Goal: Task Accomplishment & Management: Use online tool/utility

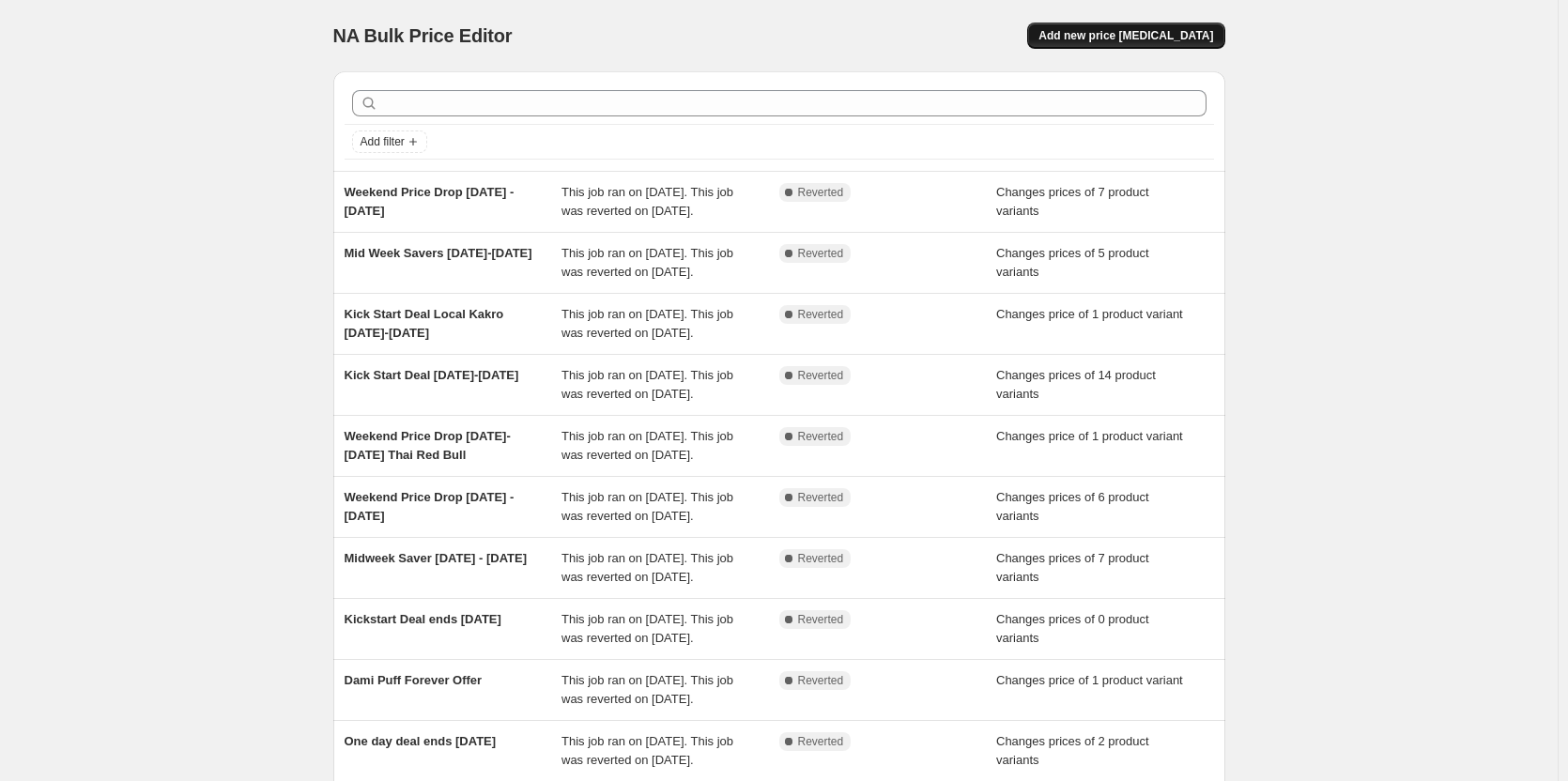
click at [1157, 30] on span "Add new price [MEDICAL_DATA]" at bounding box center [1125, 36] width 175 height 15
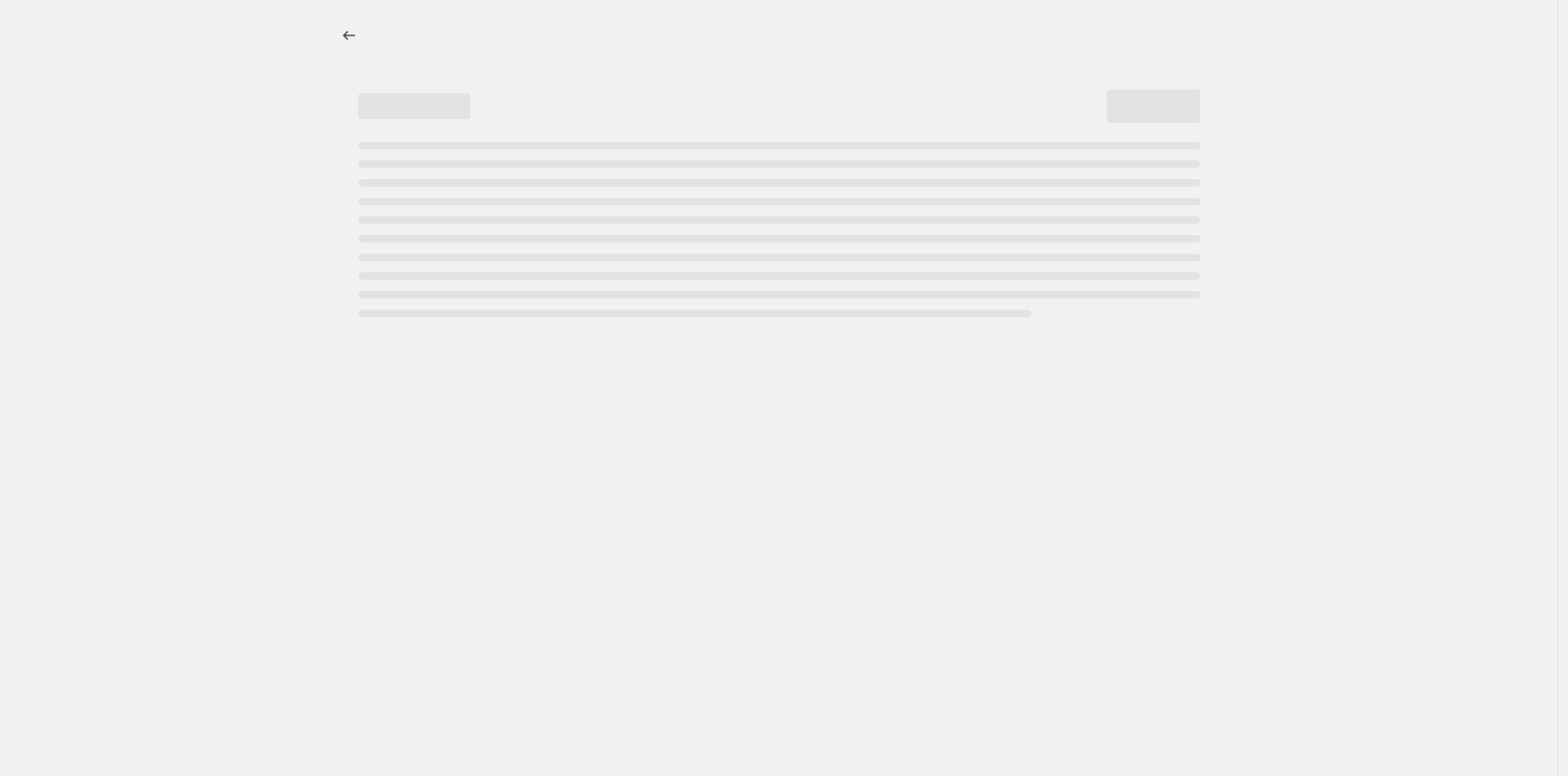
select select "percentage"
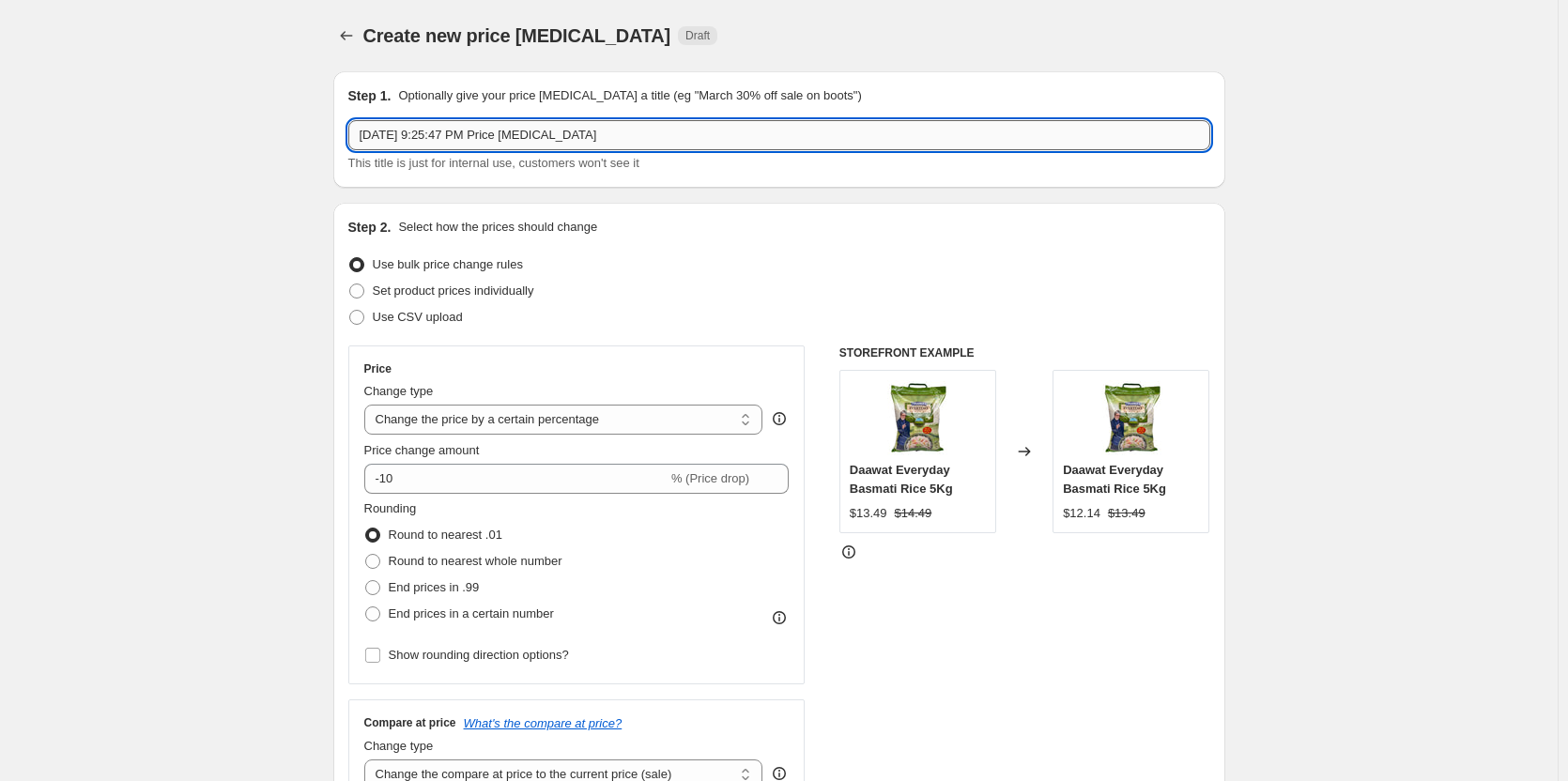
click at [486, 146] on input "[DATE] 9:25:47 PM Price [MEDICAL_DATA]" at bounding box center [779, 135] width 862 height 30
drag, startPoint x: 618, startPoint y: 135, endPoint x: 161, endPoint y: 49, distance: 465.0
type input "W"
type input "A"
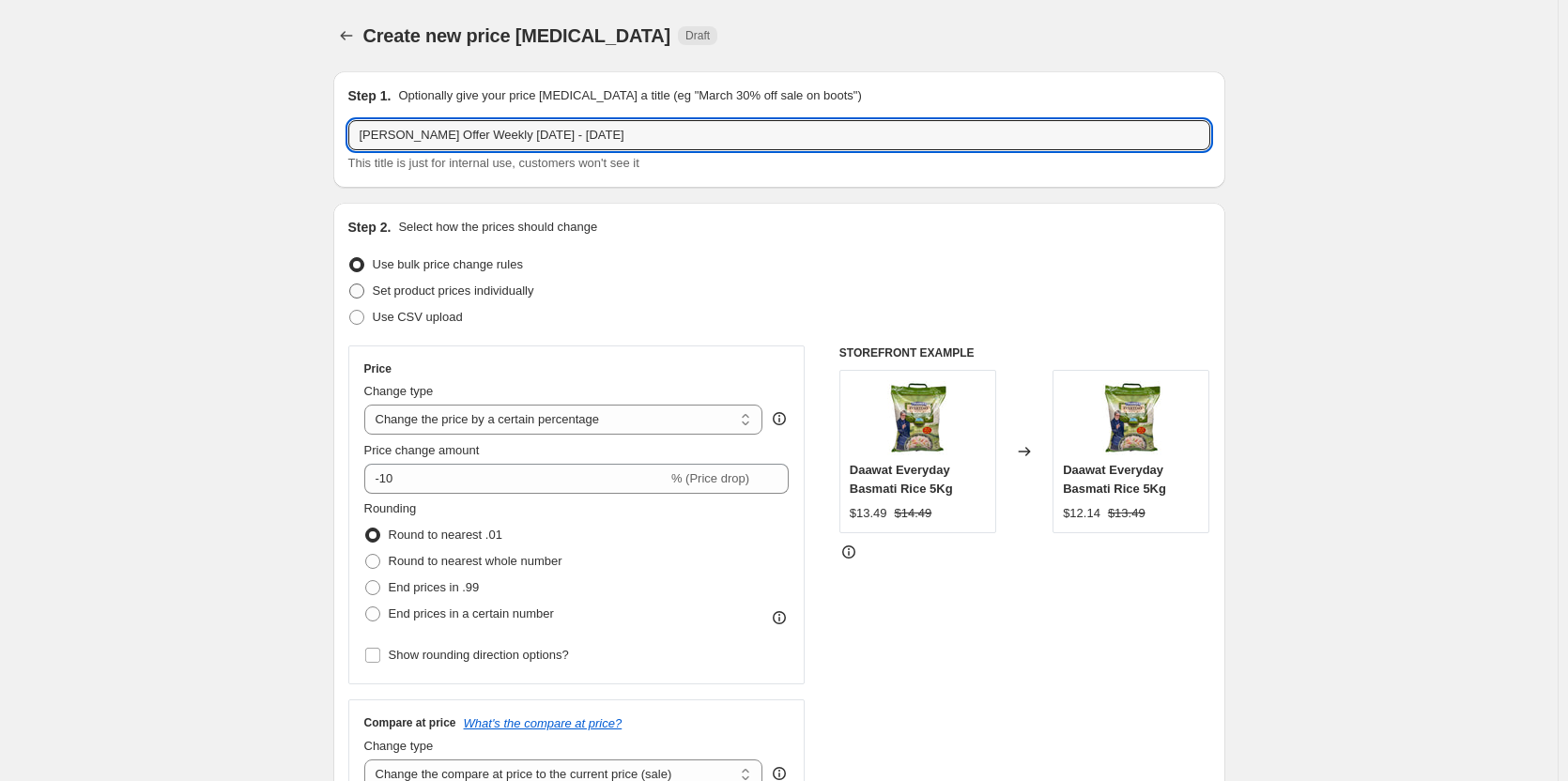
type input "[PERSON_NAME] Offer Weekly [DATE] - [DATE]"
click at [520, 294] on span "Set product prices individually" at bounding box center [454, 291] width 162 height 14
click at [350, 284] on input "Set product prices individually" at bounding box center [349, 284] width 1 height 1
radio input "true"
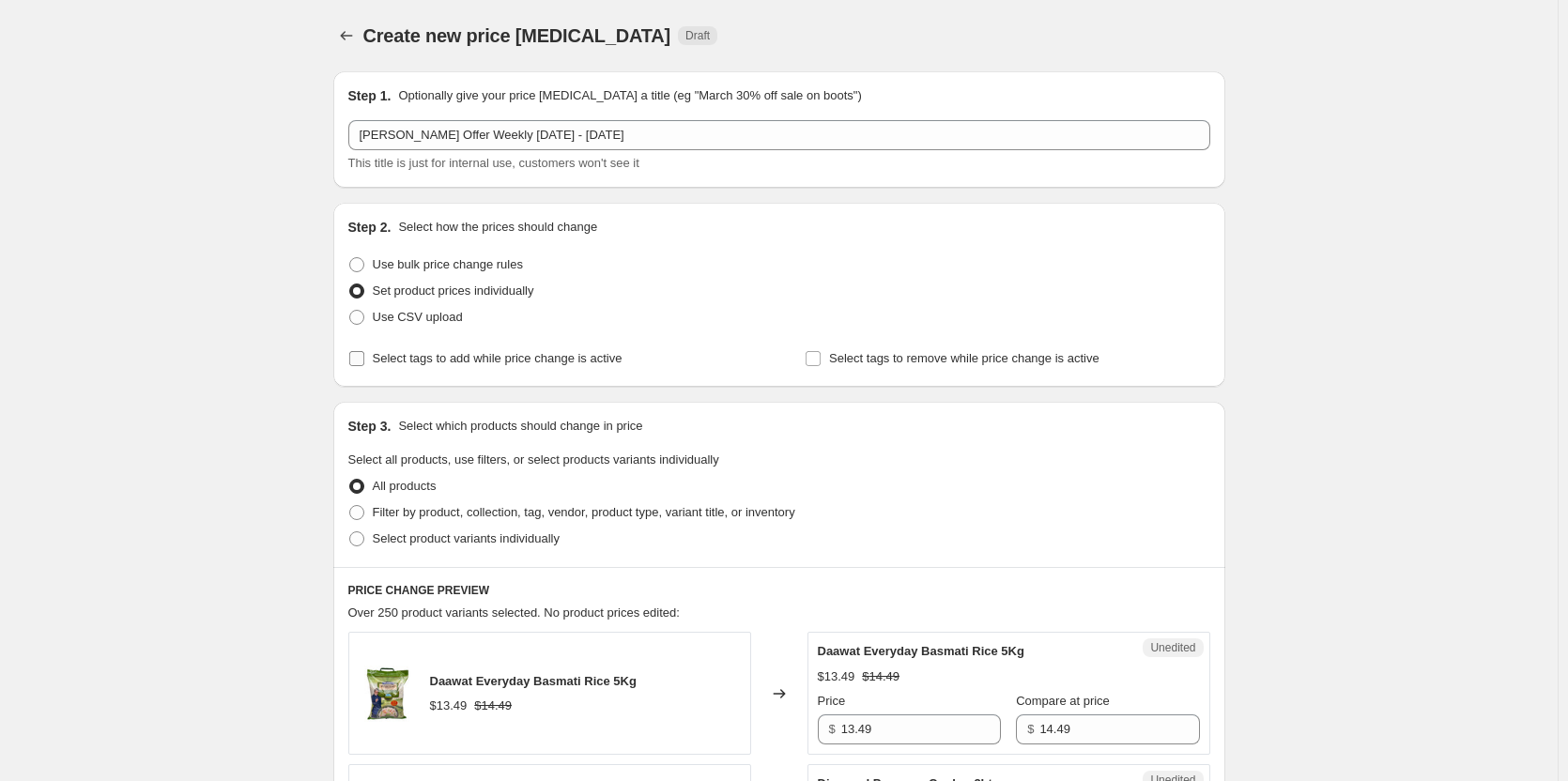
click at [468, 365] on span "Select tags to add while price change is active" at bounding box center [497, 358] width 249 height 14
click at [364, 365] on input "Select tags to add while price change is active" at bounding box center [356, 358] width 15 height 15
checkbox input "true"
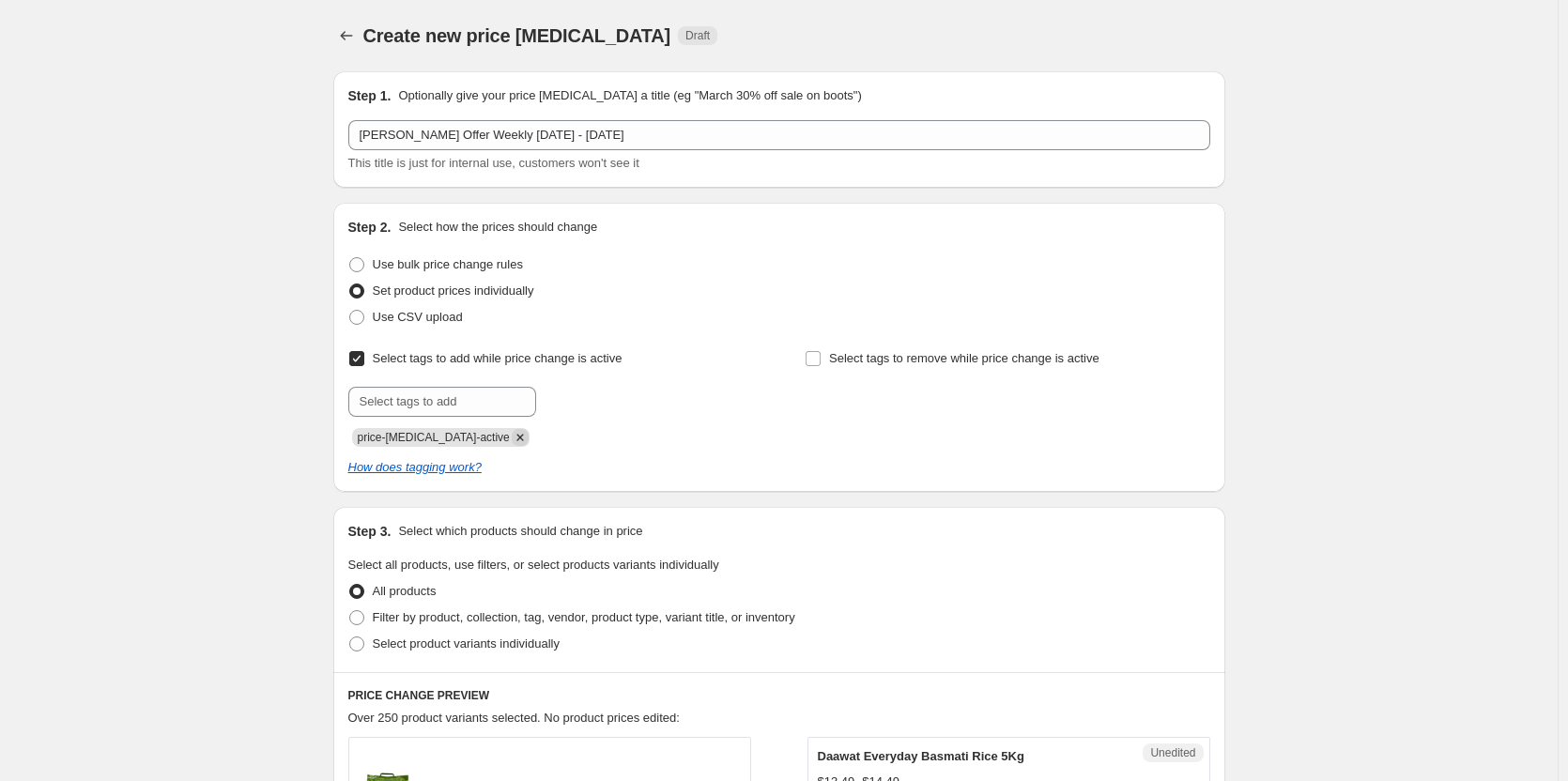
click at [512, 441] on icon "Remove price-change-job-active" at bounding box center [520, 437] width 17 height 17
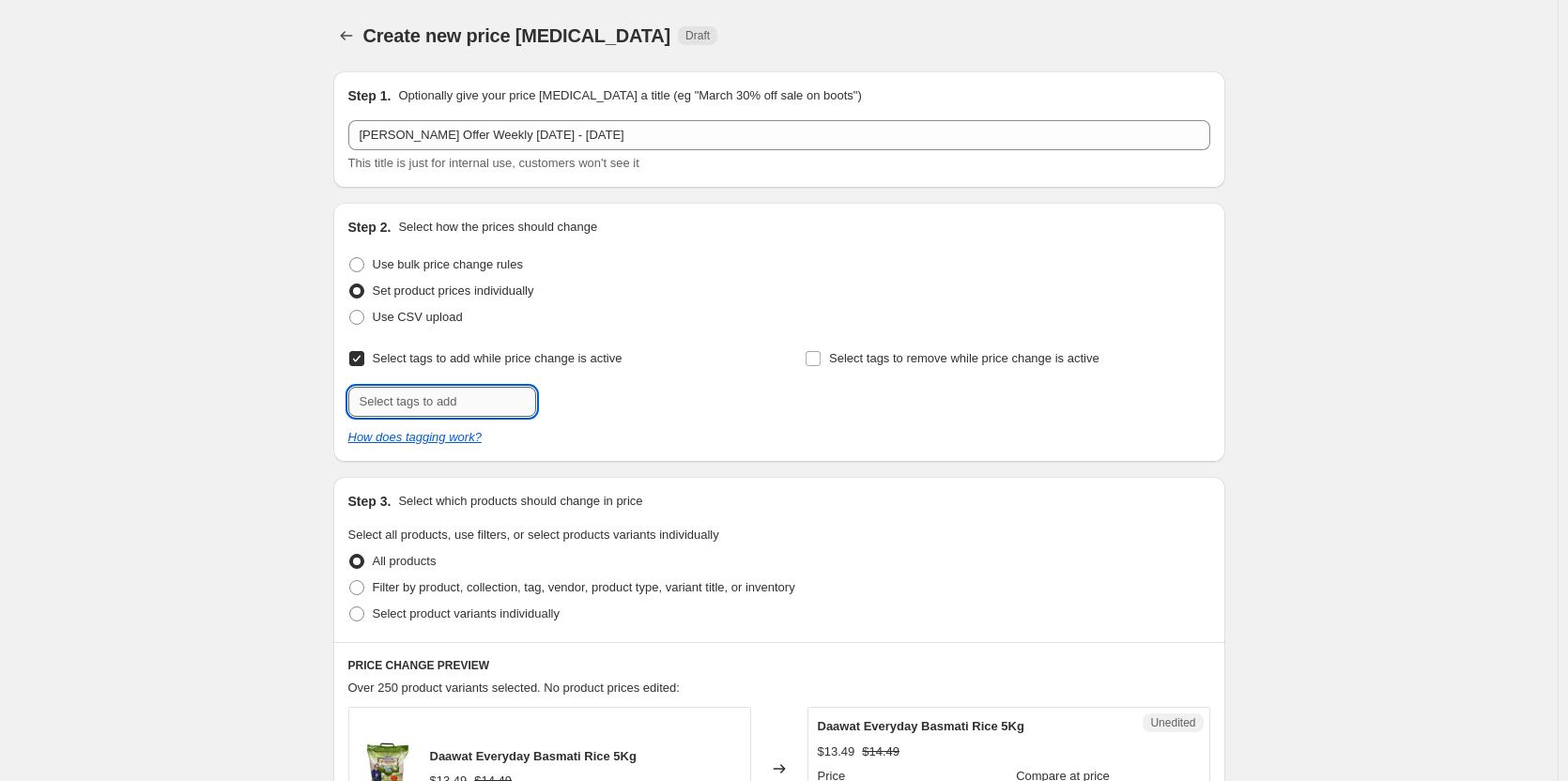
click at [443, 404] on input "text" at bounding box center [442, 401] width 187 height 30
type input "Offer"
click at [574, 402] on b "Add" at bounding box center [563, 399] width 22 height 13
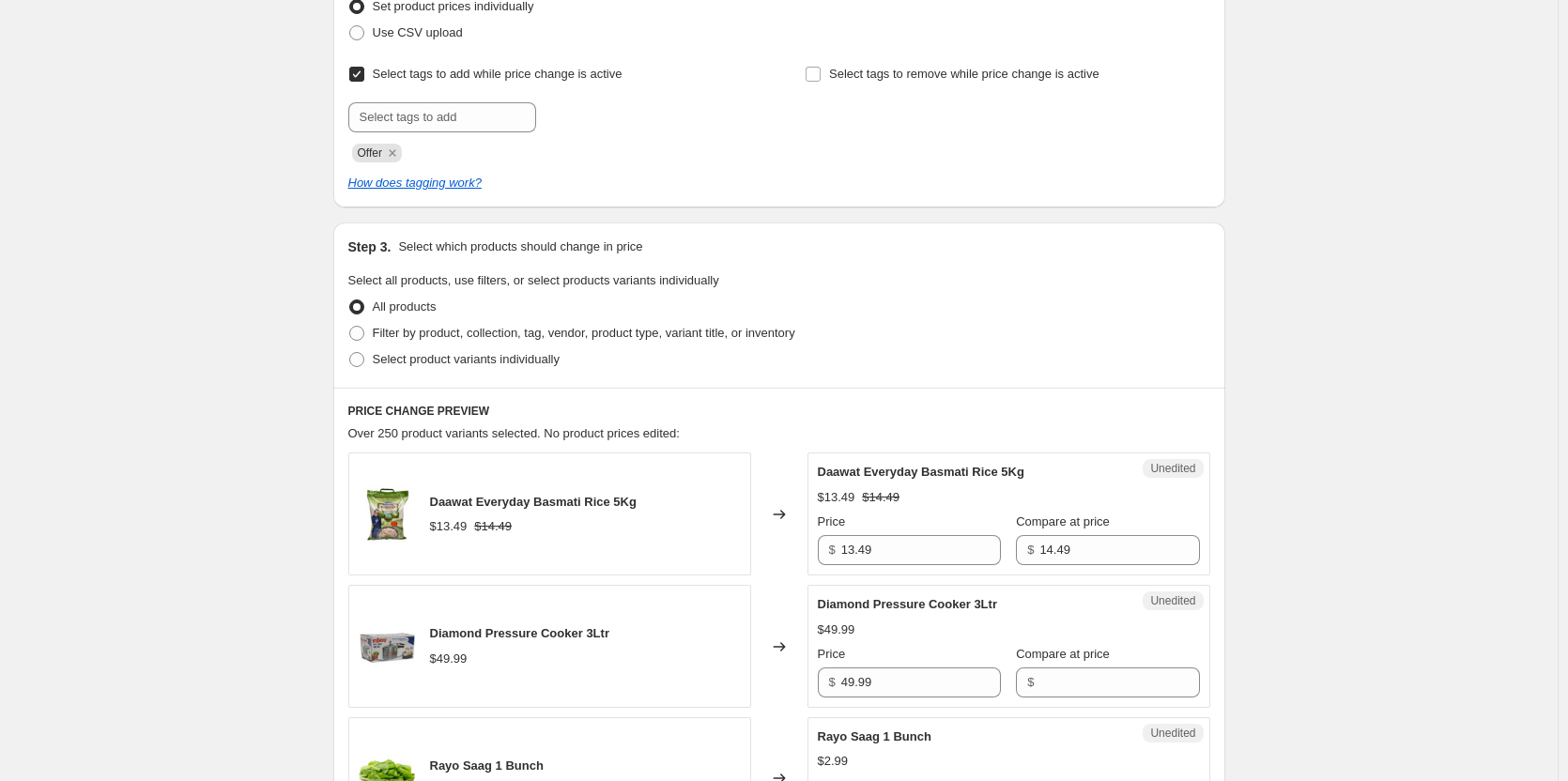
scroll to position [376, 0]
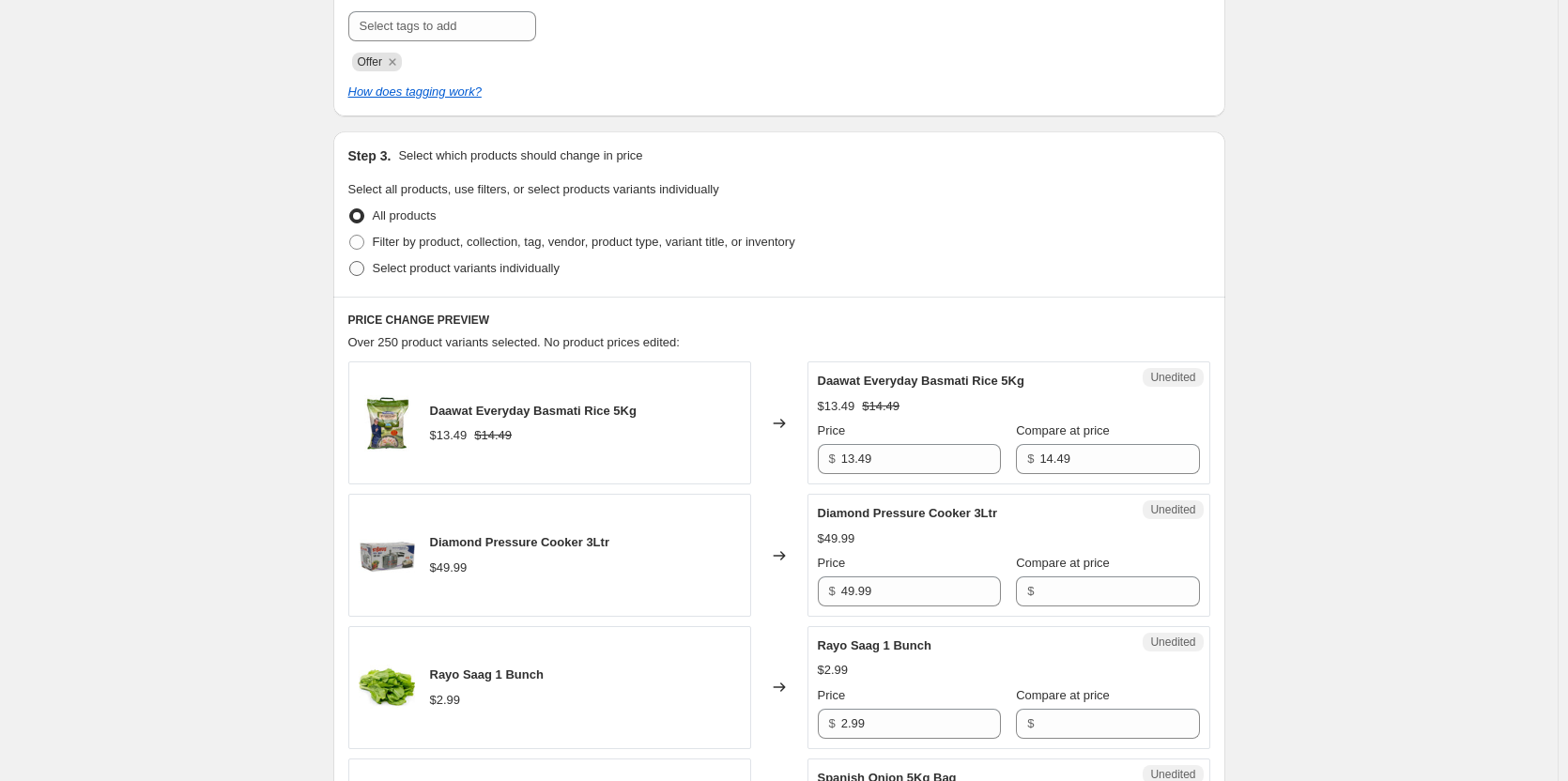
click at [459, 266] on span "Select product variants individually" at bounding box center [465, 268] width 186 height 14
click at [350, 262] on input "Select product variants individually" at bounding box center [349, 261] width 1 height 1
radio input "true"
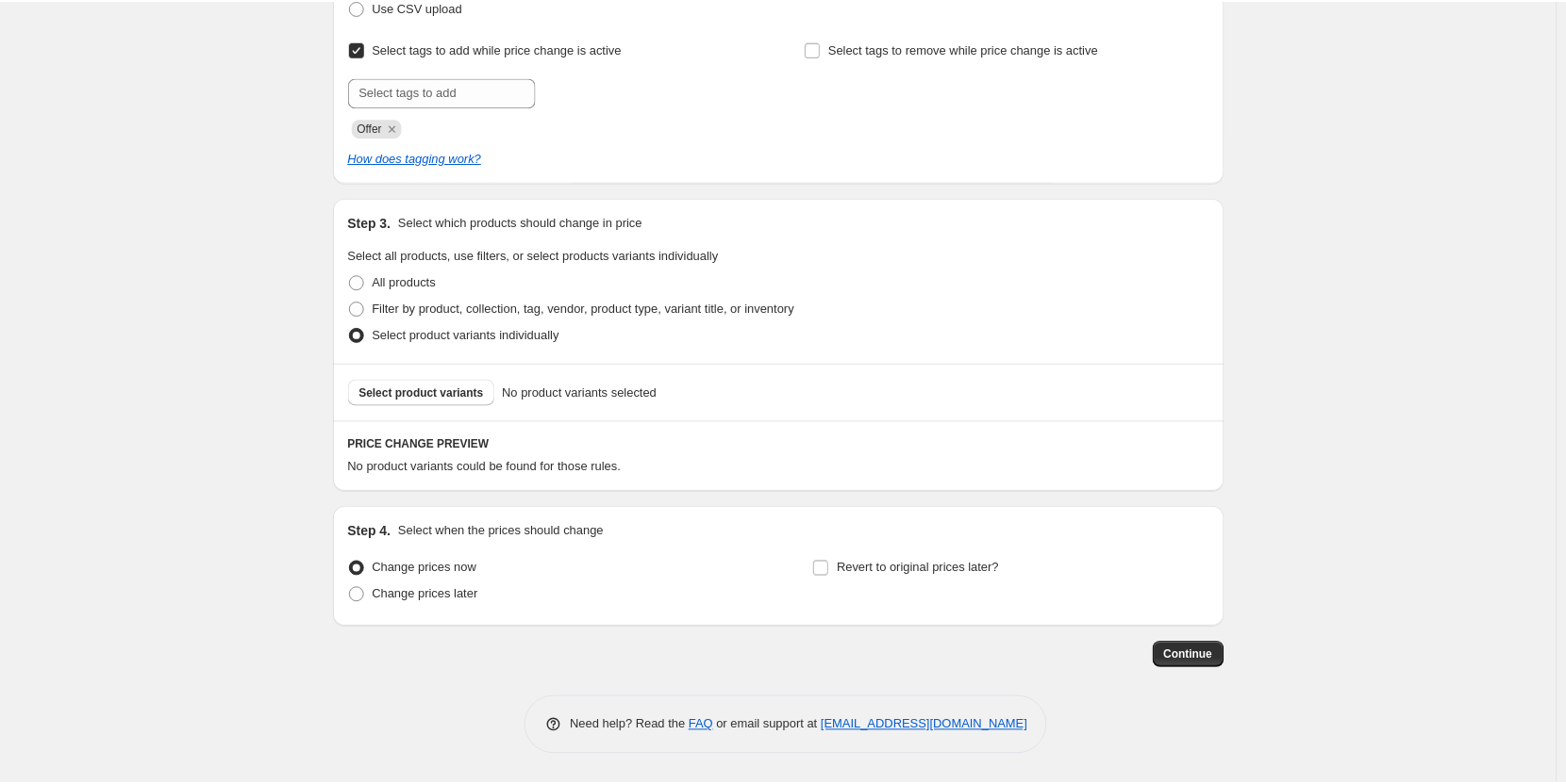
scroll to position [311, 0]
click at [435, 394] on span "Select product variants" at bounding box center [424, 392] width 126 height 15
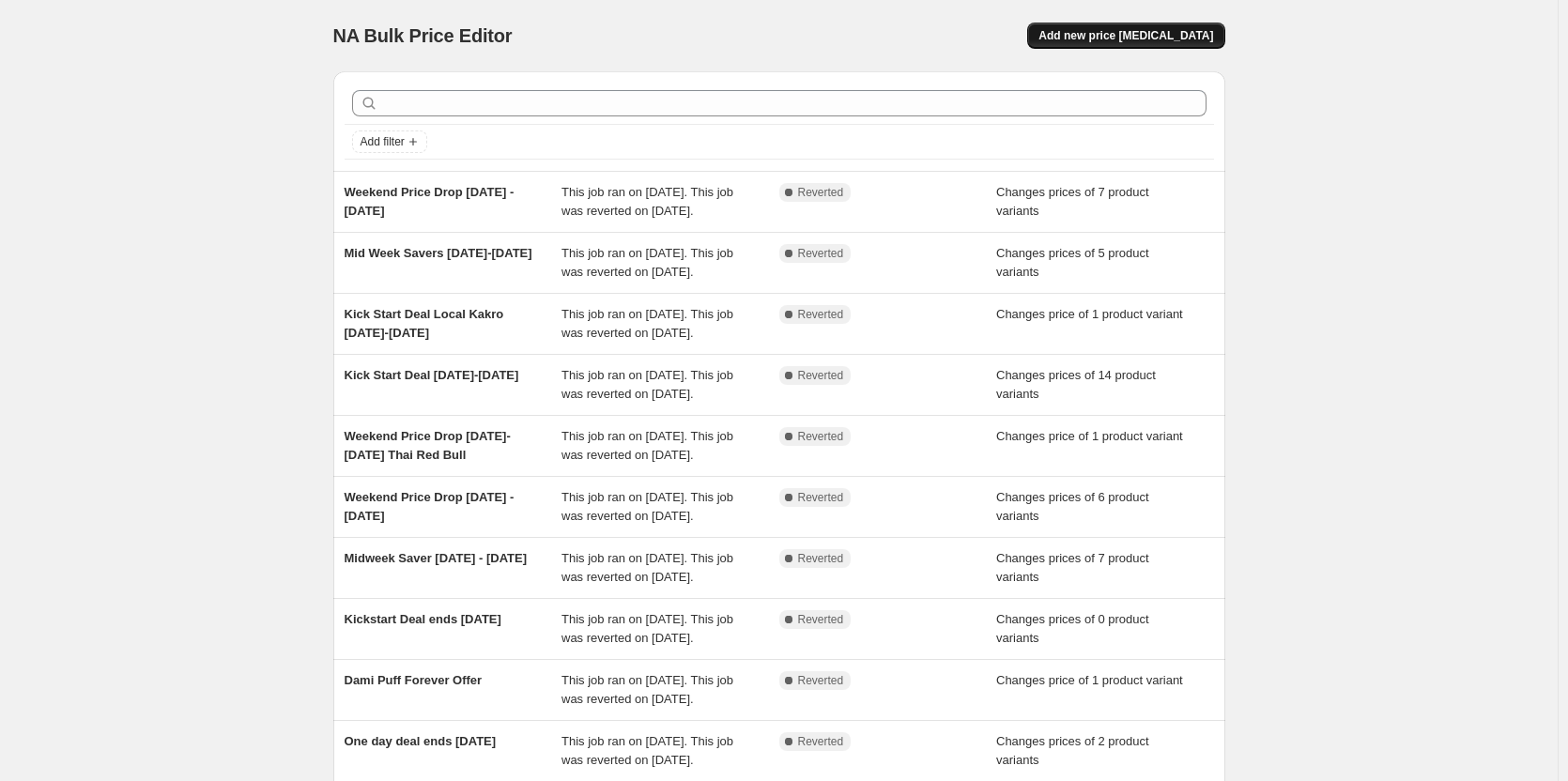
click at [1129, 30] on span "Add new price [MEDICAL_DATA]" at bounding box center [1125, 36] width 175 height 15
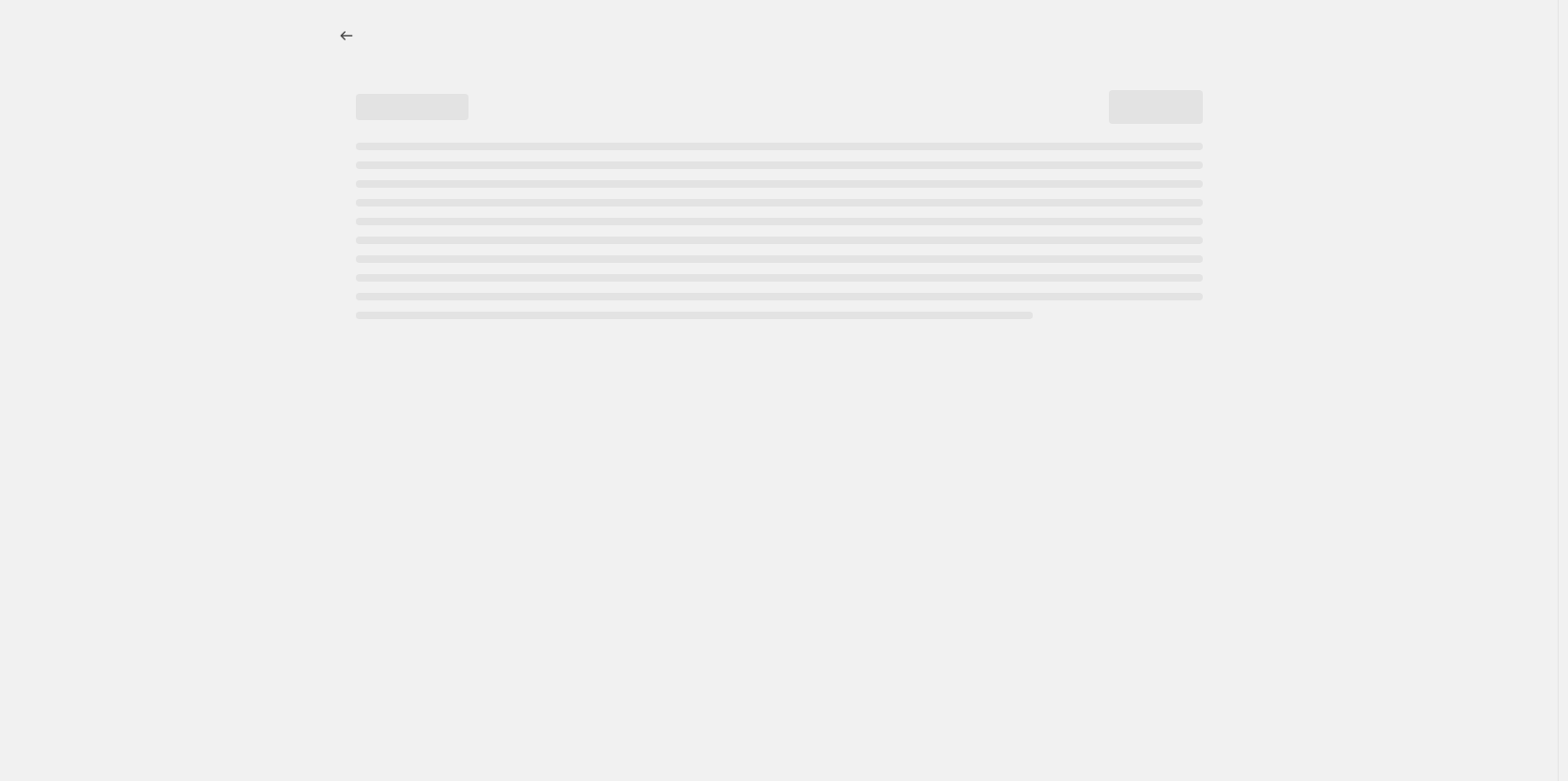
select select "percentage"
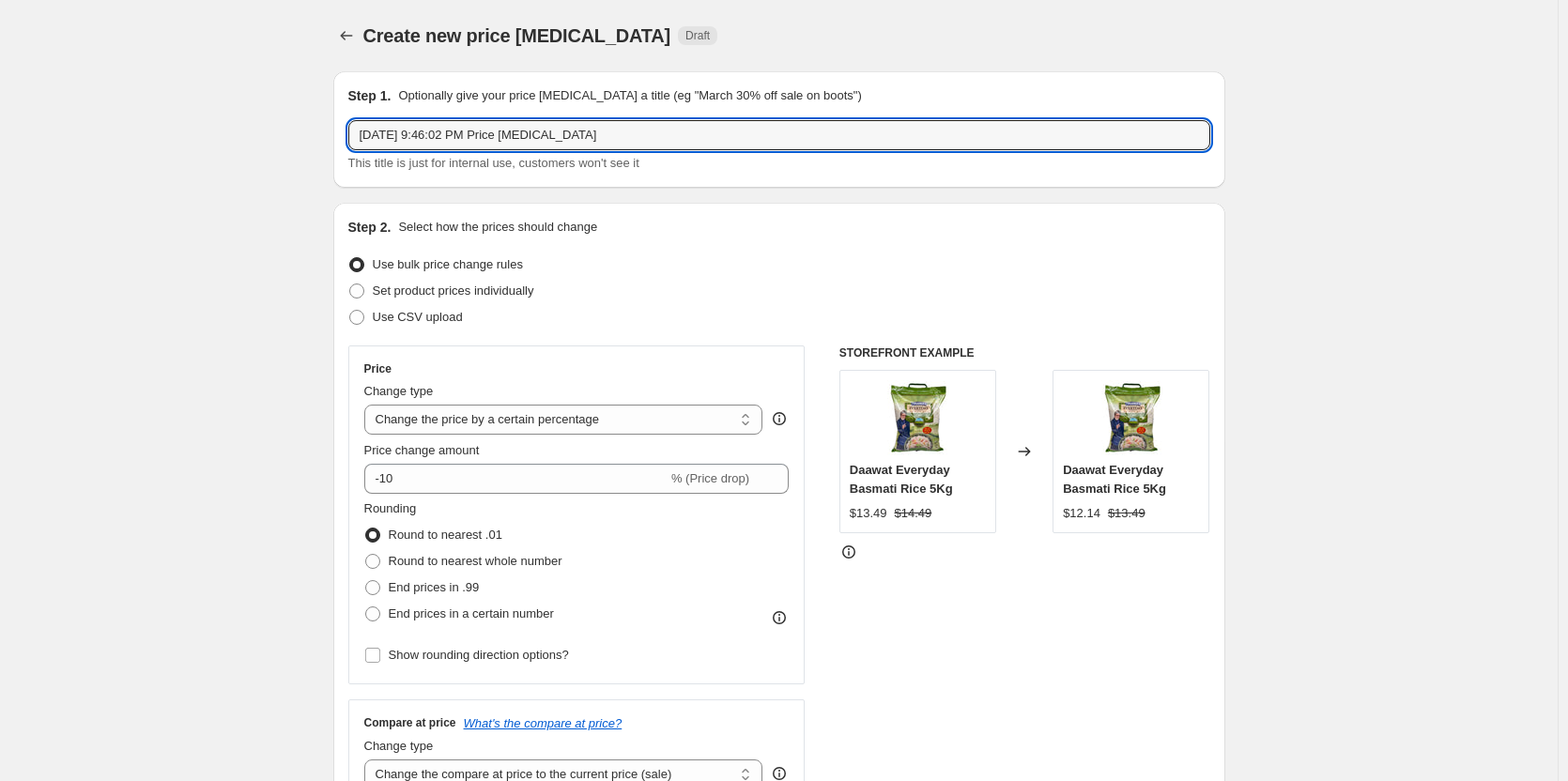
drag, startPoint x: 610, startPoint y: 143, endPoint x: 129, endPoint y: 106, distance: 482.4
type input "Katti Dherai Weekly Offer 13 Aug - 19 Aug 2025"
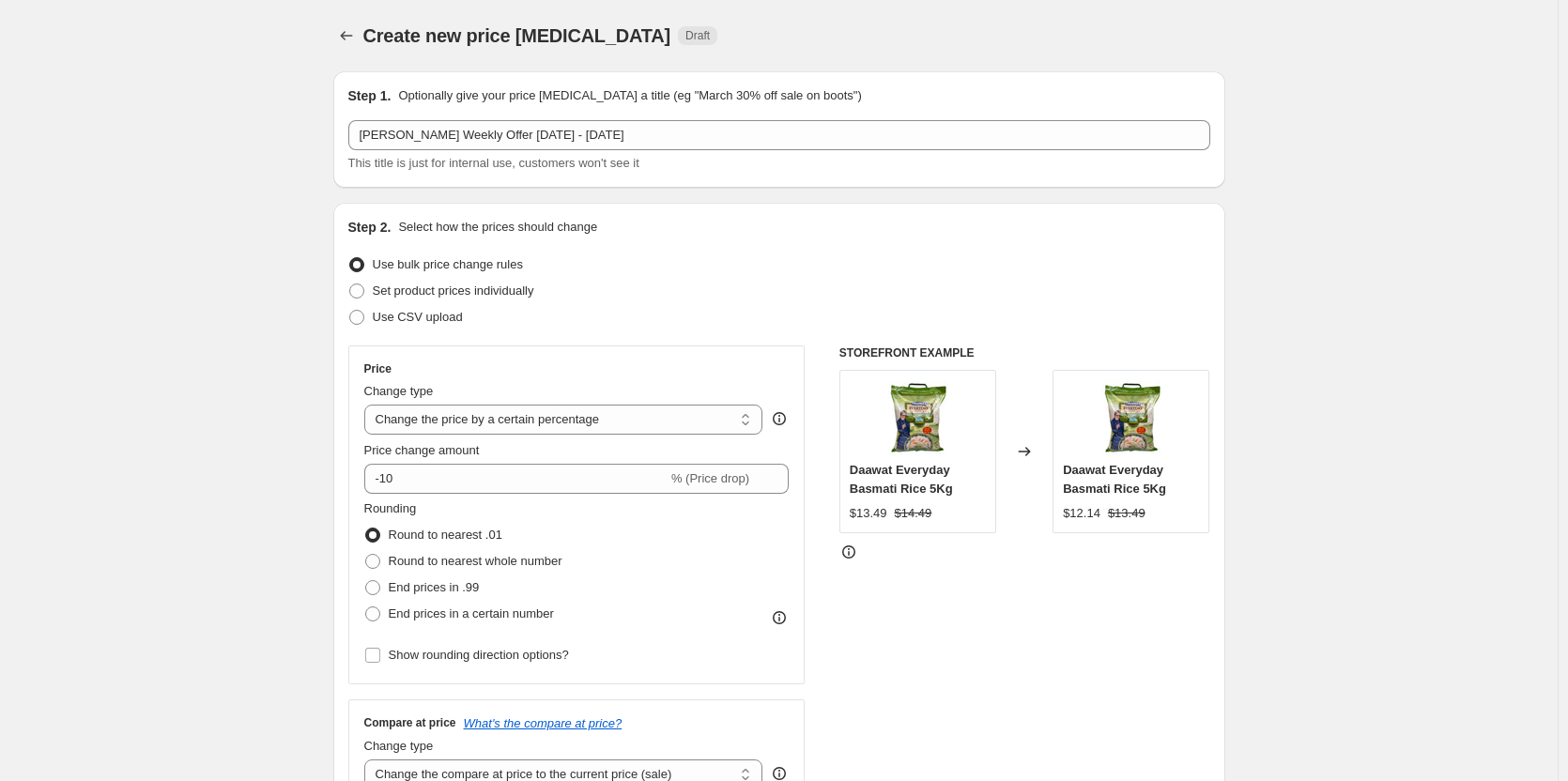
click at [845, 308] on div "Use CSV upload" at bounding box center [779, 317] width 862 height 27
click at [464, 282] on span "Set product prices individually" at bounding box center [454, 291] width 162 height 19
click at [350, 284] on input "Set product prices individually" at bounding box center [349, 284] width 1 height 1
radio input "true"
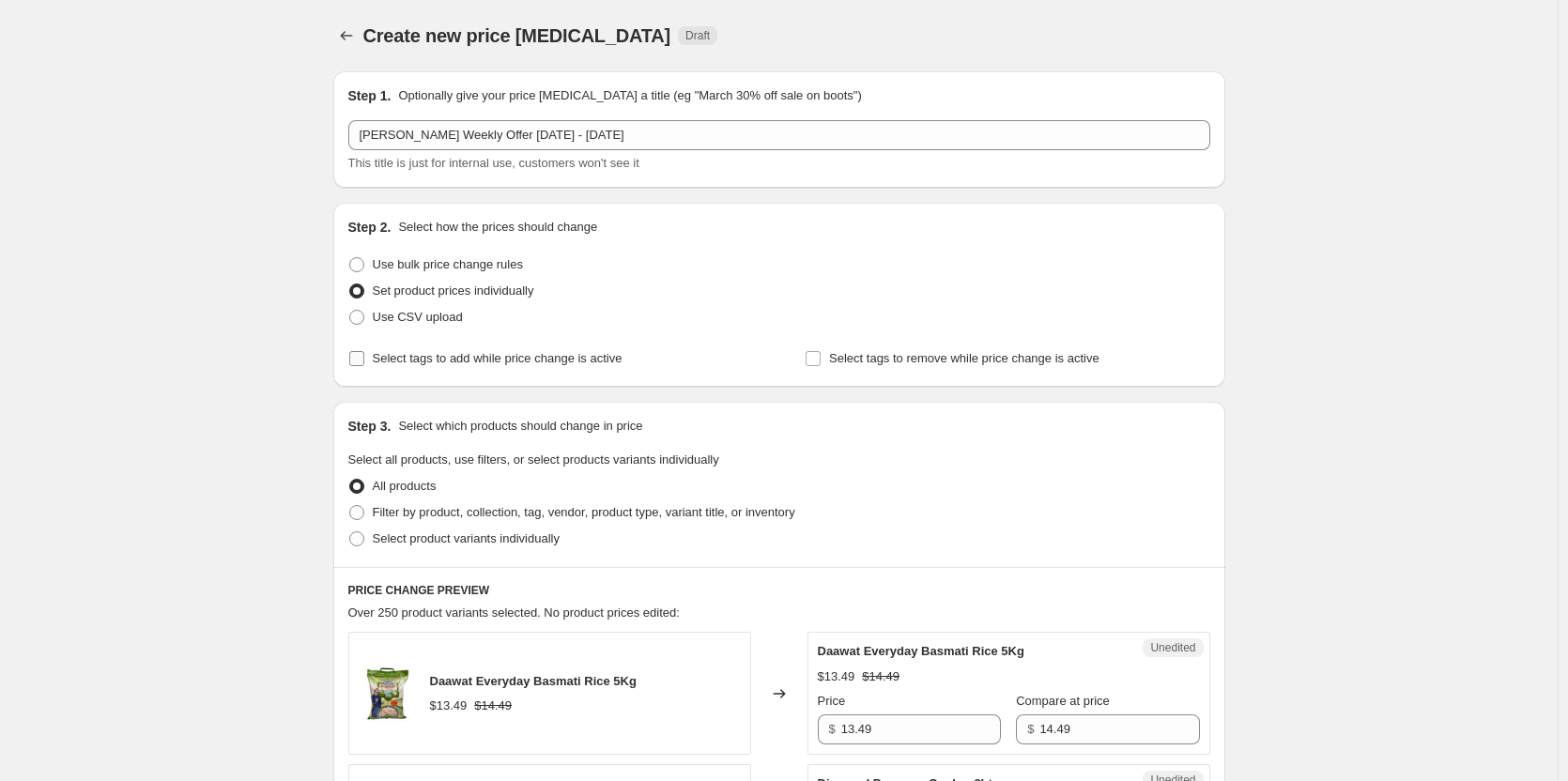
click at [423, 371] on label "Select tags to add while price change is active" at bounding box center [485, 358] width 274 height 27
click at [364, 366] on input "Select tags to add while price change is active" at bounding box center [356, 358] width 15 height 15
checkbox input "true"
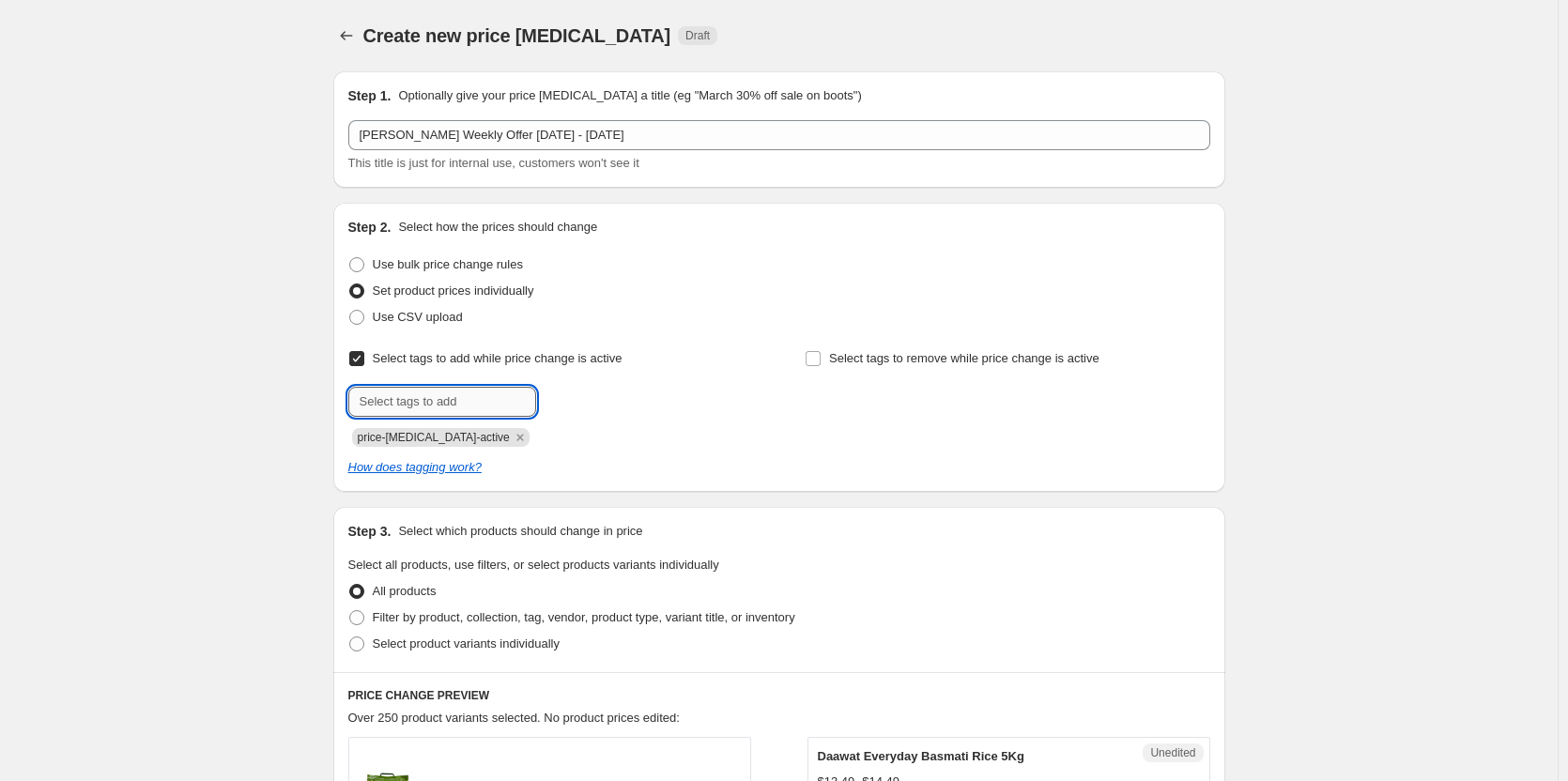
click at [463, 394] on input "text" at bounding box center [442, 401] width 187 height 30
click at [512, 440] on icon "Remove price-change-job-active" at bounding box center [520, 437] width 17 height 17
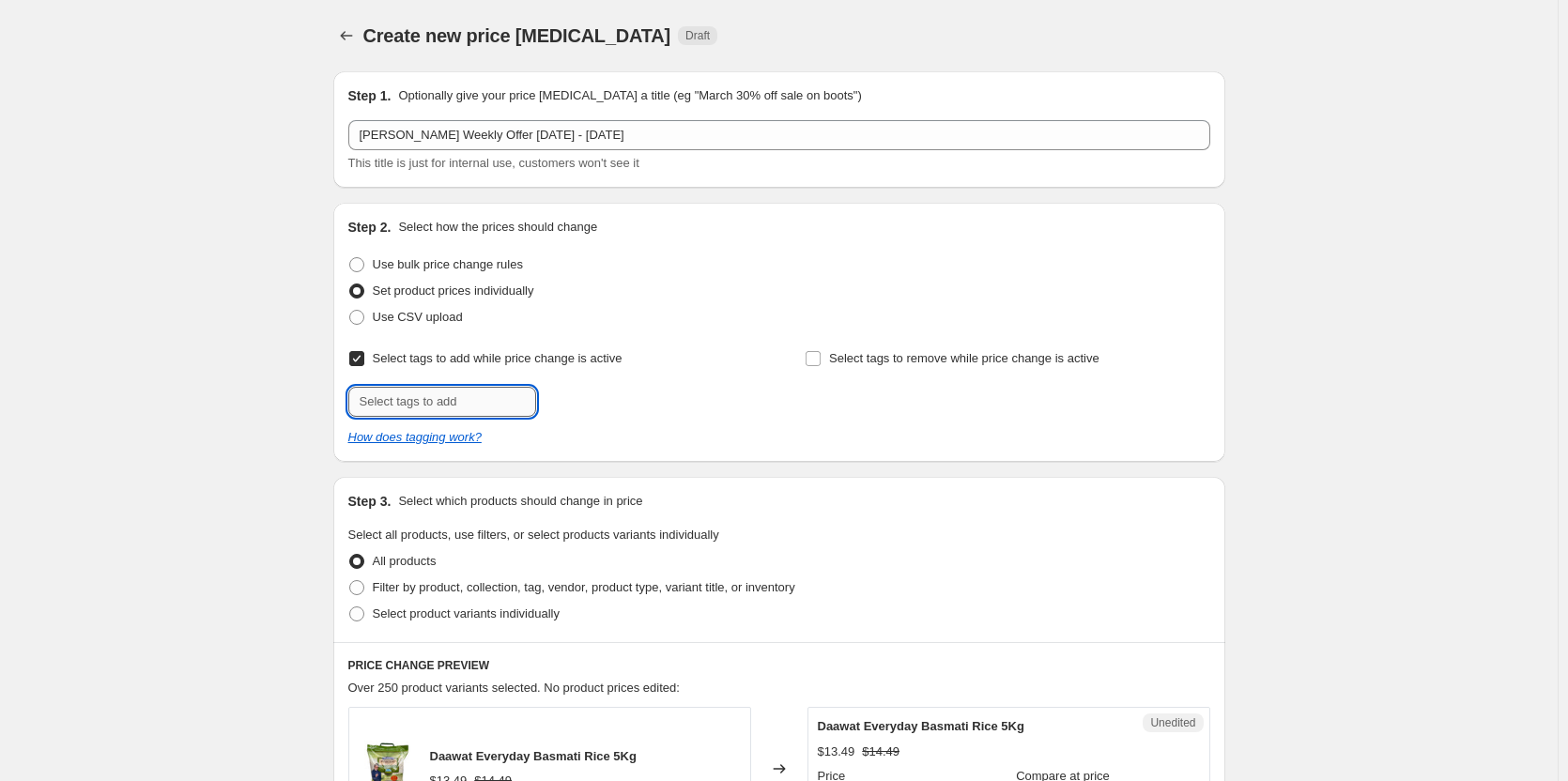
click at [449, 408] on input "text" at bounding box center [442, 401] width 187 height 30
type input "Offer"
click at [574, 402] on b "Add" at bounding box center [563, 399] width 22 height 13
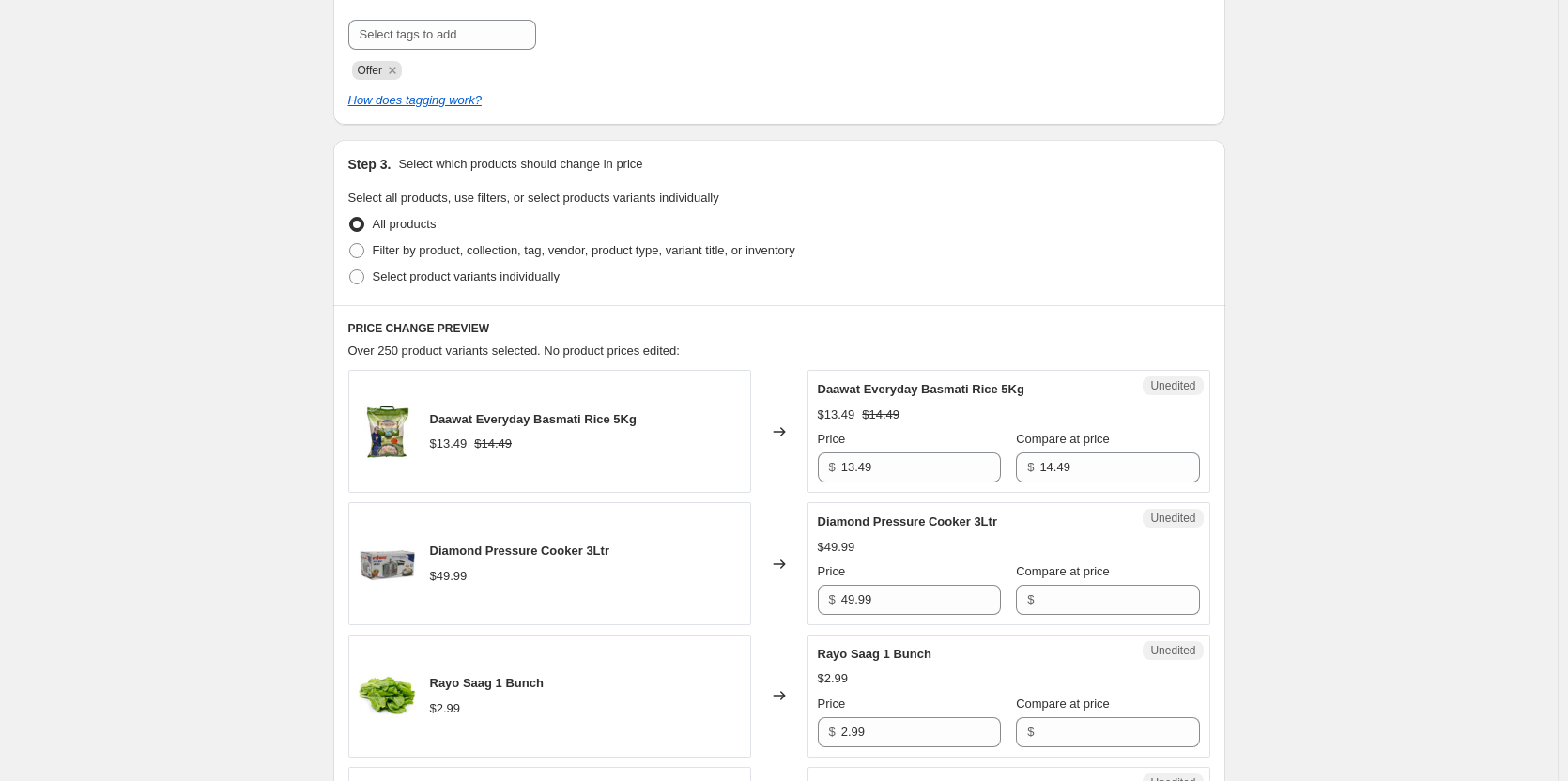
scroll to position [376, 0]
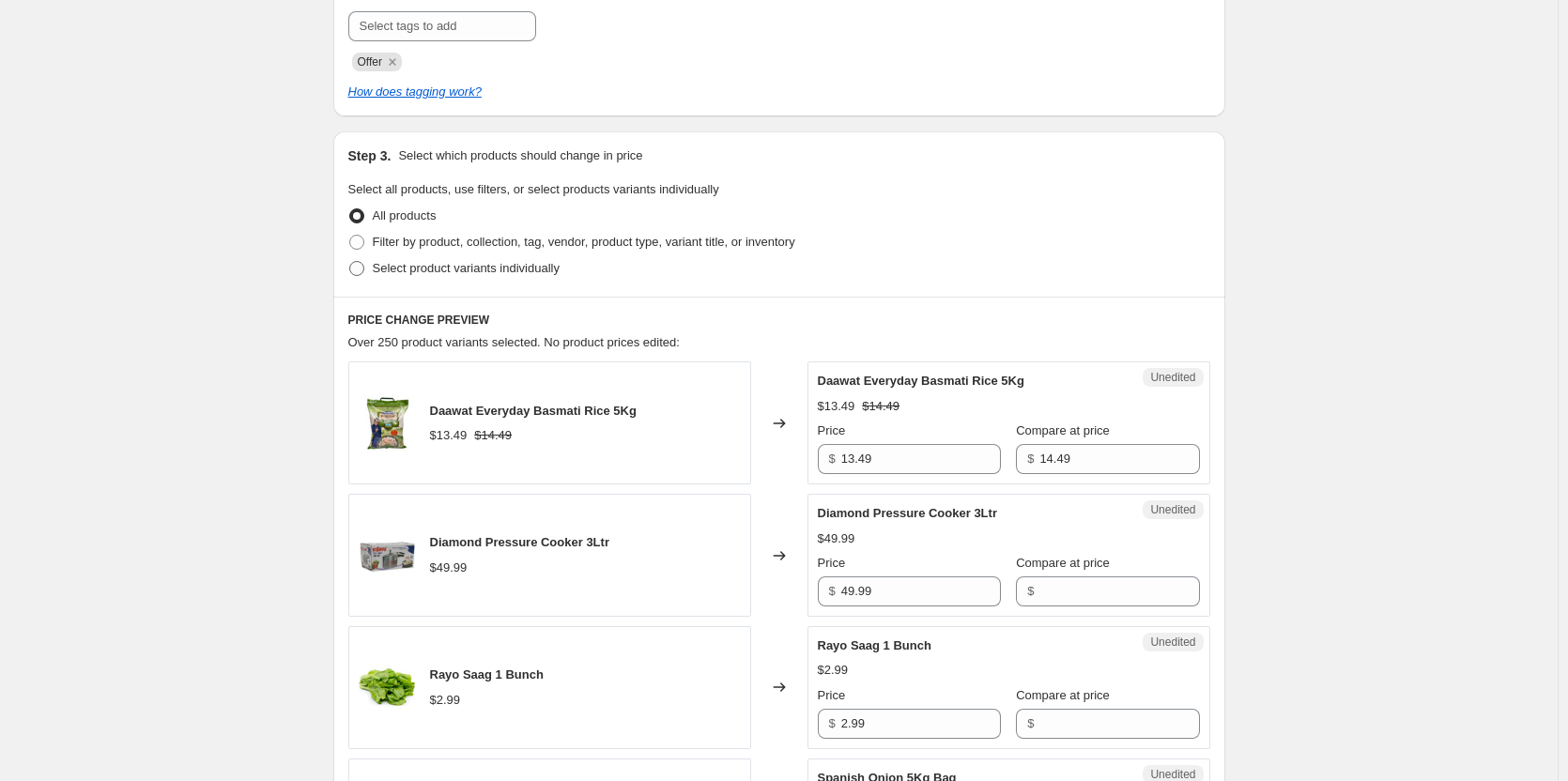
click at [428, 267] on span "Select product variants individually" at bounding box center [465, 268] width 186 height 14
click at [350, 262] on input "Select product variants individually" at bounding box center [349, 261] width 1 height 1
radio input "true"
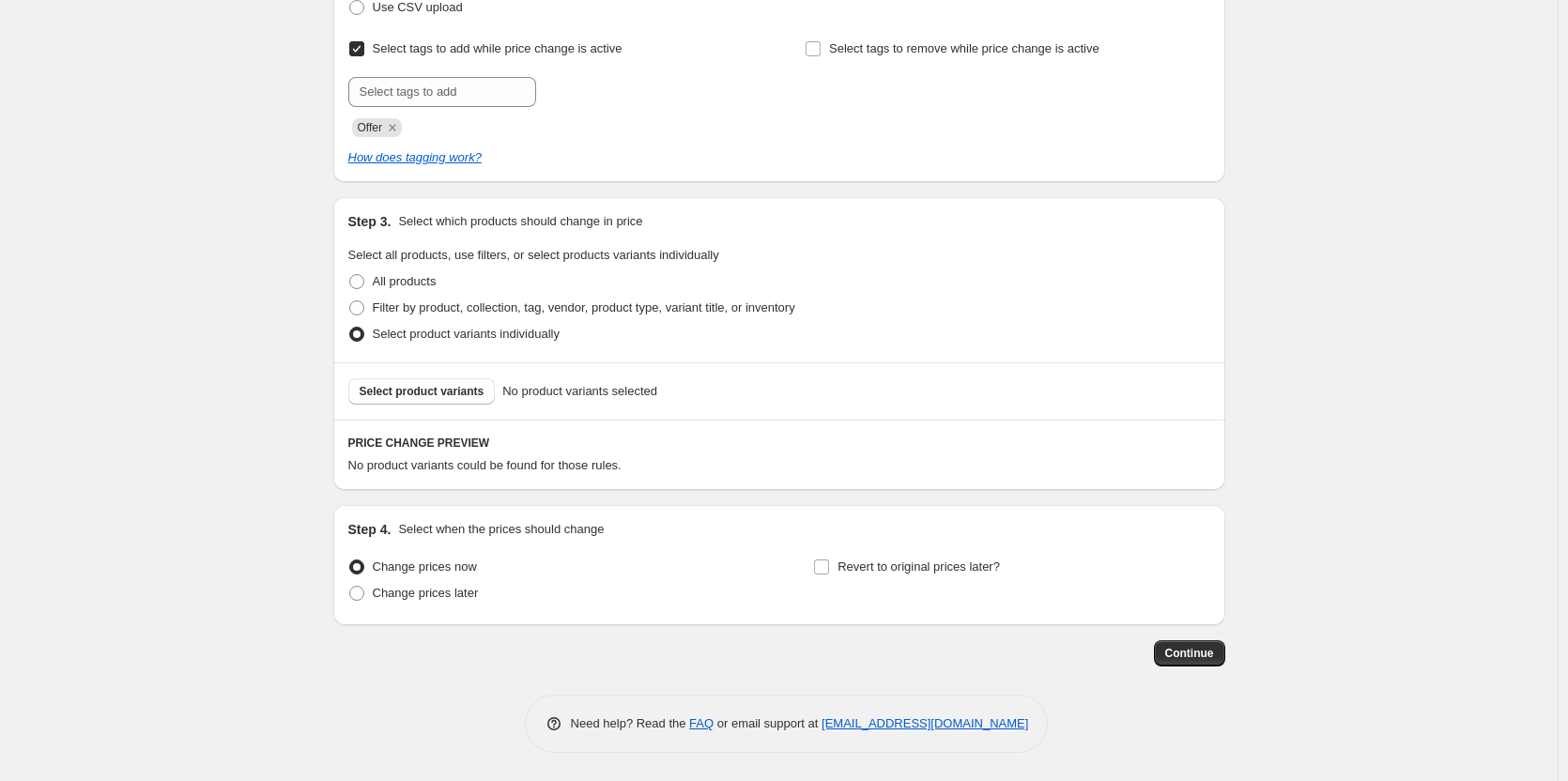
scroll to position [310, 0]
click at [440, 387] on span "Select product variants" at bounding box center [422, 390] width 125 height 15
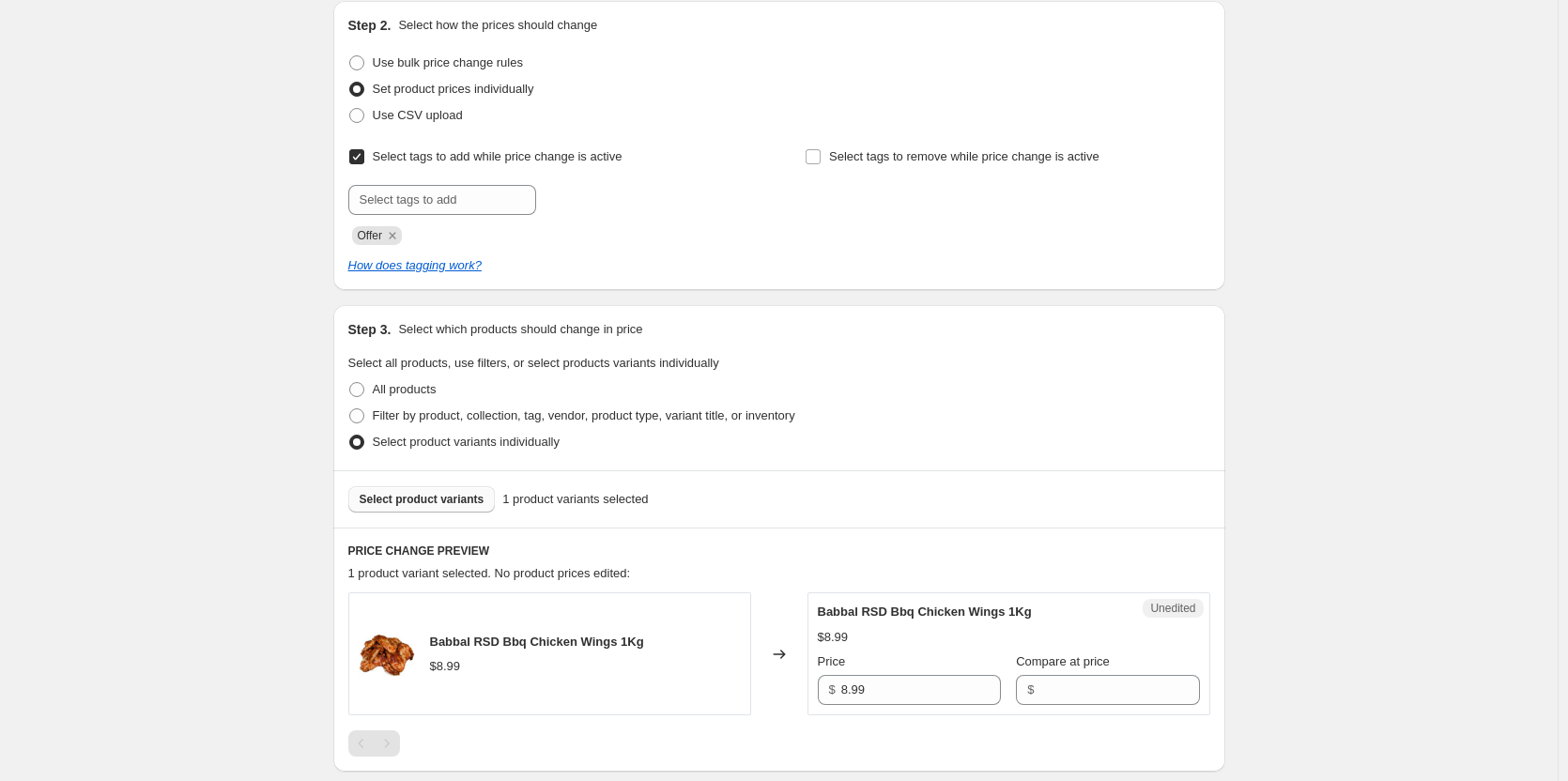
scroll to position [296, 0]
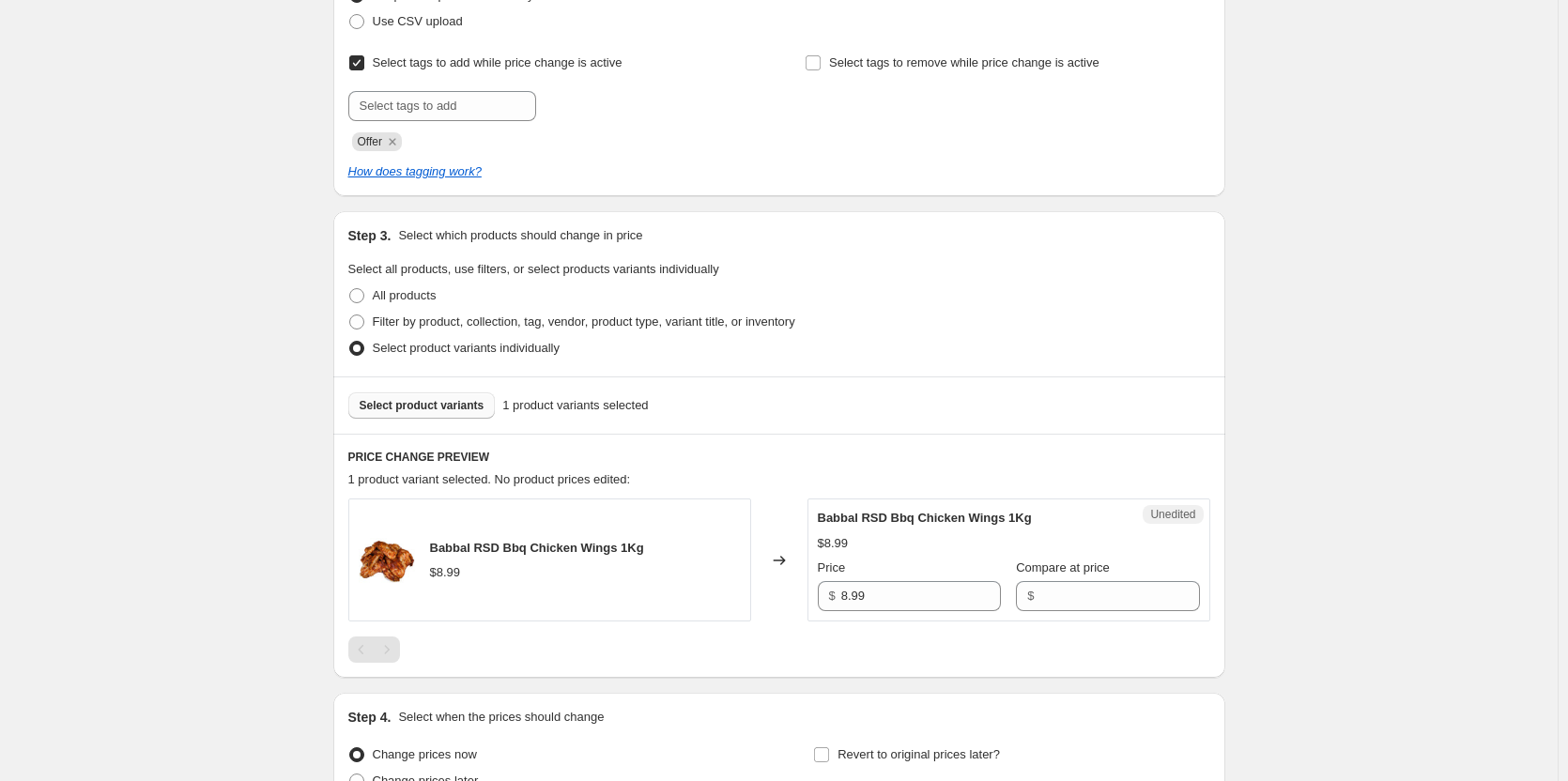
click at [434, 411] on span "Select product variants" at bounding box center [422, 405] width 125 height 15
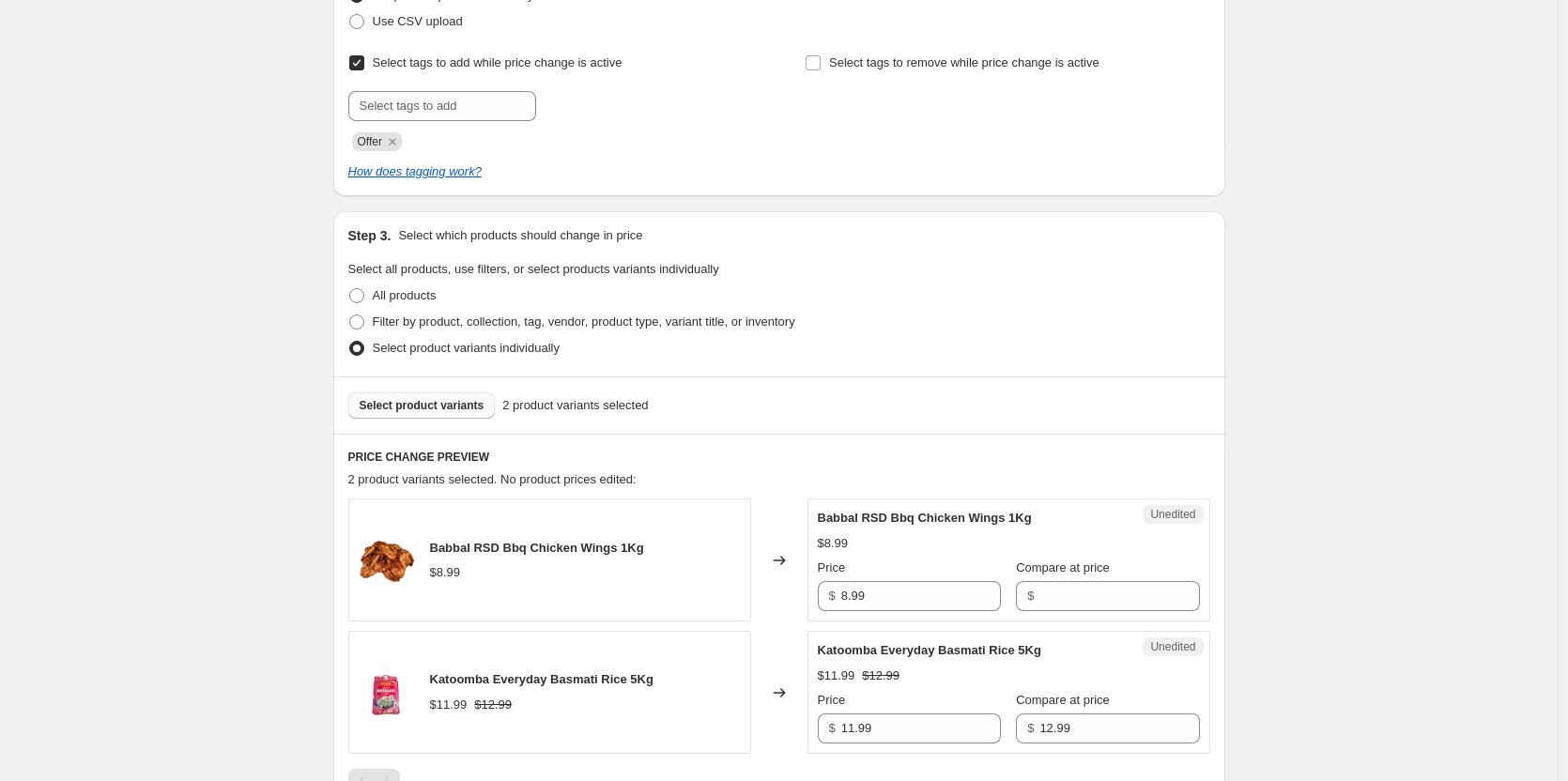
click at [441, 409] on span "Select product variants" at bounding box center [422, 405] width 125 height 15
click at [424, 412] on span "Select product variants" at bounding box center [422, 405] width 125 height 15
click at [443, 405] on span "Select product variants" at bounding box center [422, 405] width 125 height 15
click at [416, 409] on span "Select product variants" at bounding box center [422, 405] width 125 height 15
click at [415, 398] on button "Select product variants" at bounding box center [421, 405] width 147 height 27
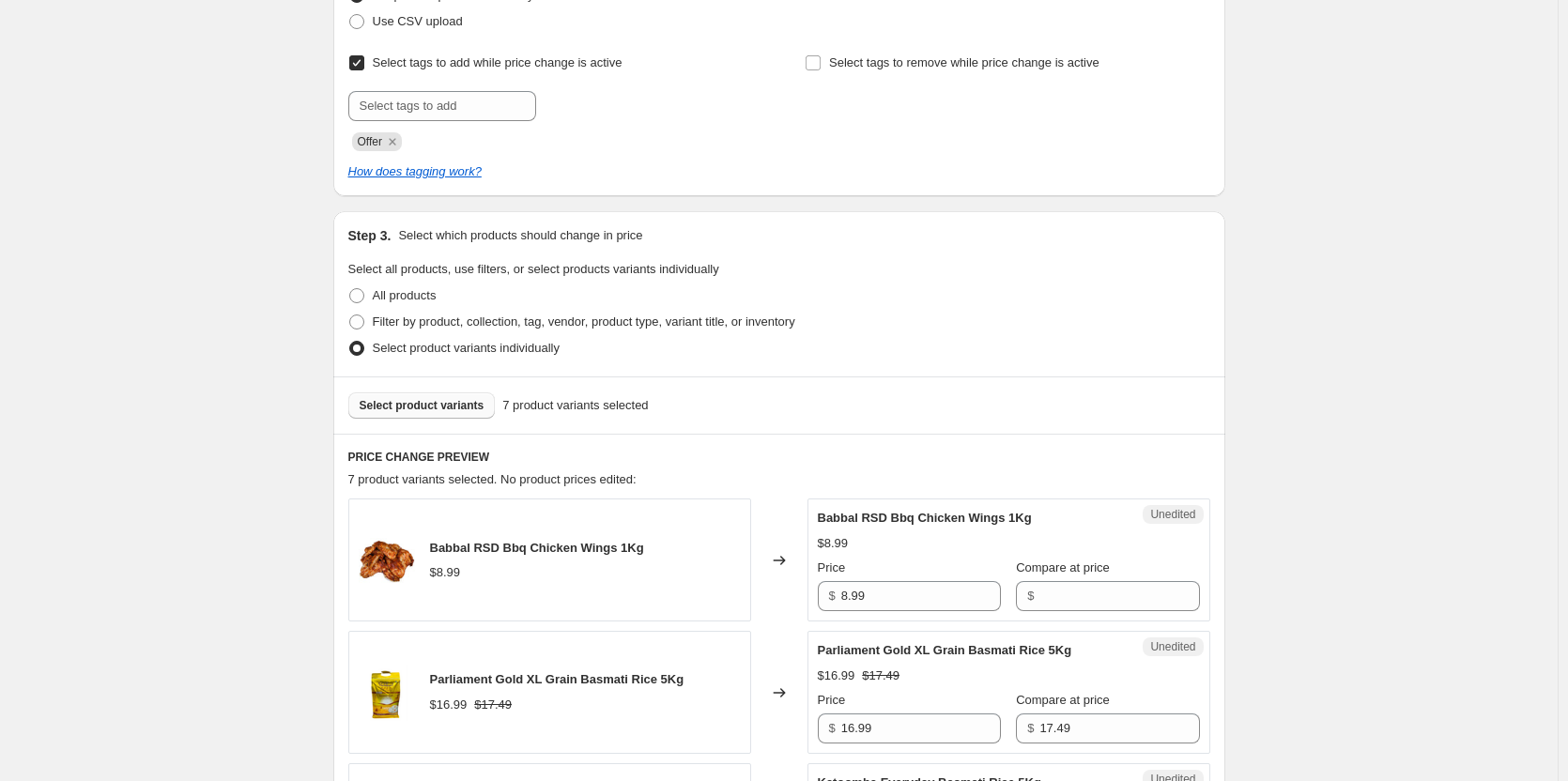
click at [434, 403] on span "Select product variants" at bounding box center [422, 405] width 125 height 15
click at [448, 417] on button "Select product variants" at bounding box center [421, 405] width 147 height 27
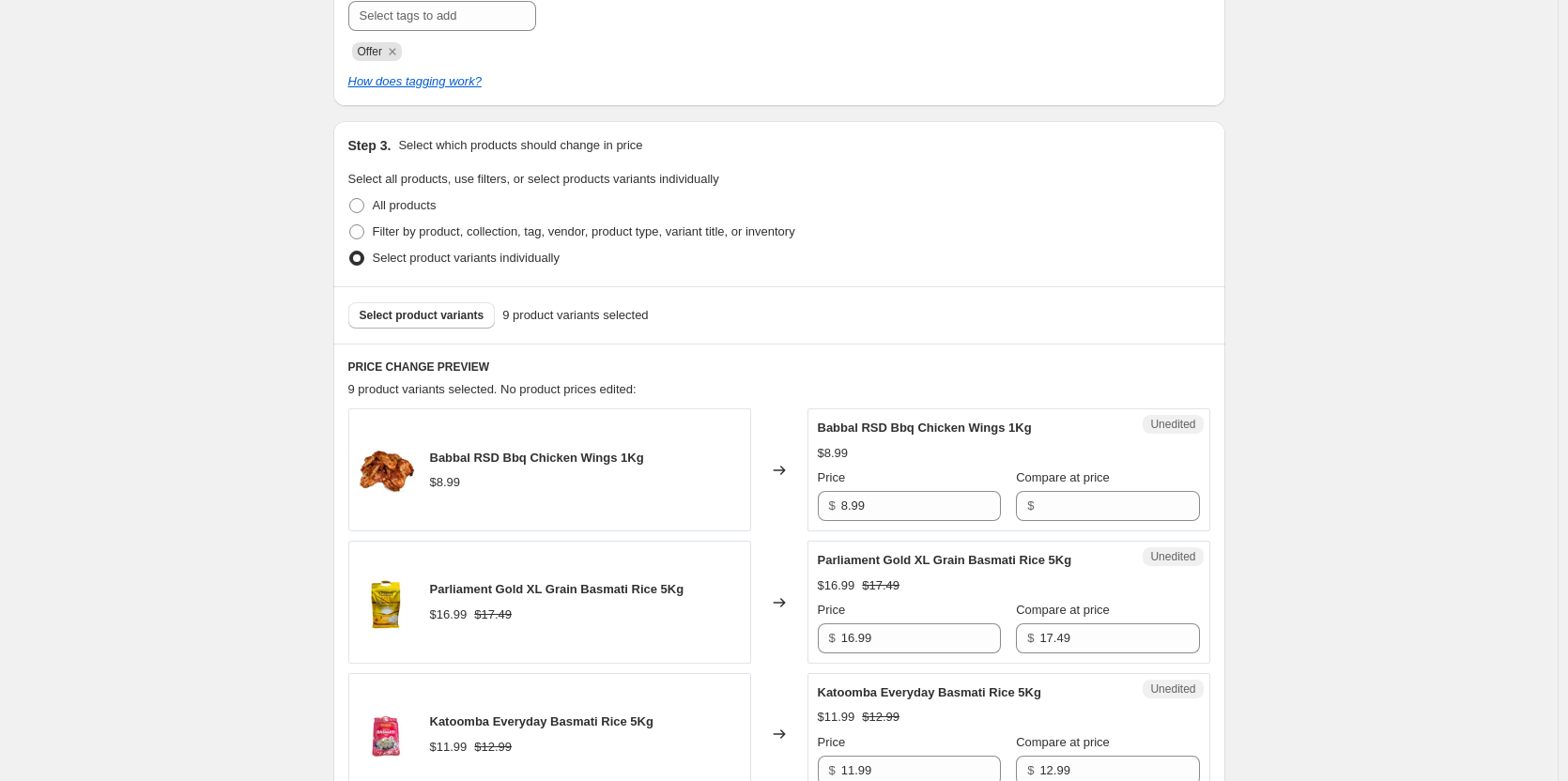
scroll to position [483, 0]
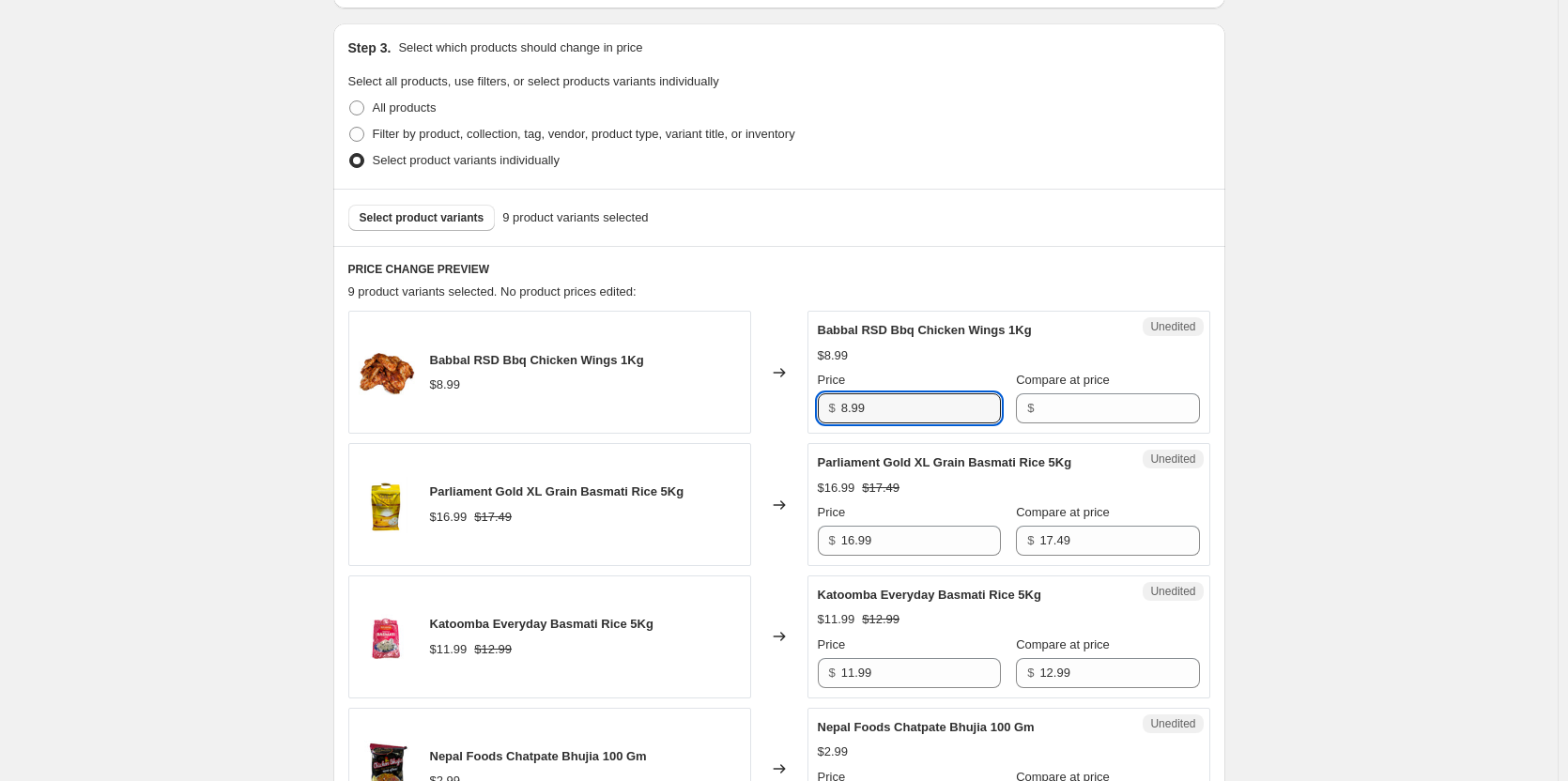
drag, startPoint x: 923, startPoint y: 413, endPoint x: 661, endPoint y: 409, distance: 262.0
click at [661, 409] on div "Babbal RSD Bbq Chicken Wings 1Kg $8.99 Changed to Unedited Babbal RSD Bbq Chick…" at bounding box center [779, 372] width 862 height 123
type input "4.99"
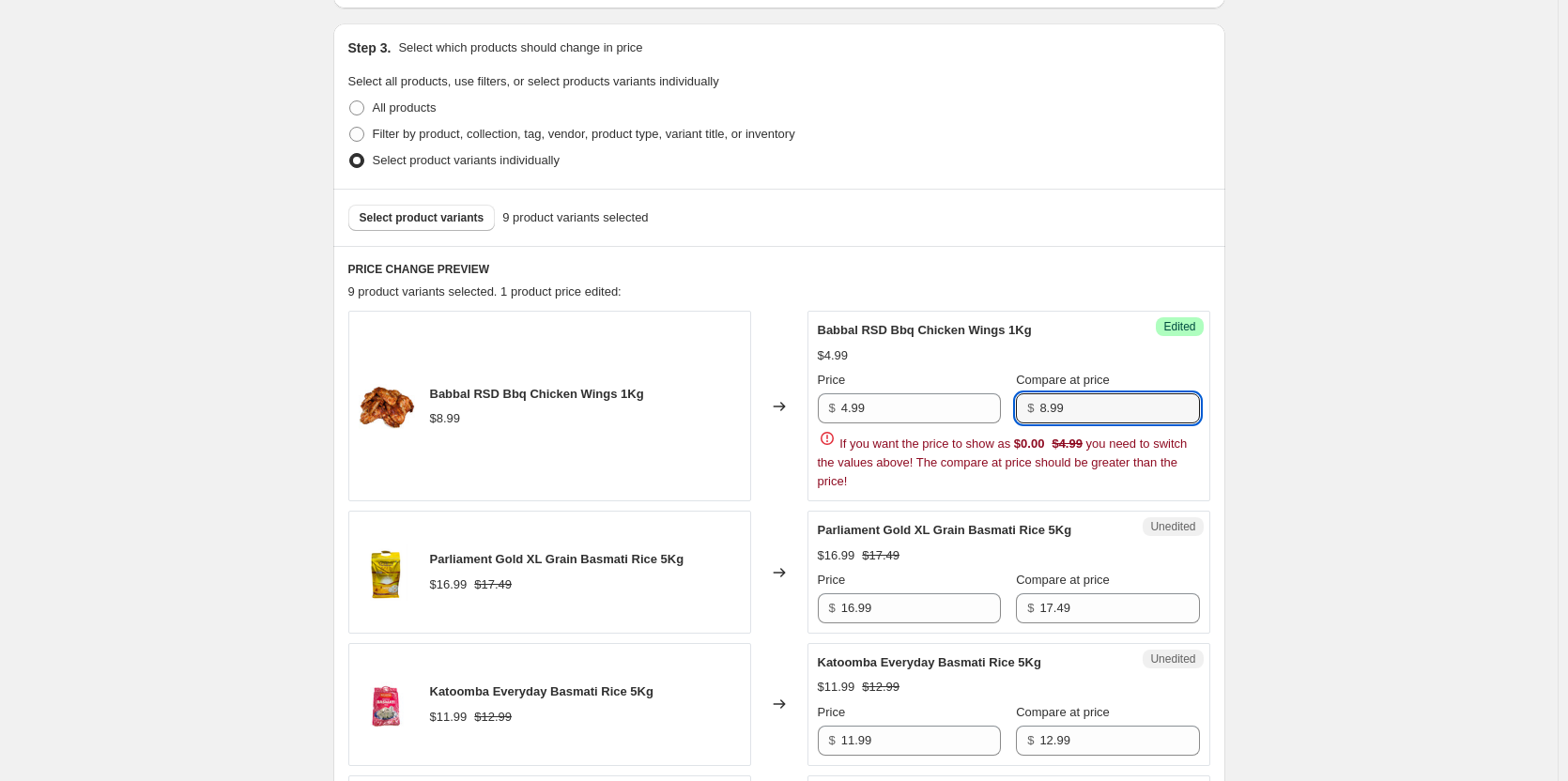
type input "8.99"
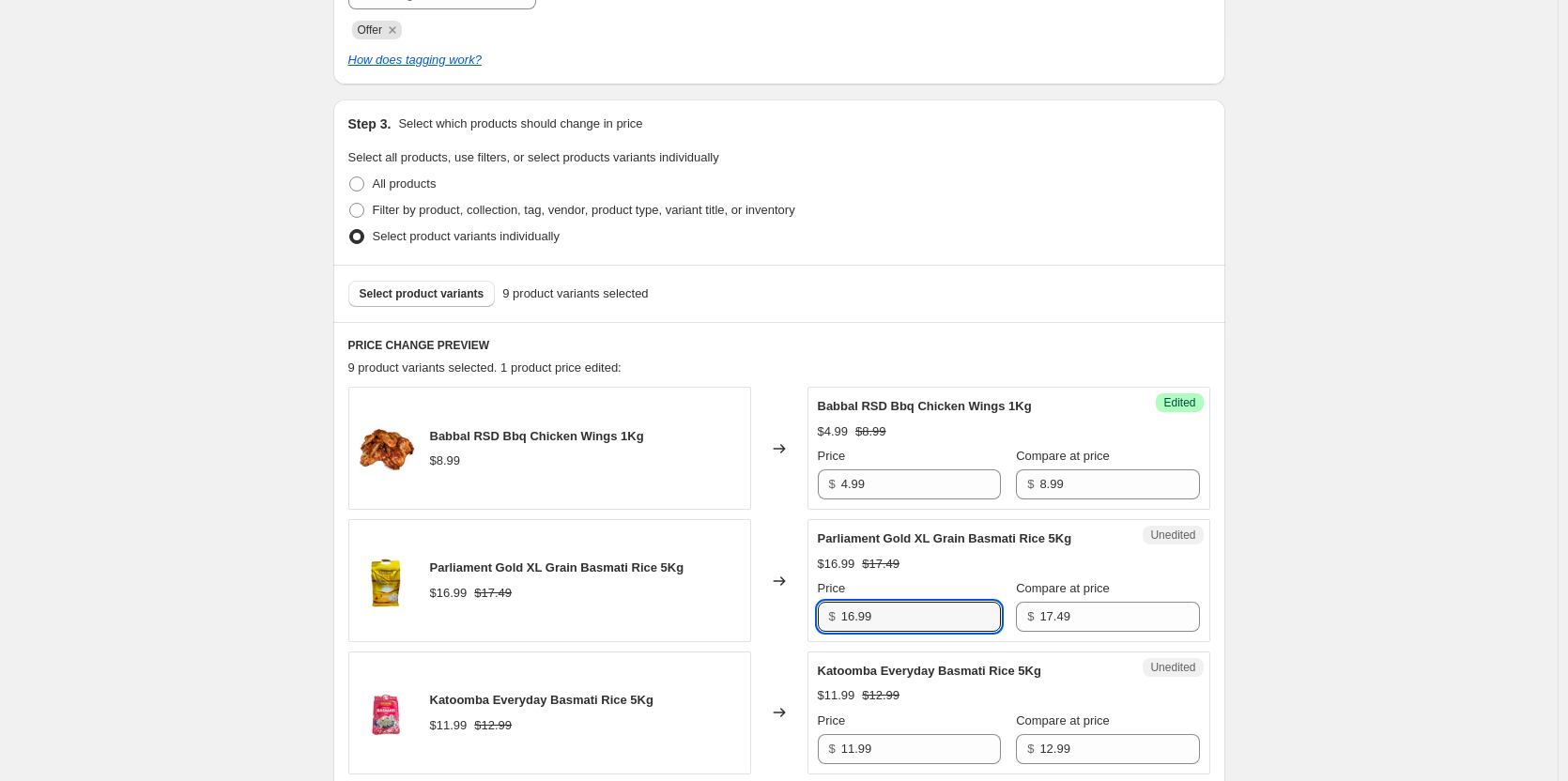
scroll to position [296, 0]
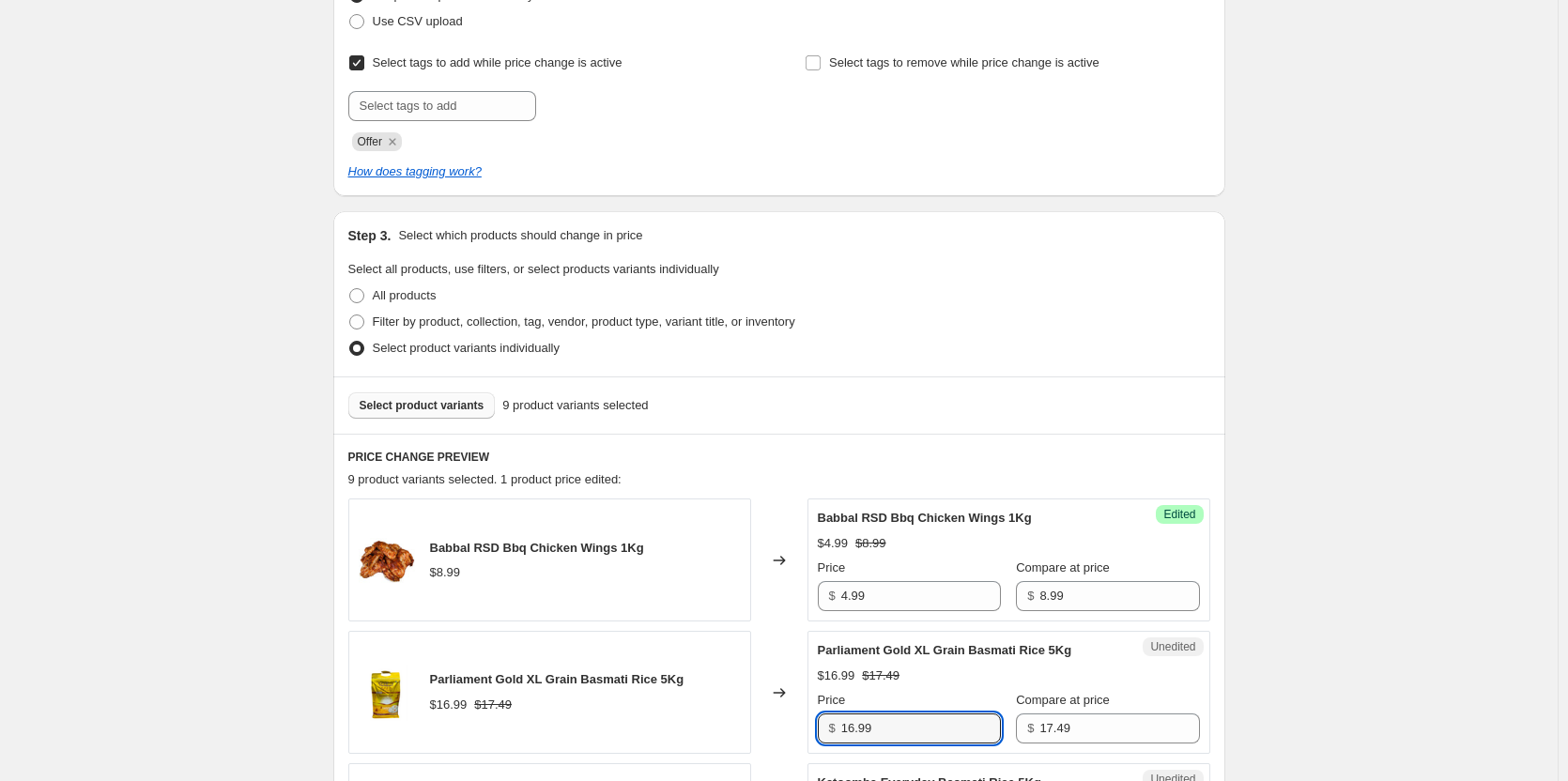
click at [411, 416] on button "Select product variants" at bounding box center [421, 405] width 147 height 27
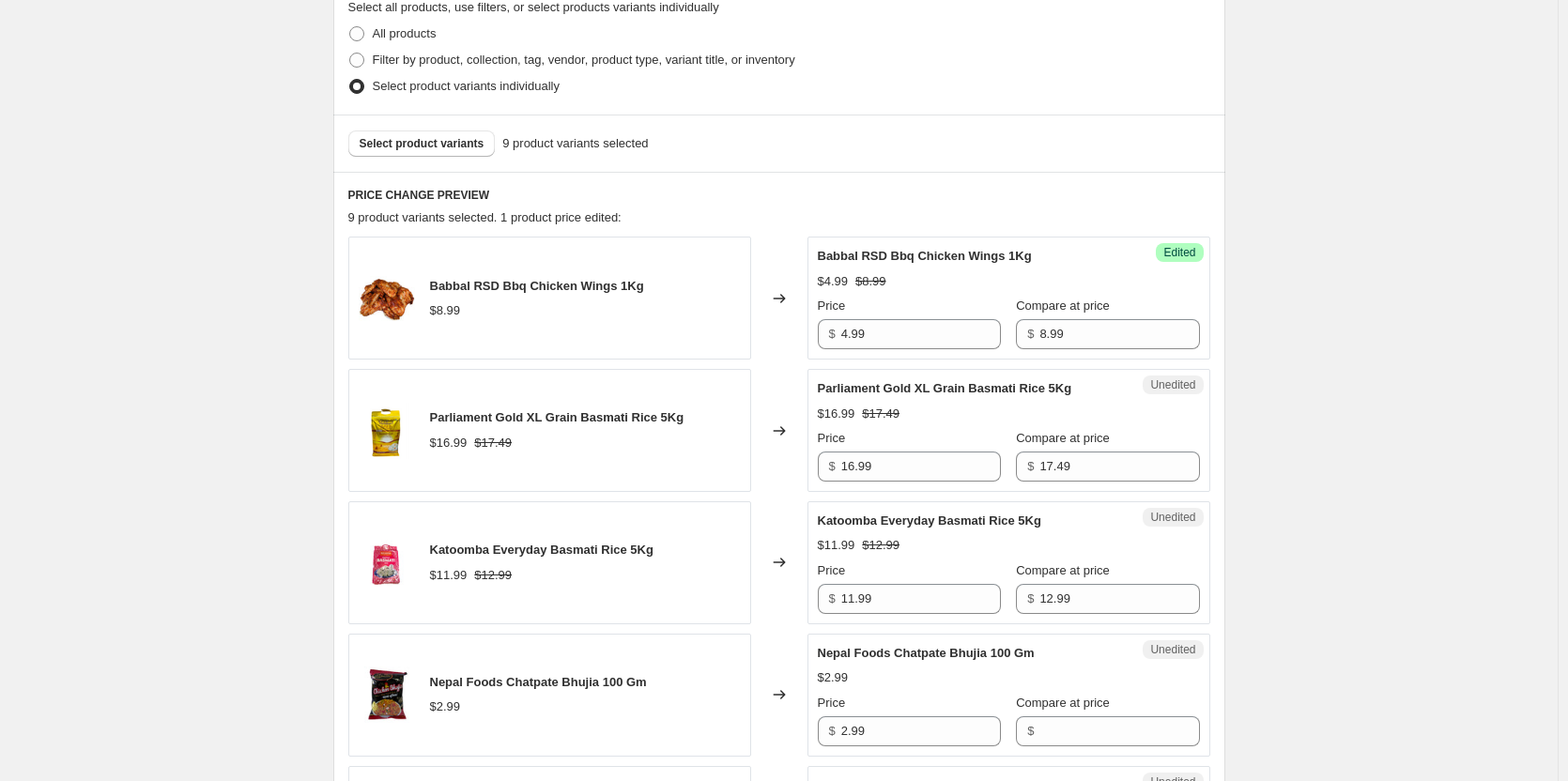
scroll to position [578, 0]
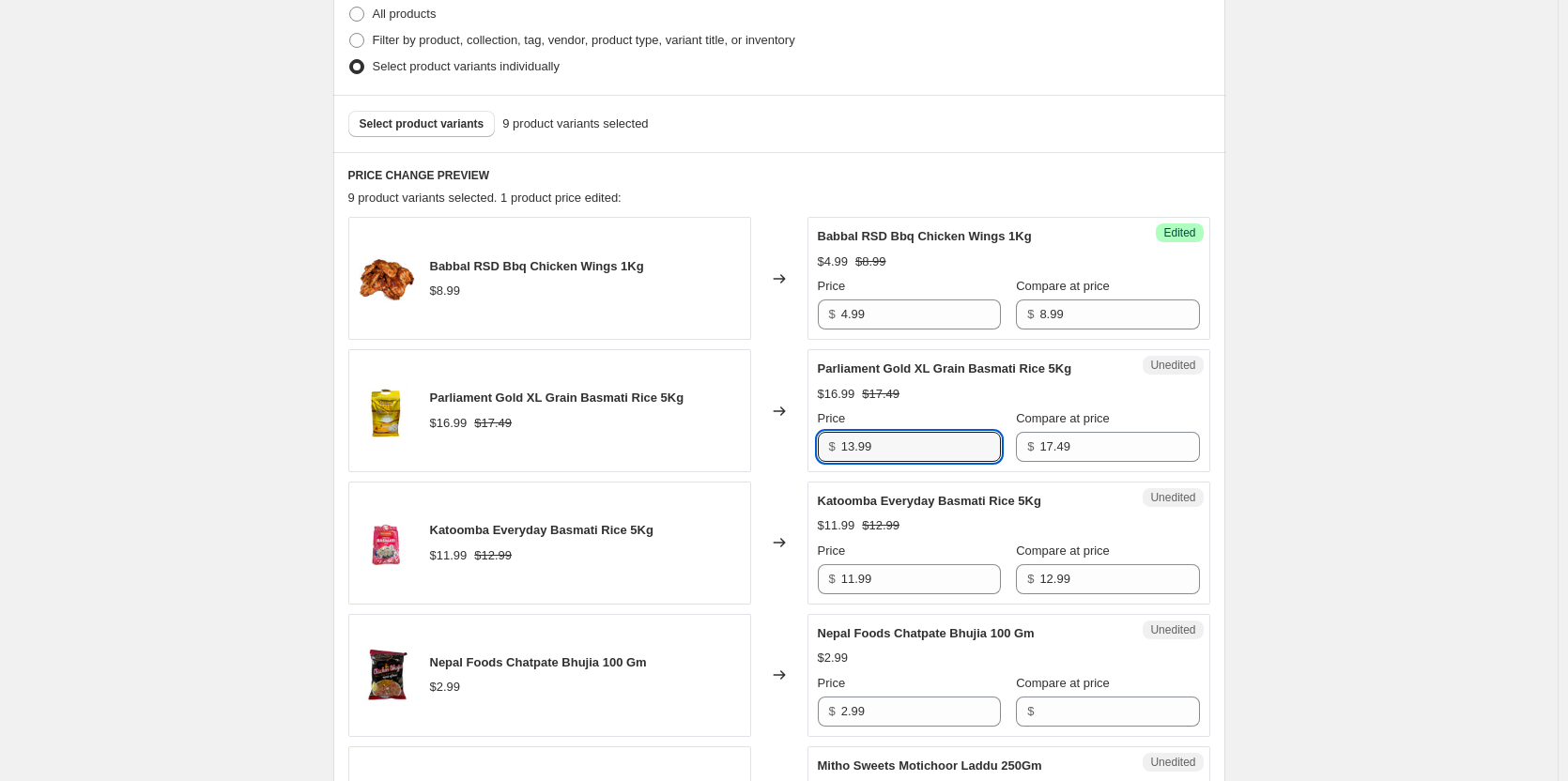
type input "13.99"
click at [1329, 406] on div "Create new price change job. This page is ready Create new price change job Dra…" at bounding box center [779, 583] width 1558 height 2322
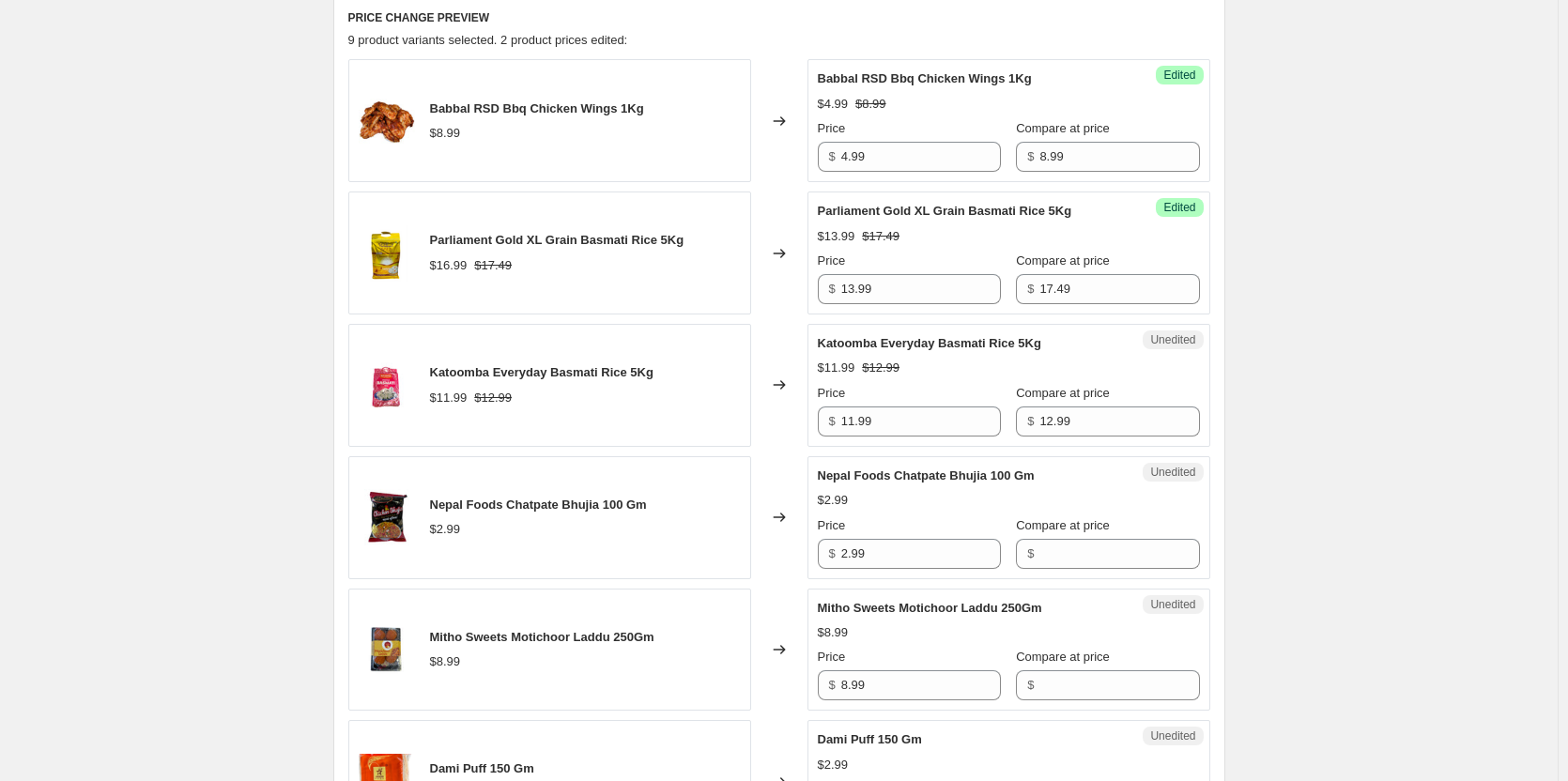
scroll to position [765, 0]
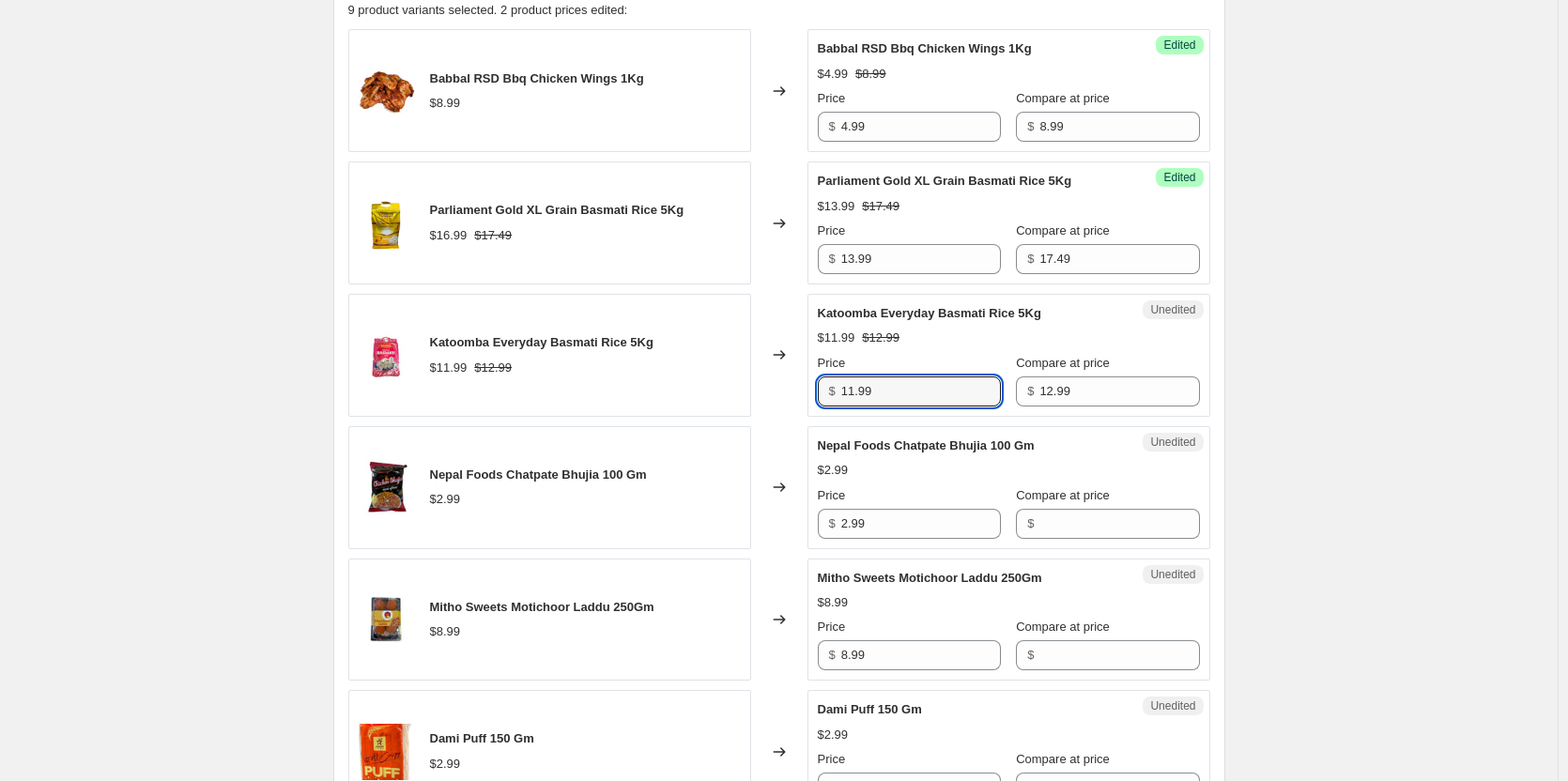
drag, startPoint x: 899, startPoint y: 392, endPoint x: 651, endPoint y: 401, distance: 248.2
click at [651, 401] on div "Katoomba Everyday Basmati Rice 5Kg $11.99 $12.99 Changed to Unedited Katoomba E…" at bounding box center [779, 355] width 862 height 123
type input "9.99"
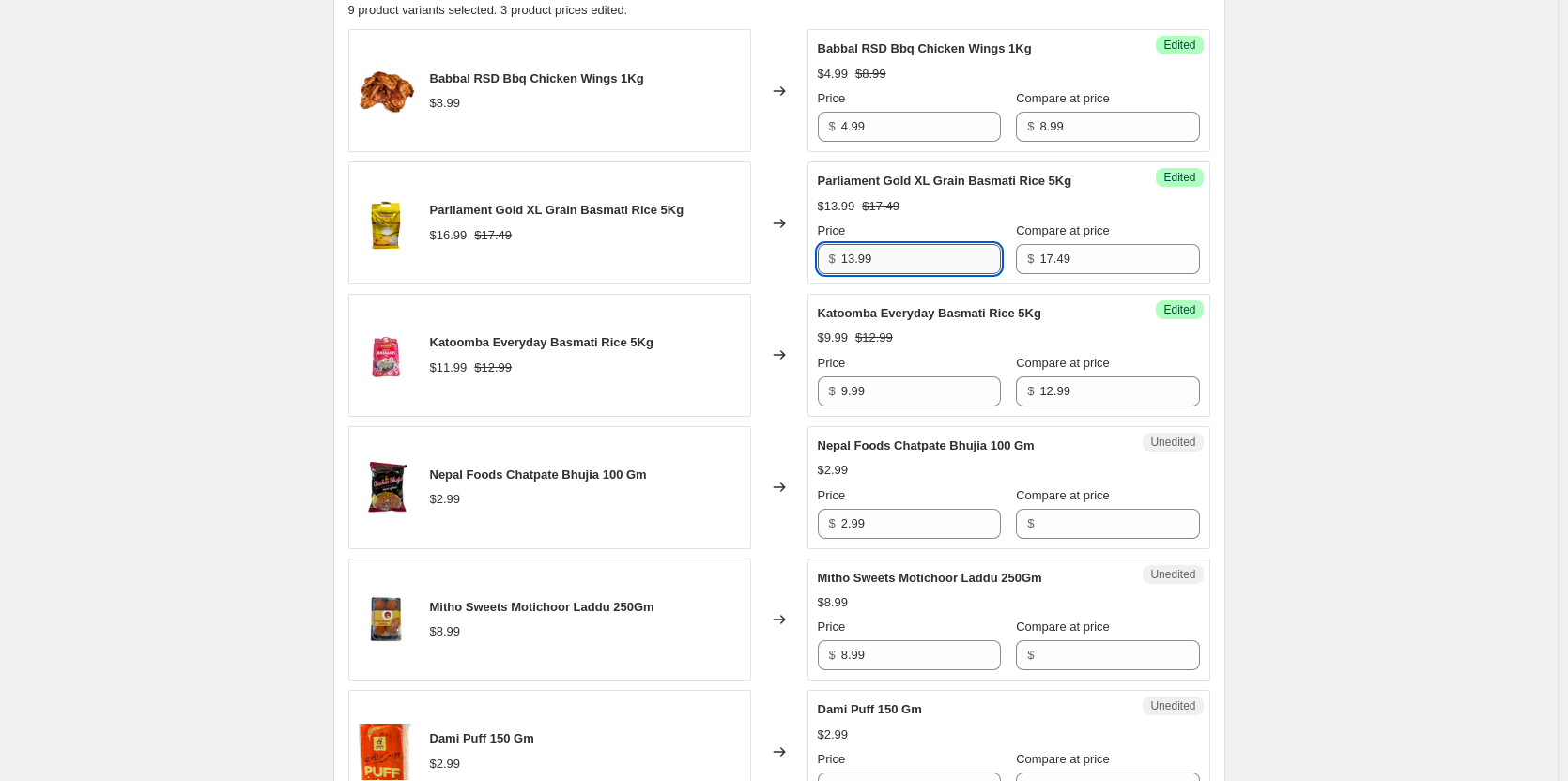
click at [921, 266] on input "13.99" at bounding box center [921, 259] width 160 height 30
type input "14.99"
click at [1442, 209] on div "Create new price change job. This page is ready Create new price change job Dra…" at bounding box center [779, 395] width 1558 height 2322
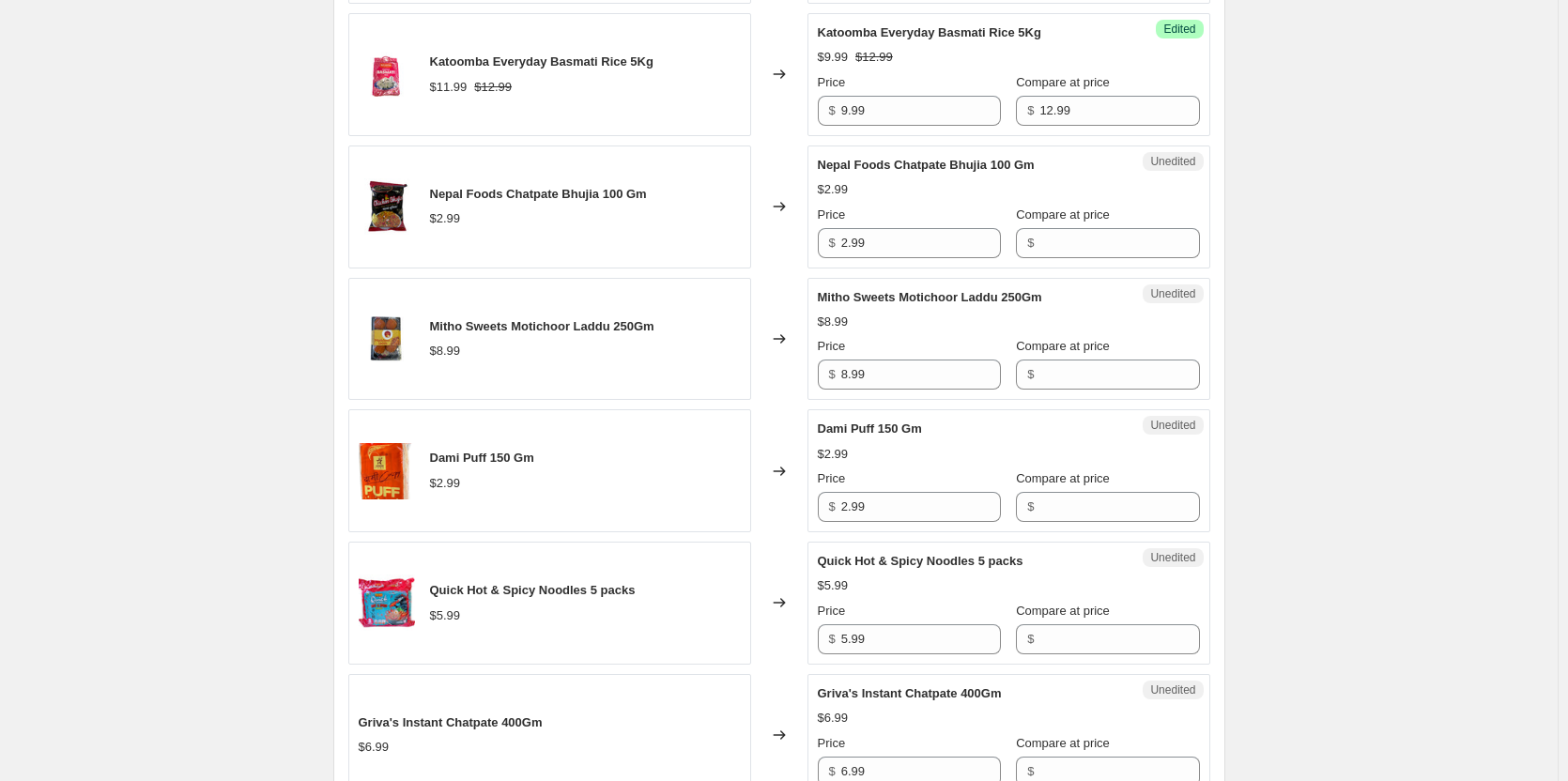
scroll to position [1047, 0]
click at [891, 237] on input "2.99" at bounding box center [921, 242] width 160 height 30
type input "2"
type input "1.99"
type input "2.99"
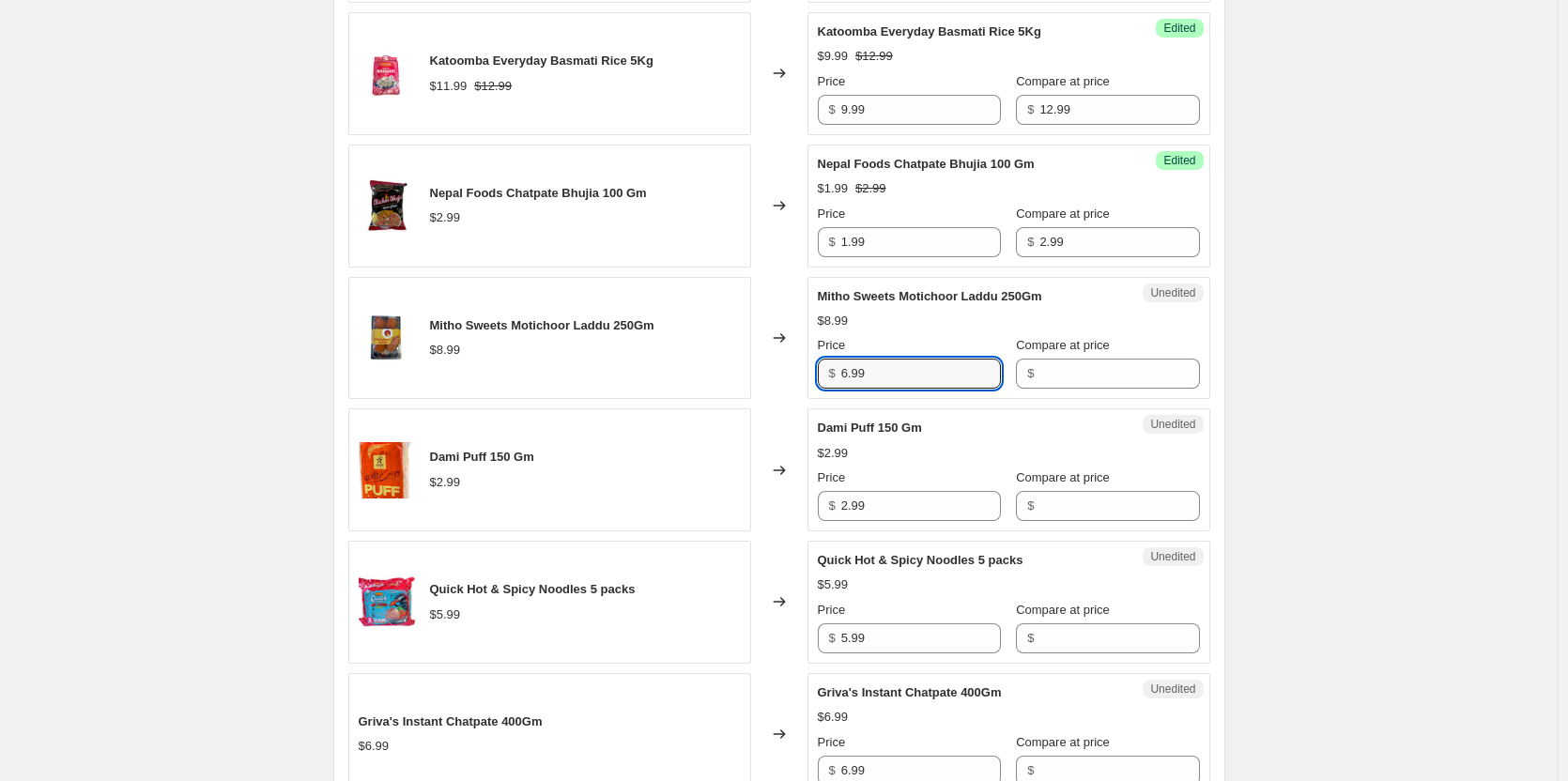
type input "6.99"
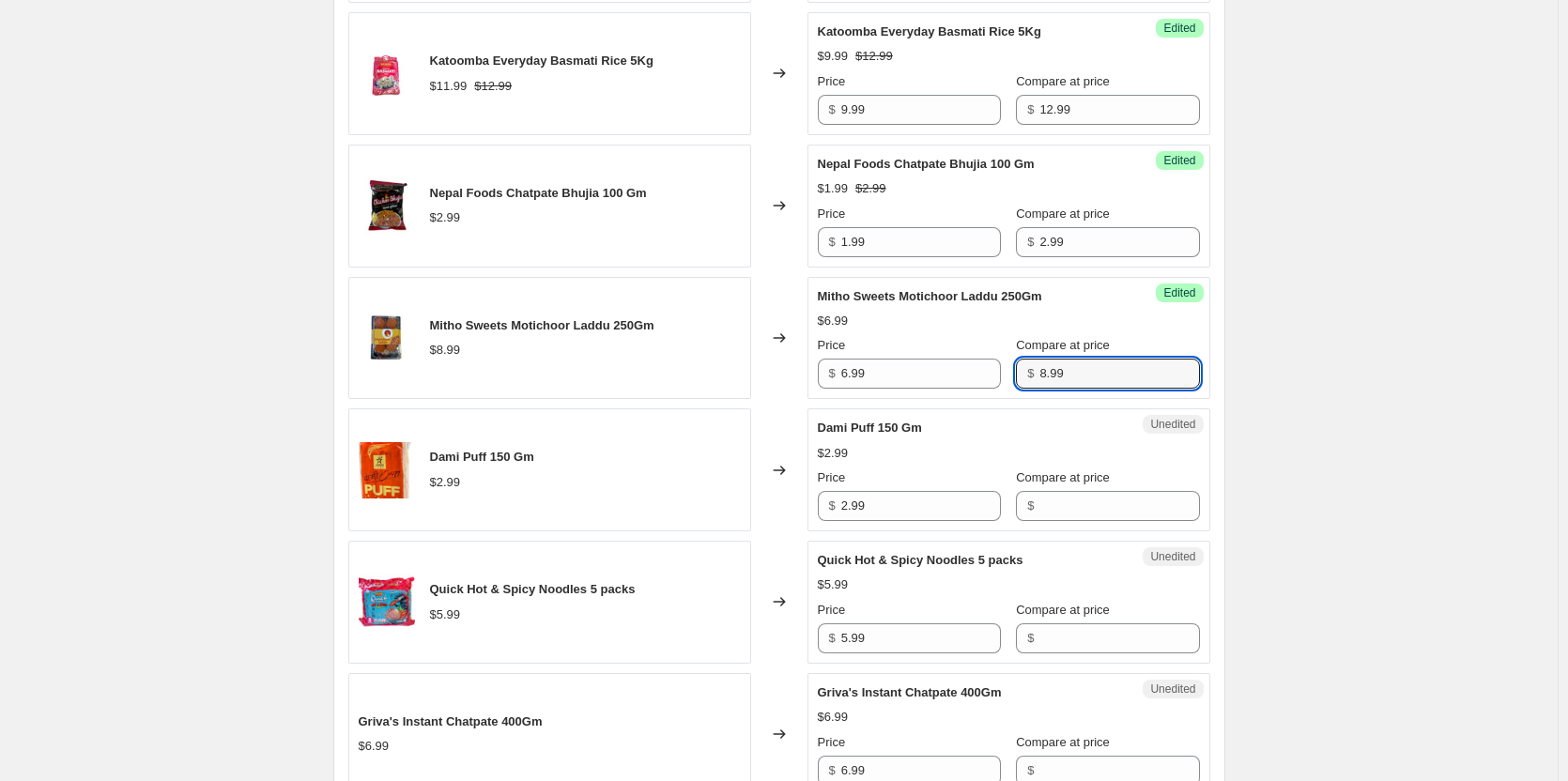
type input "8.99"
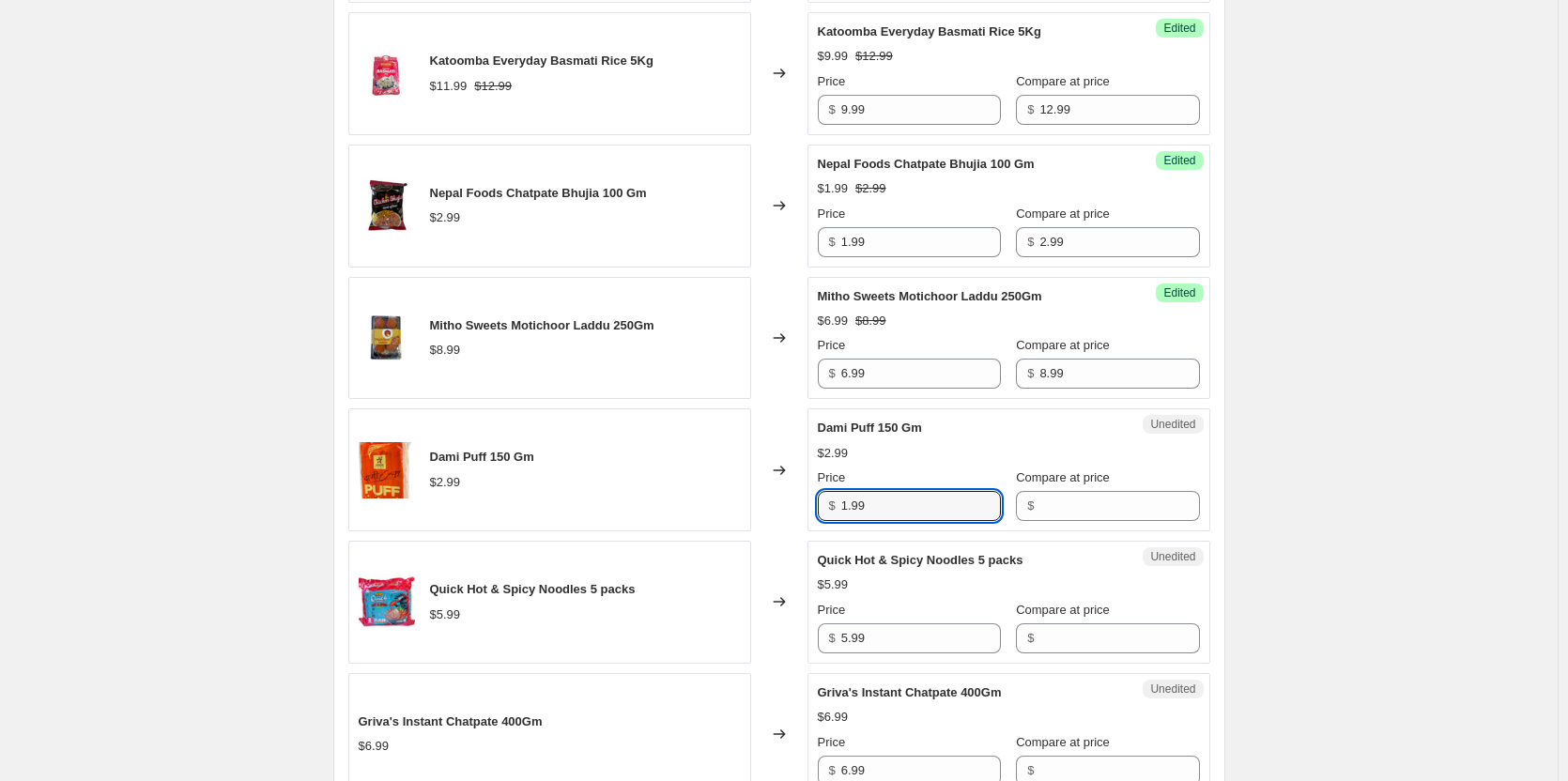
type input "1.99"
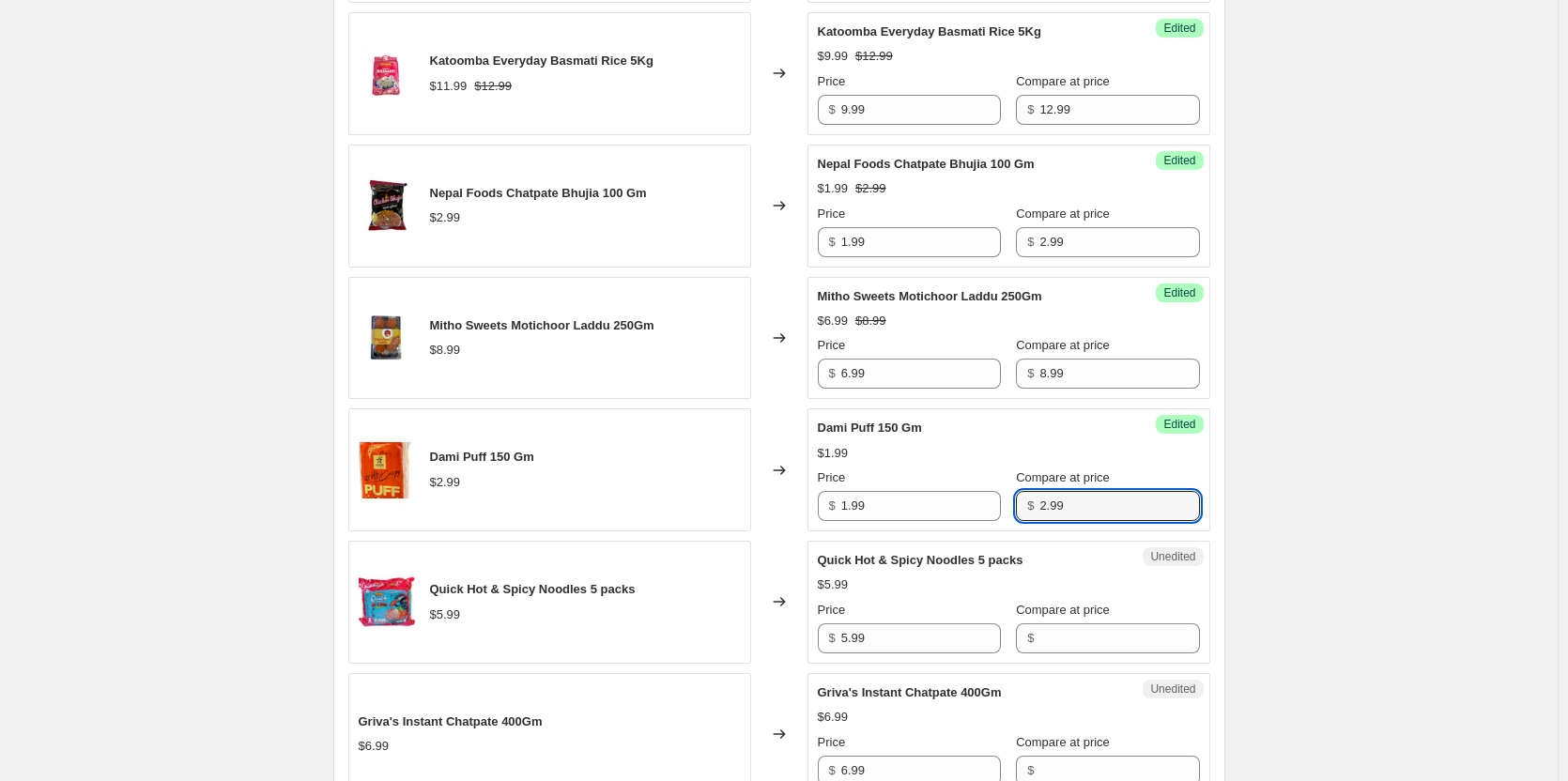
type input "2.99"
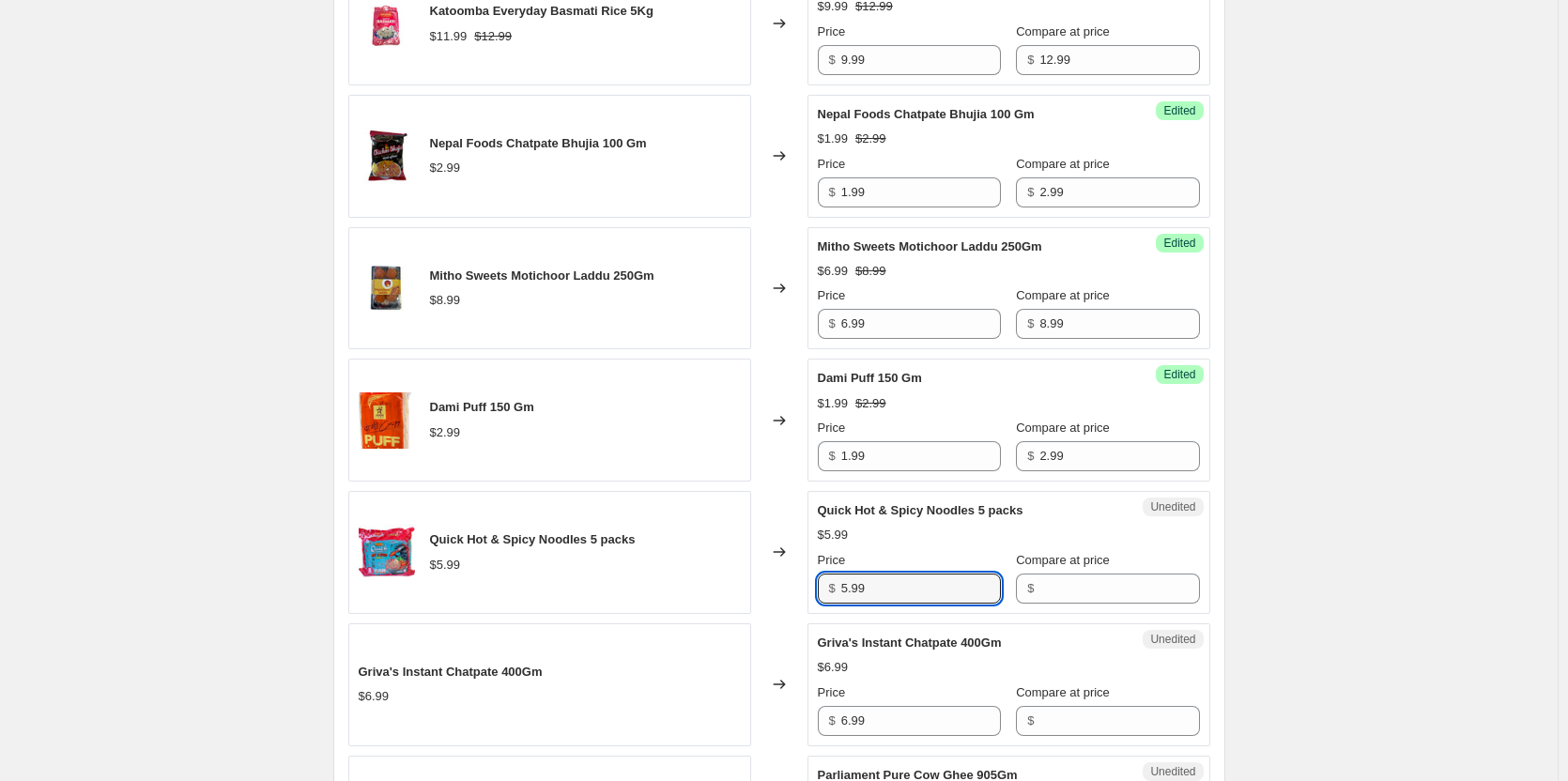
scroll to position [1141, 0]
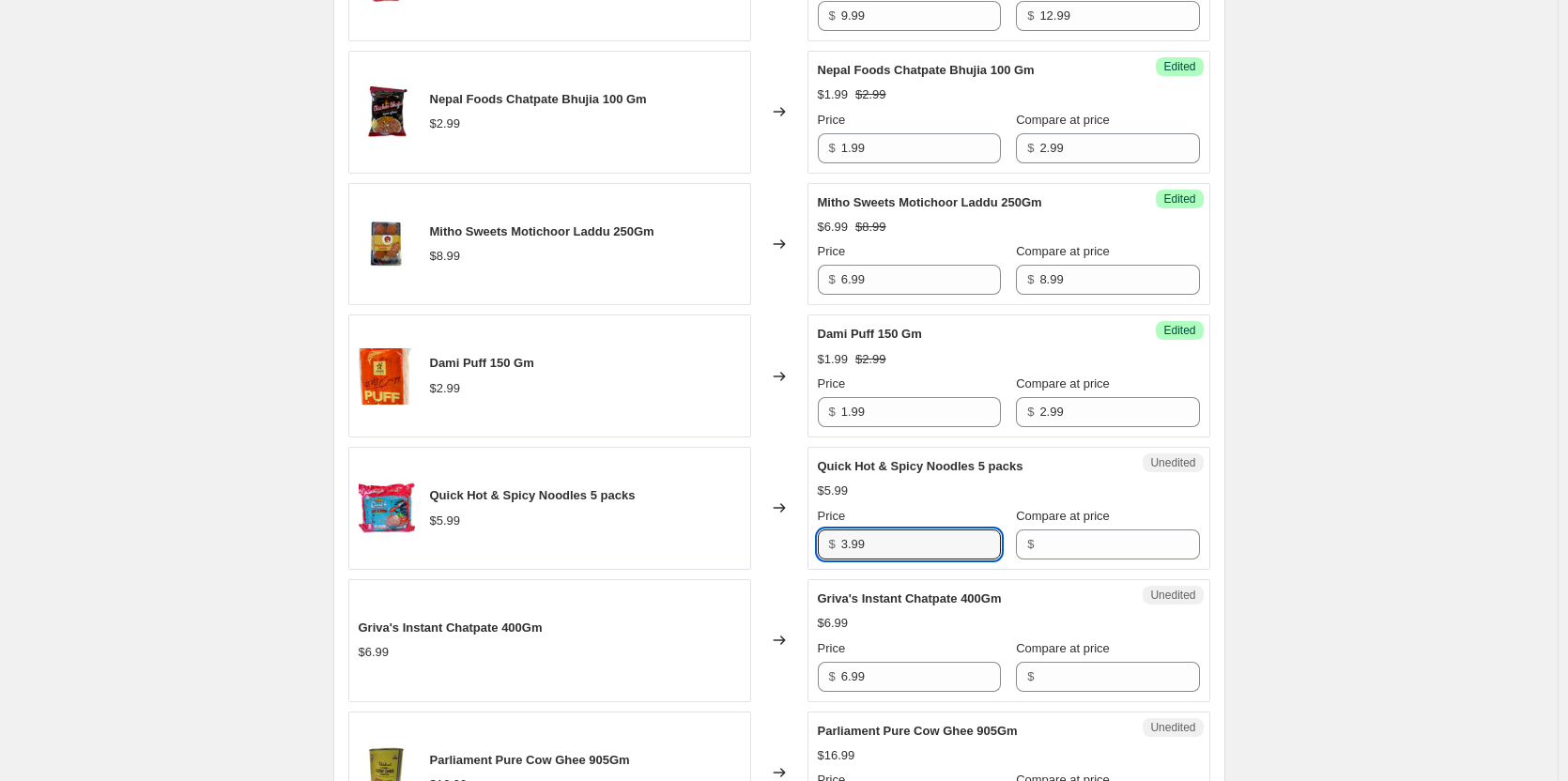
type input "3.99"
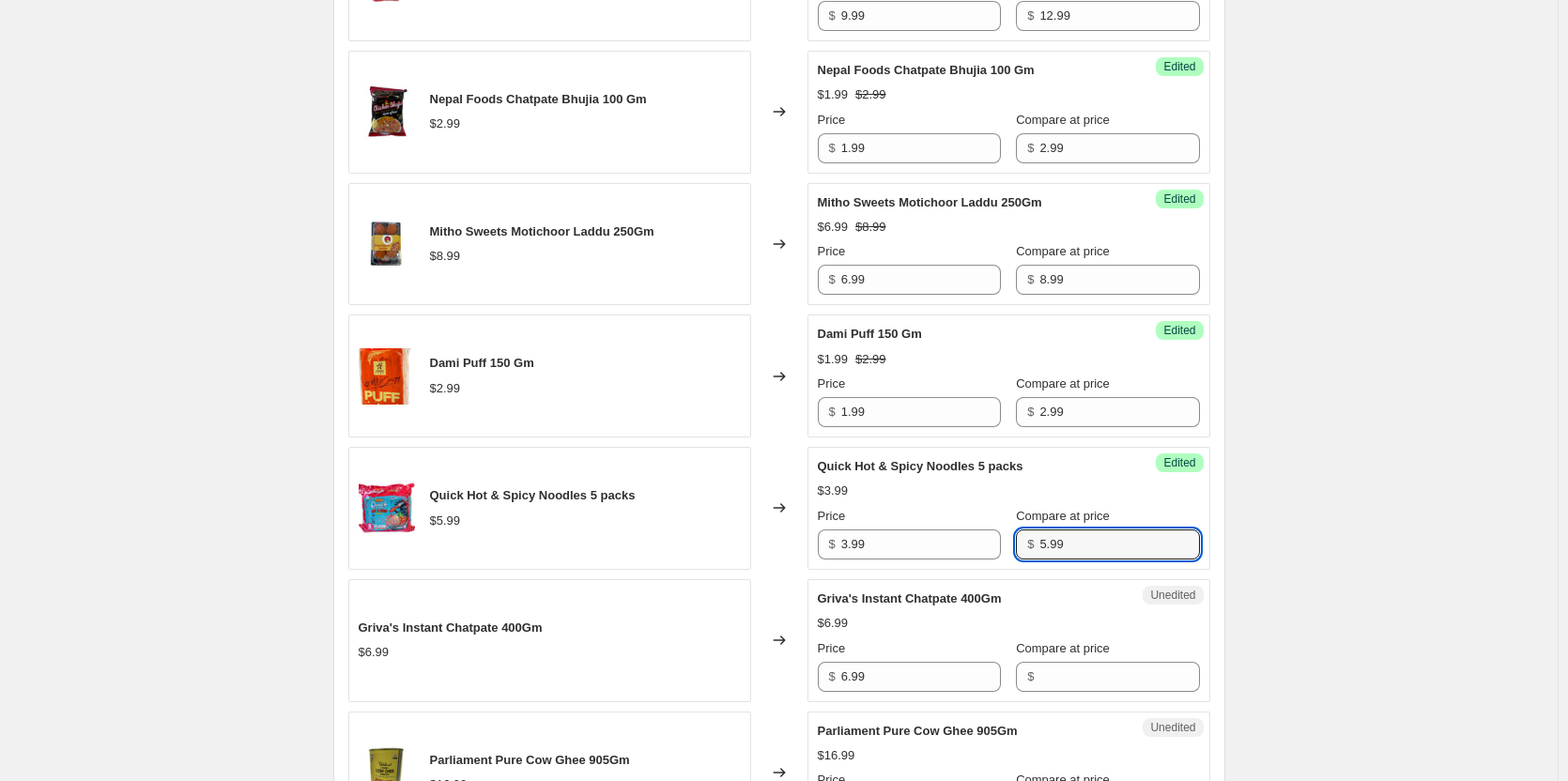
type input "5.99"
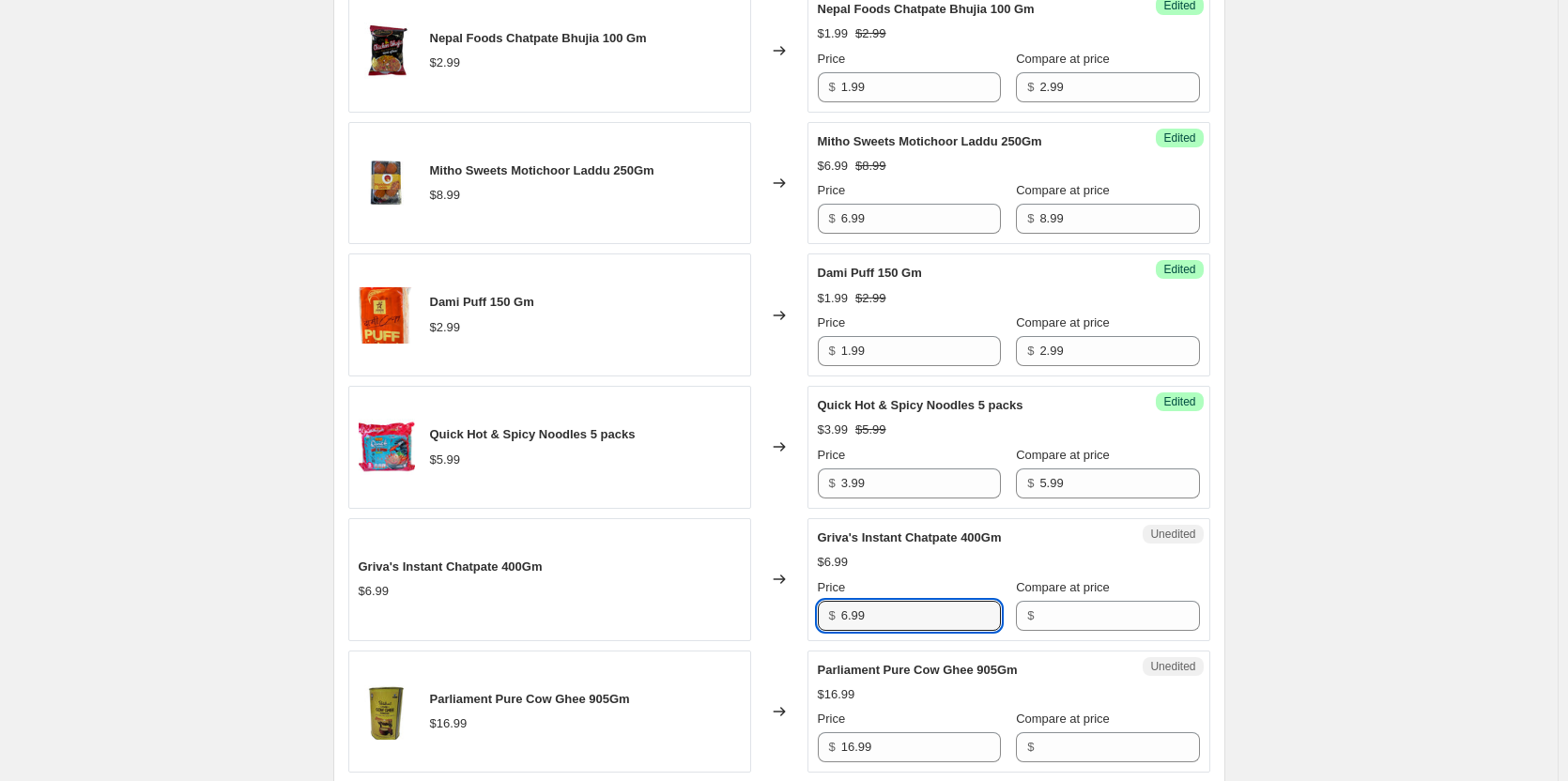
scroll to position [1235, 0]
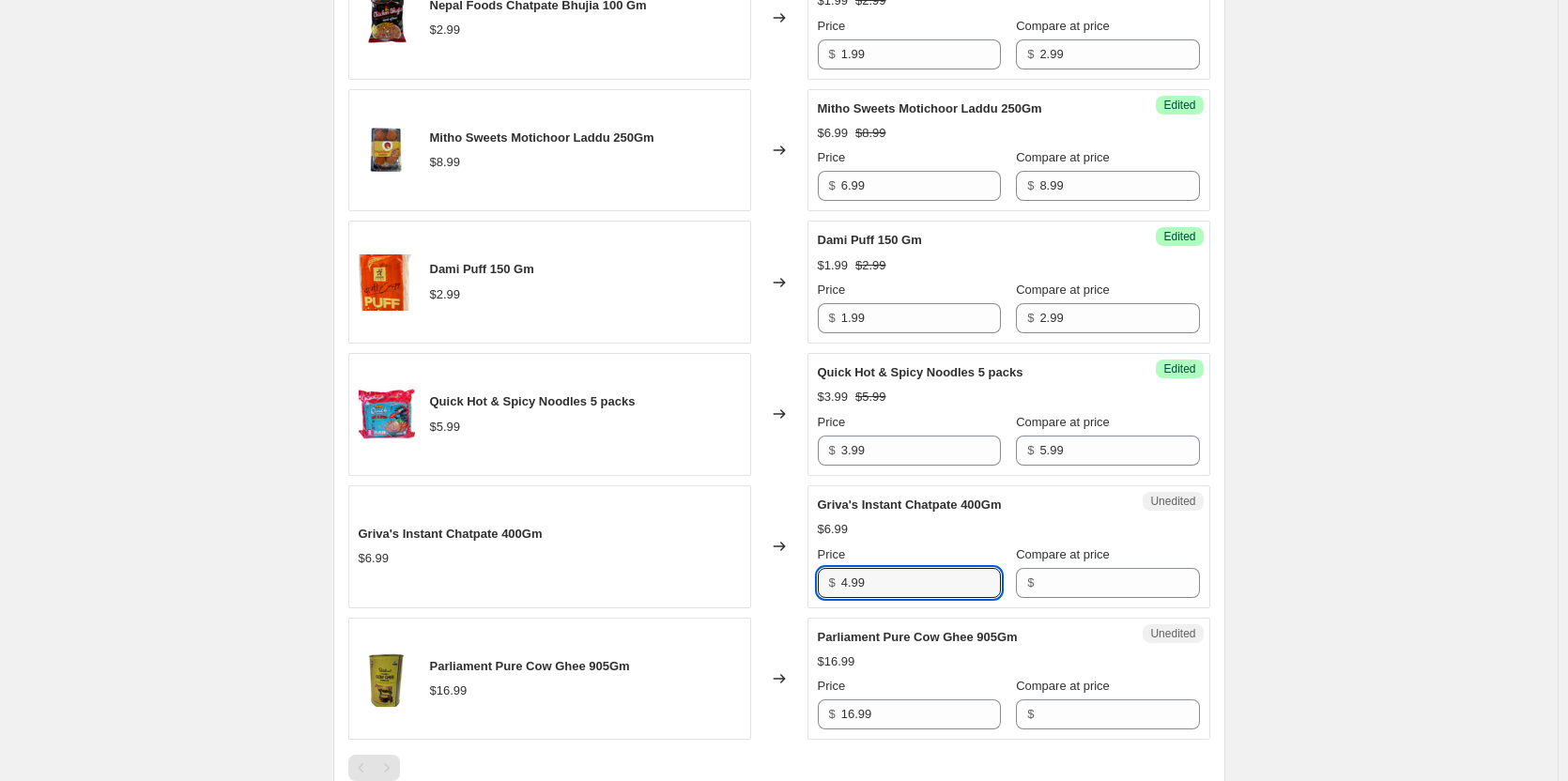
type input "4.99"
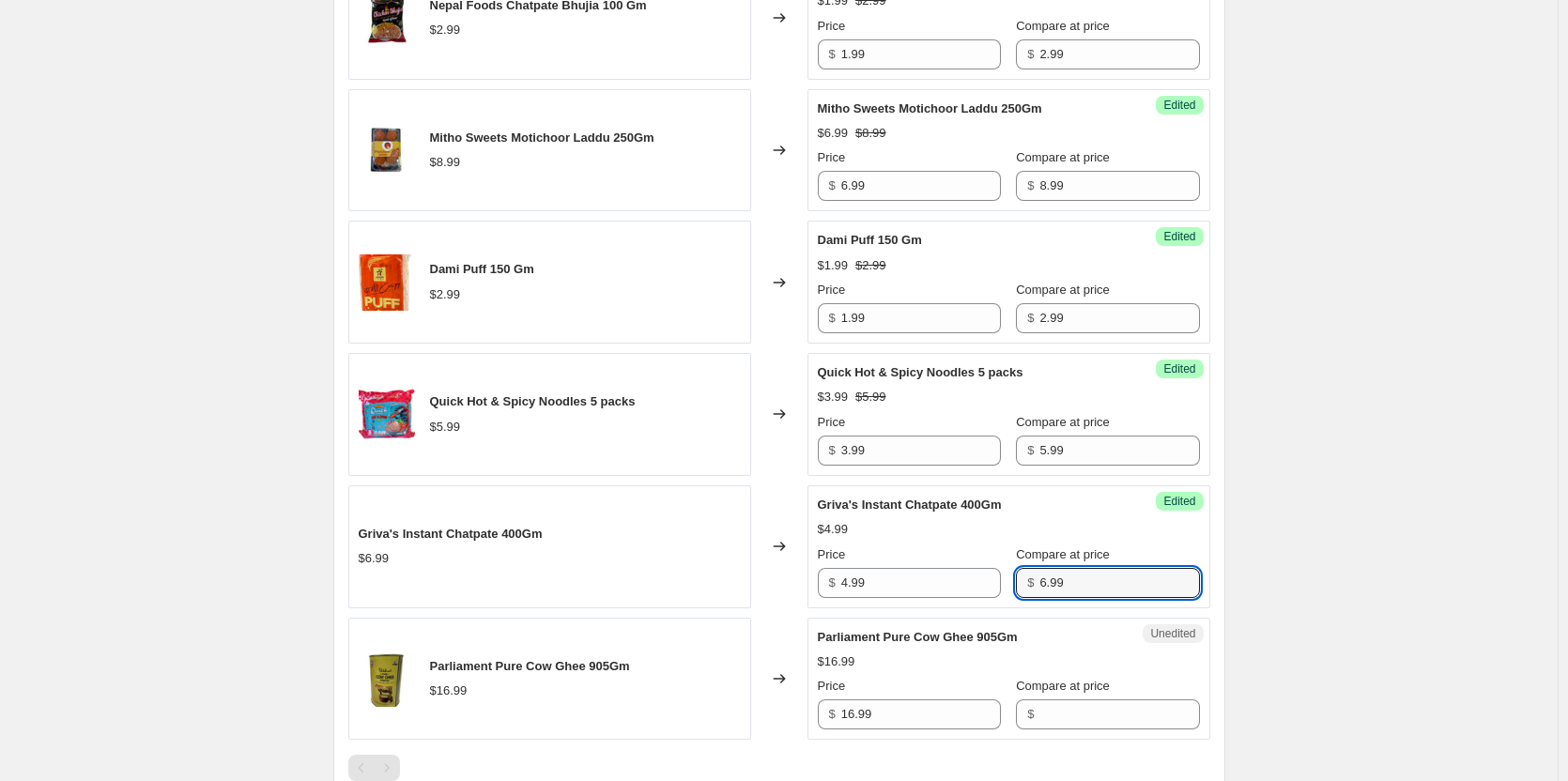
type input "6.99"
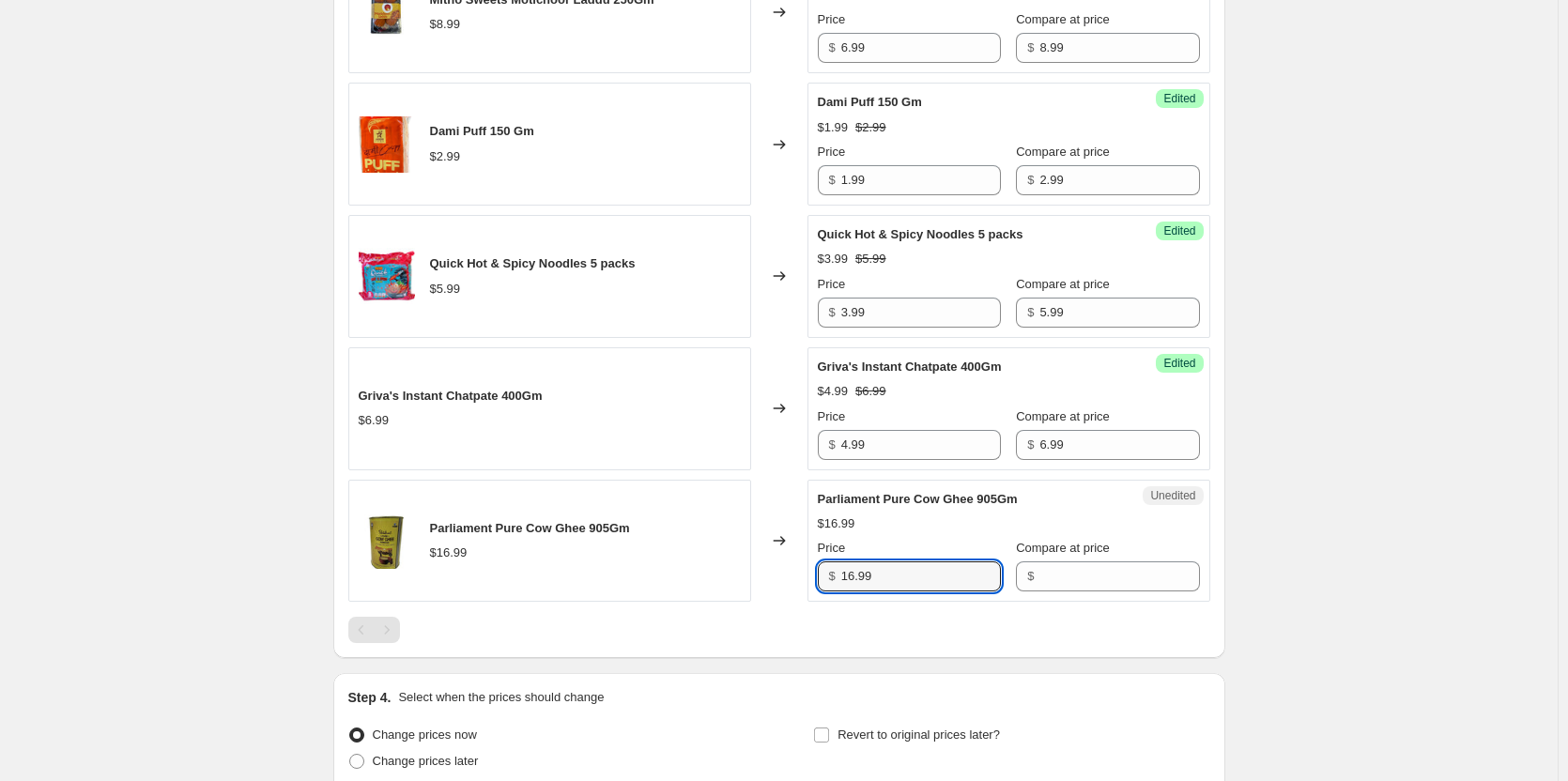
scroll to position [1422, 0]
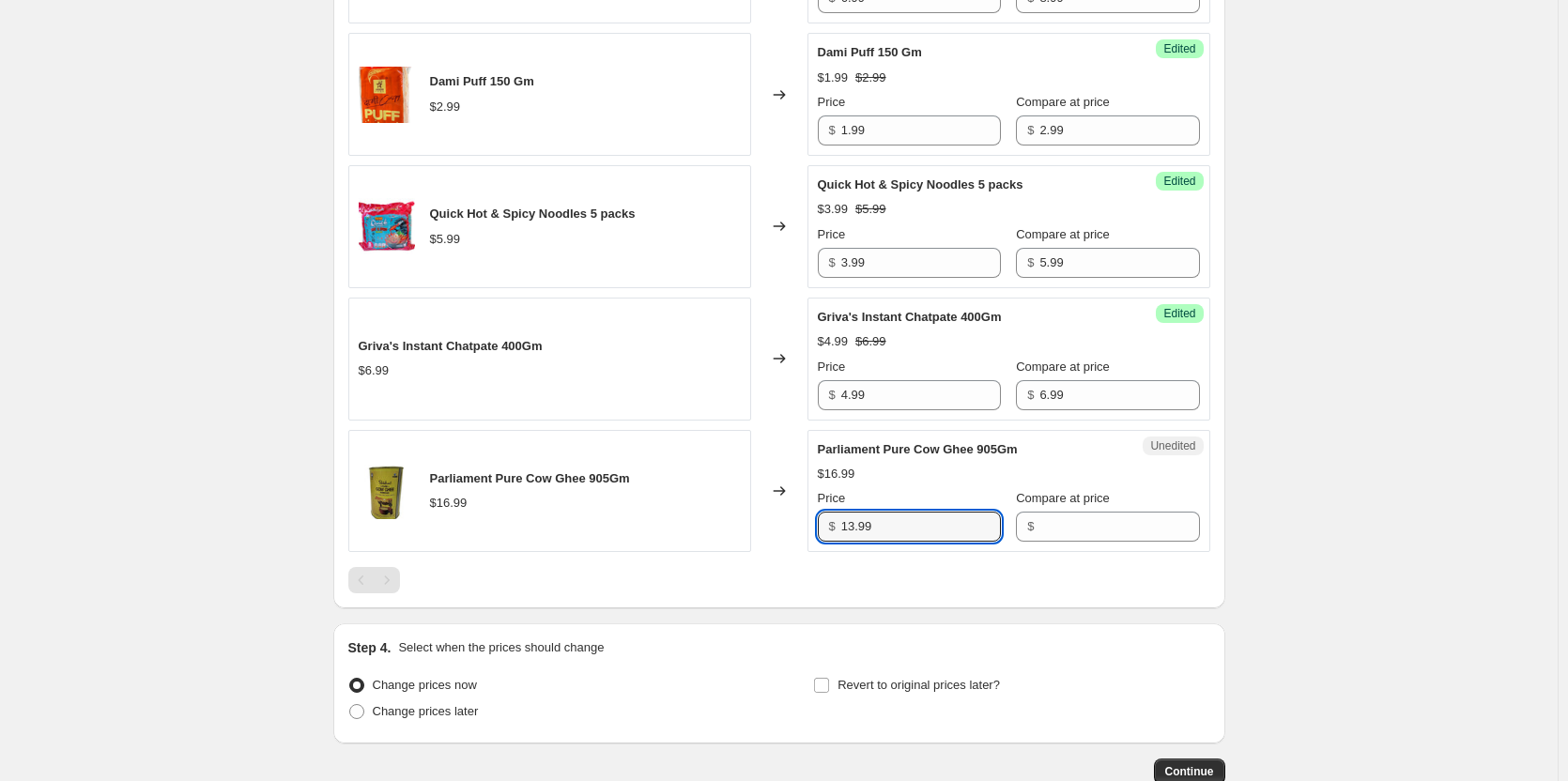
type input "13.99"
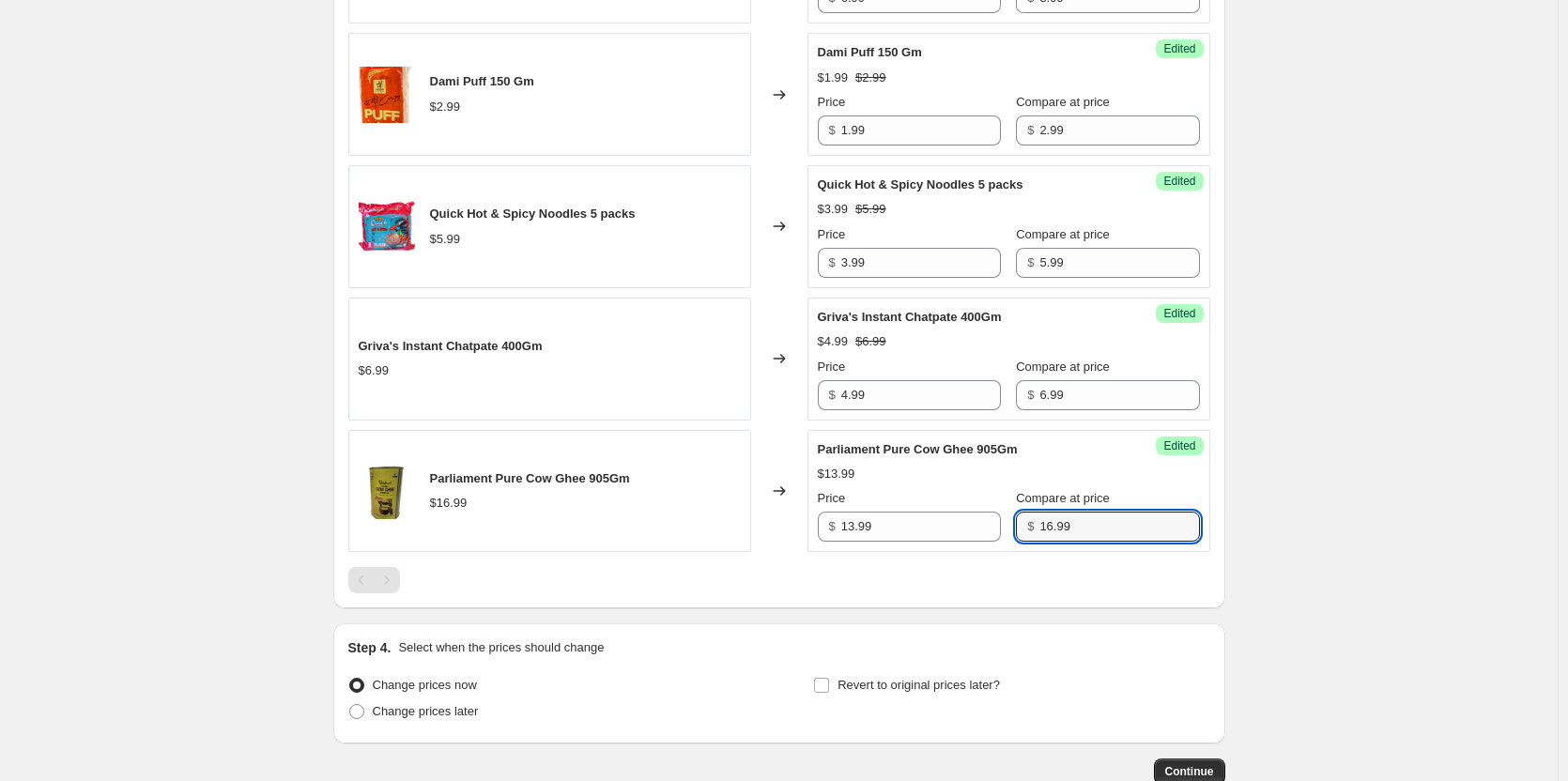
type input "16.99"
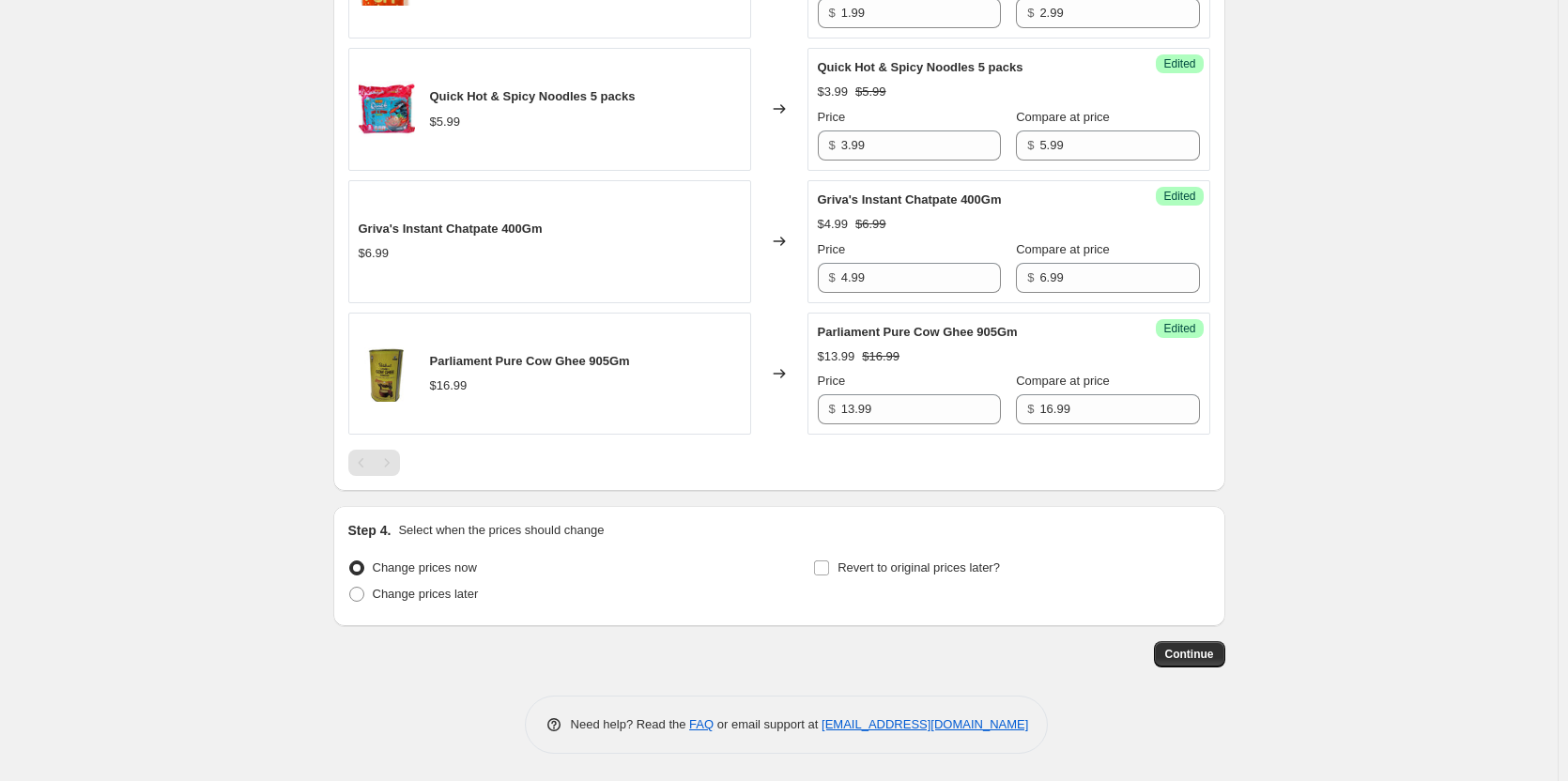
scroll to position [1540, 0]
click at [431, 590] on span "Change prices later" at bounding box center [426, 593] width 107 height 14
click at [350, 587] on input "Change prices later" at bounding box center [349, 586] width 1 height 1
radio input "true"
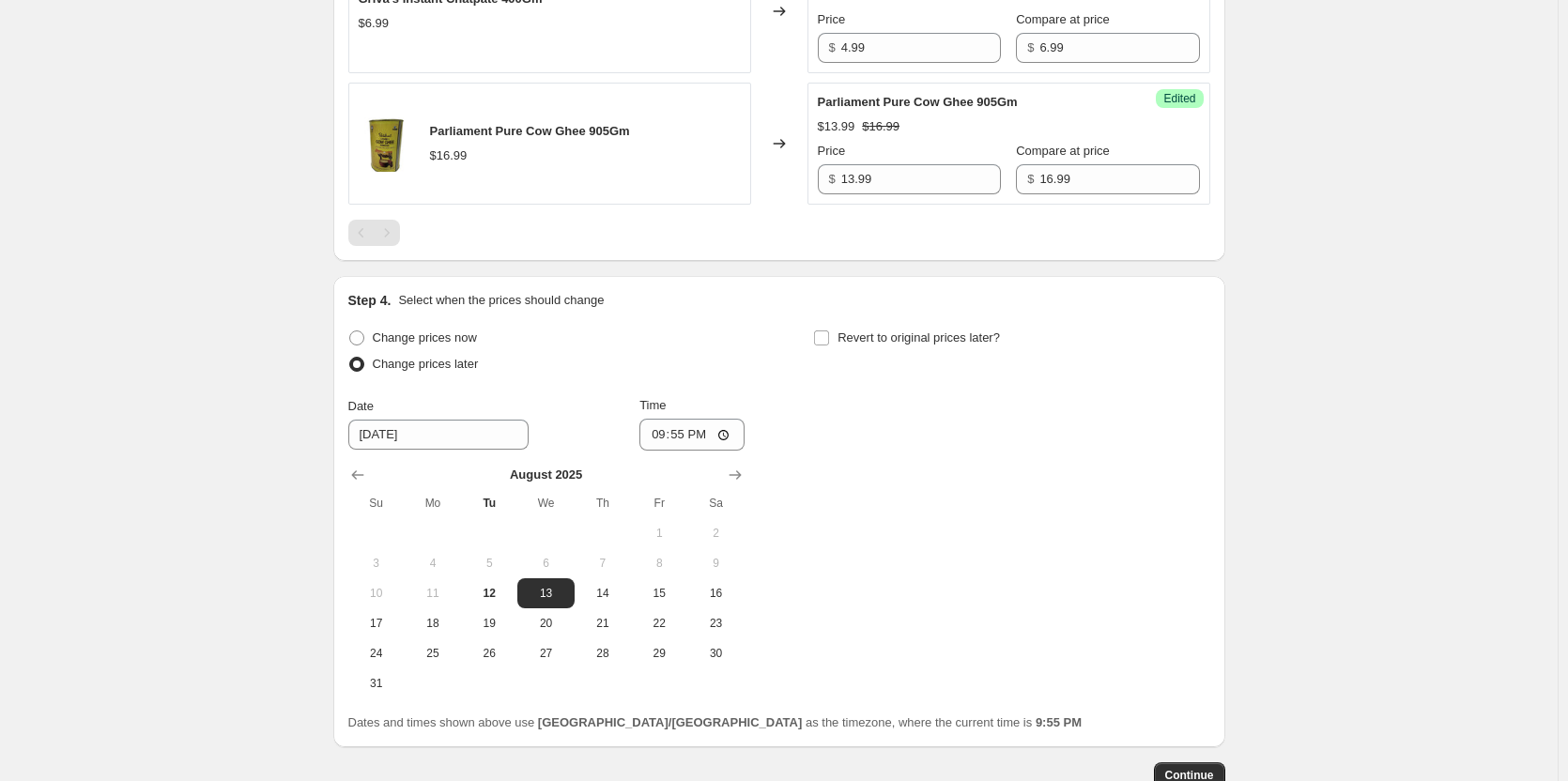
scroll to position [1822, 0]
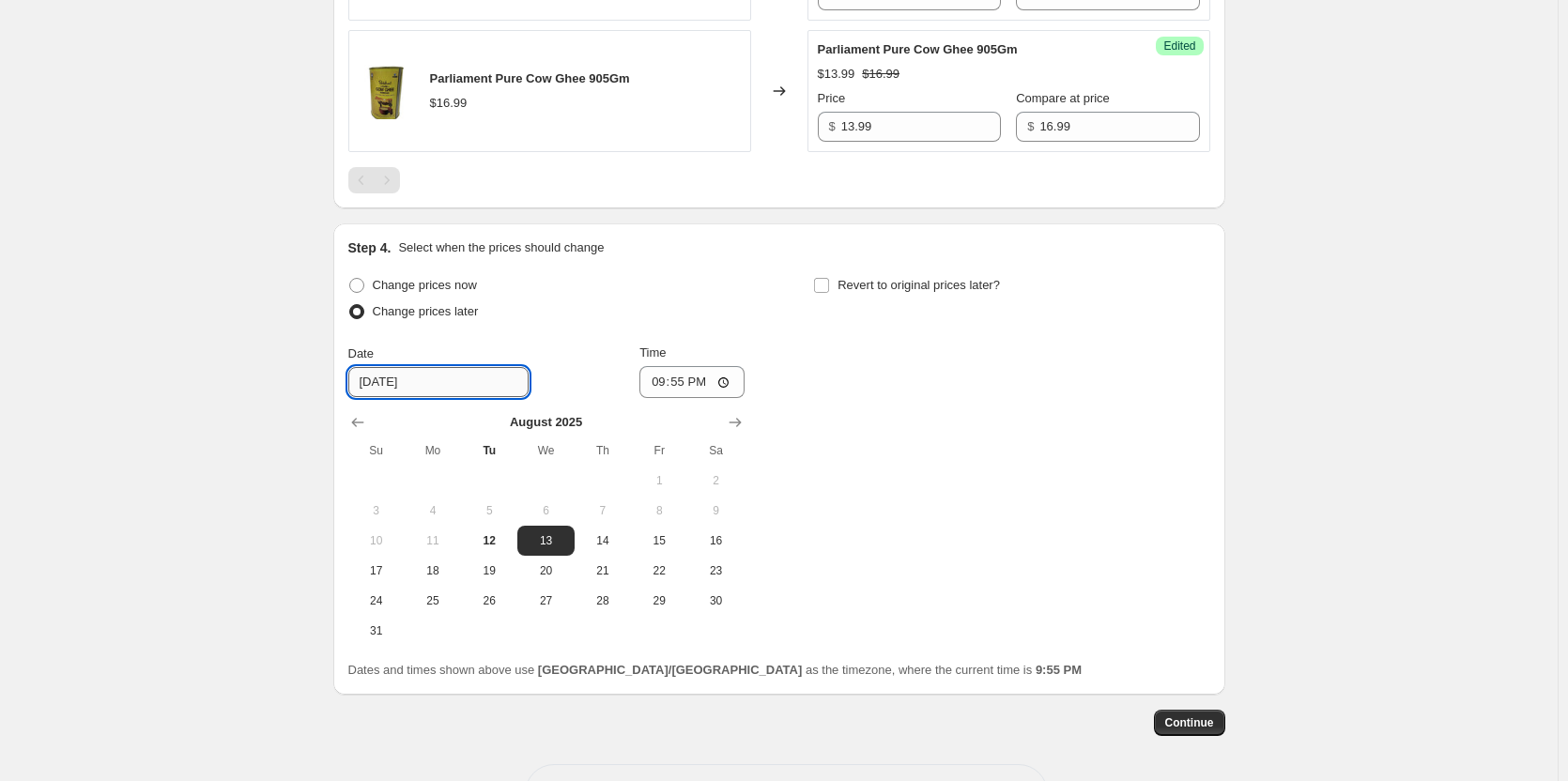
click at [453, 393] on input "8/13/2025" at bounding box center [438, 382] width 180 height 30
type input "8/13/2025"
click at [664, 385] on input "21:55" at bounding box center [691, 382] width 106 height 32
type input "00:01"
click at [1085, 379] on div "Change prices now Change prices later Date 8/13/2025 Time 00:01 August 2025 Su …" at bounding box center [779, 459] width 862 height 374
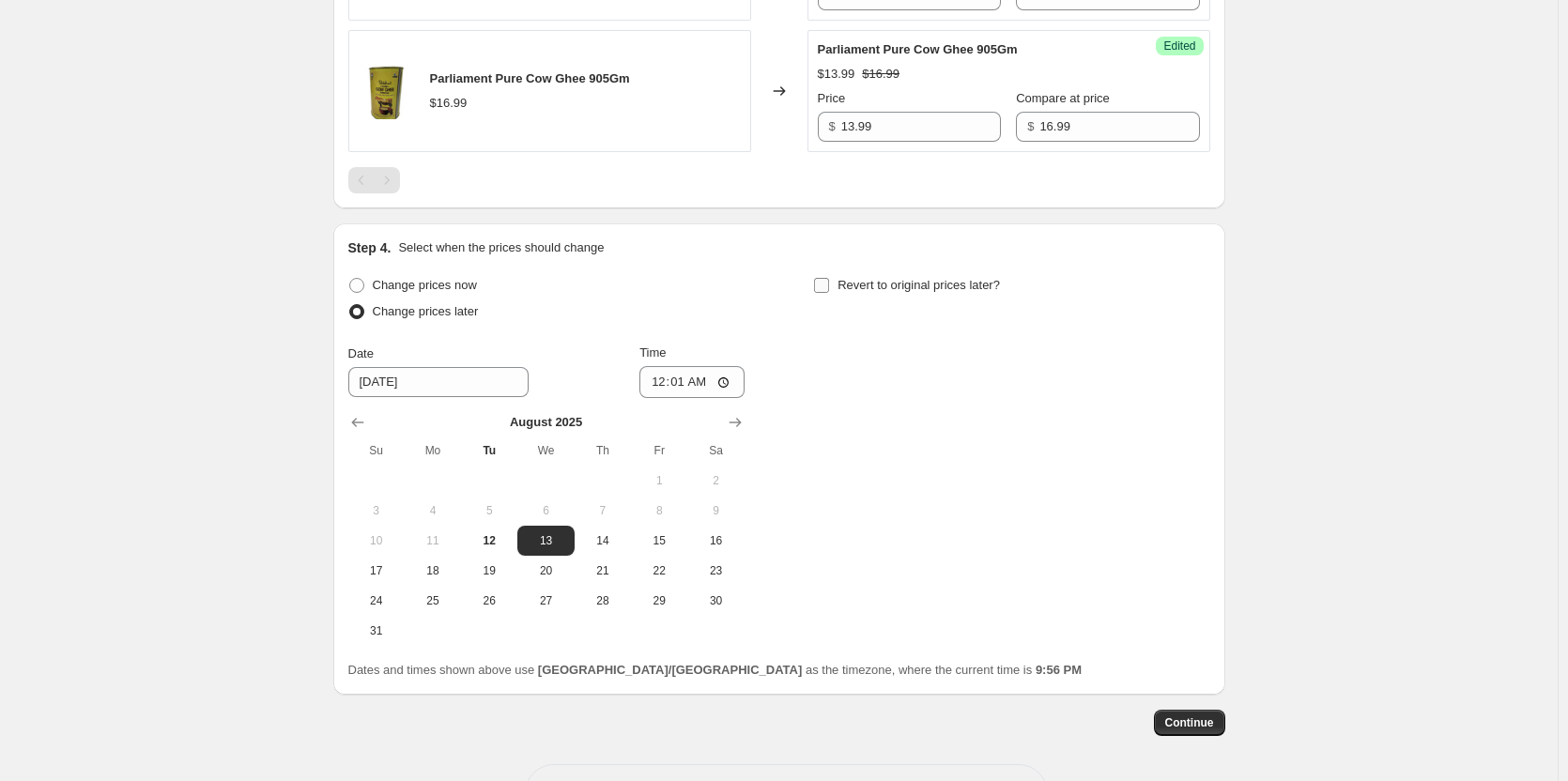
click at [934, 291] on span "Revert to original prices later?" at bounding box center [918, 285] width 163 height 14
click at [829, 291] on input "Revert to original prices later?" at bounding box center [821, 285] width 15 height 15
checkbox input "true"
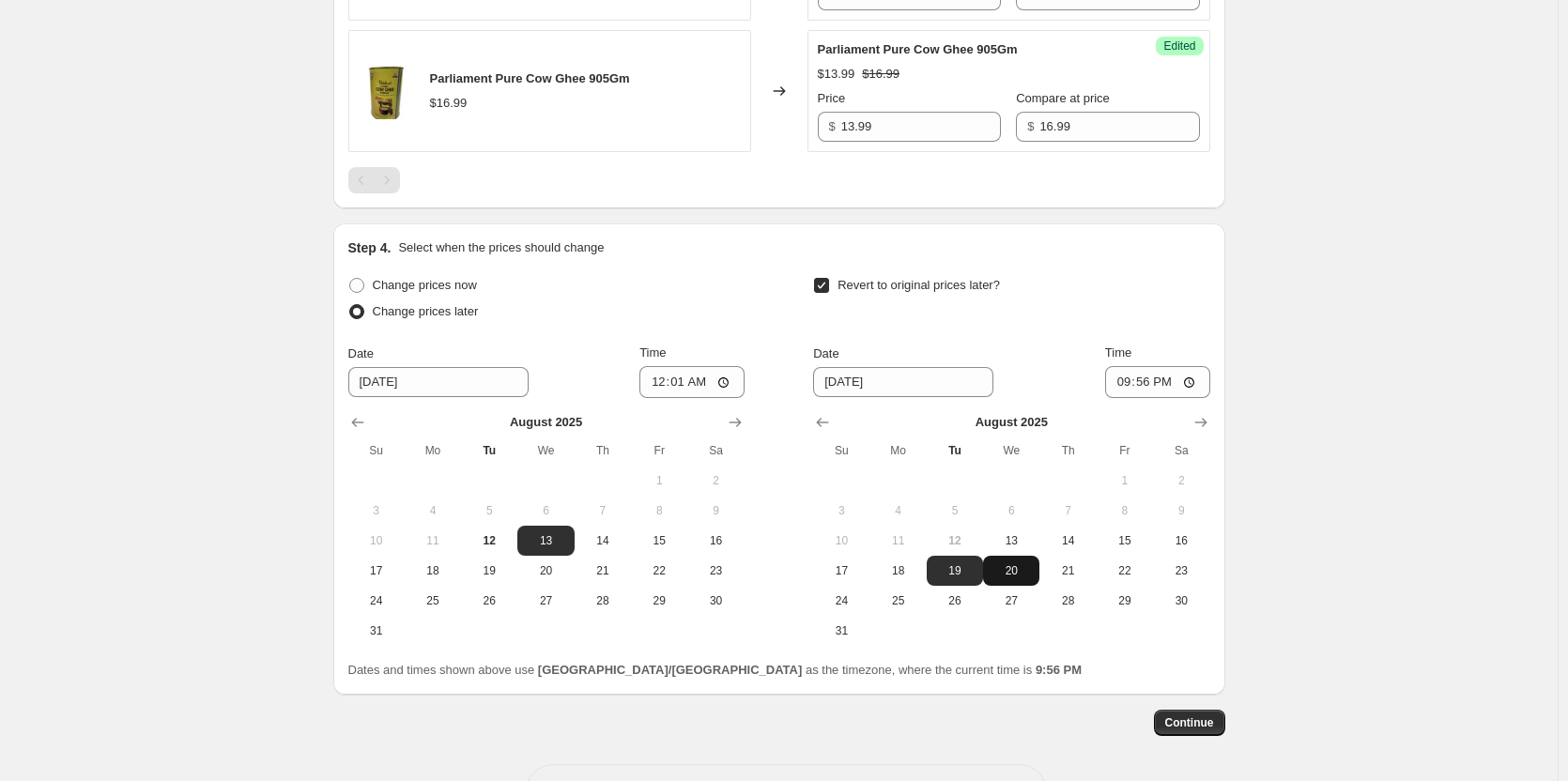
click at [1015, 575] on span "20" at bounding box center [1012, 570] width 41 height 15
type input "8/20/2025"
click at [1127, 381] on input "21:56" at bounding box center [1158, 382] width 106 height 32
type input "00:00"
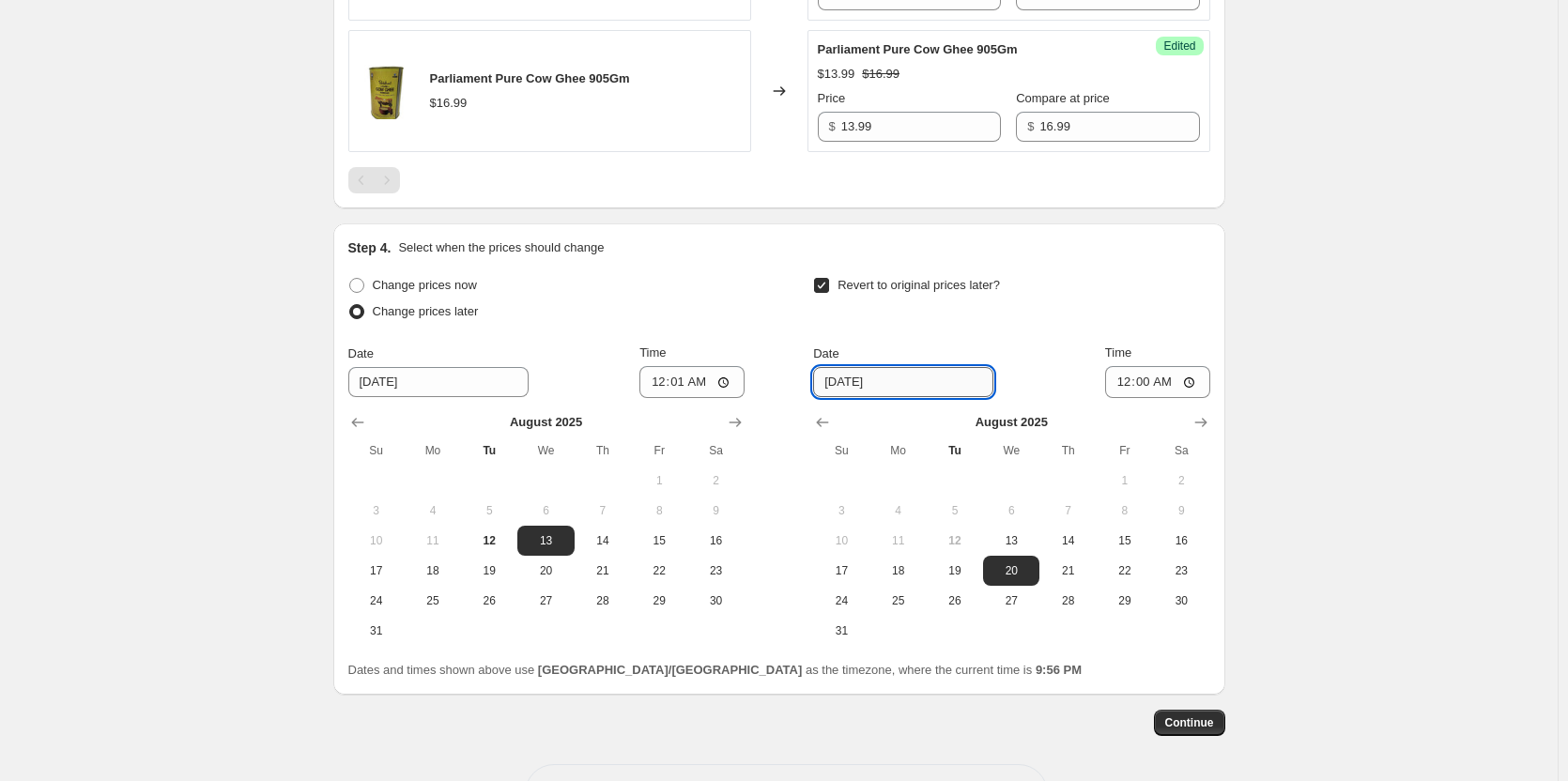
click at [907, 383] on input "8/20/2025" at bounding box center [903, 382] width 180 height 30
click at [854, 383] on input "8/20/2025" at bounding box center [903, 382] width 180 height 30
click at [1205, 728] on span "Continue" at bounding box center [1190, 723] width 49 height 15
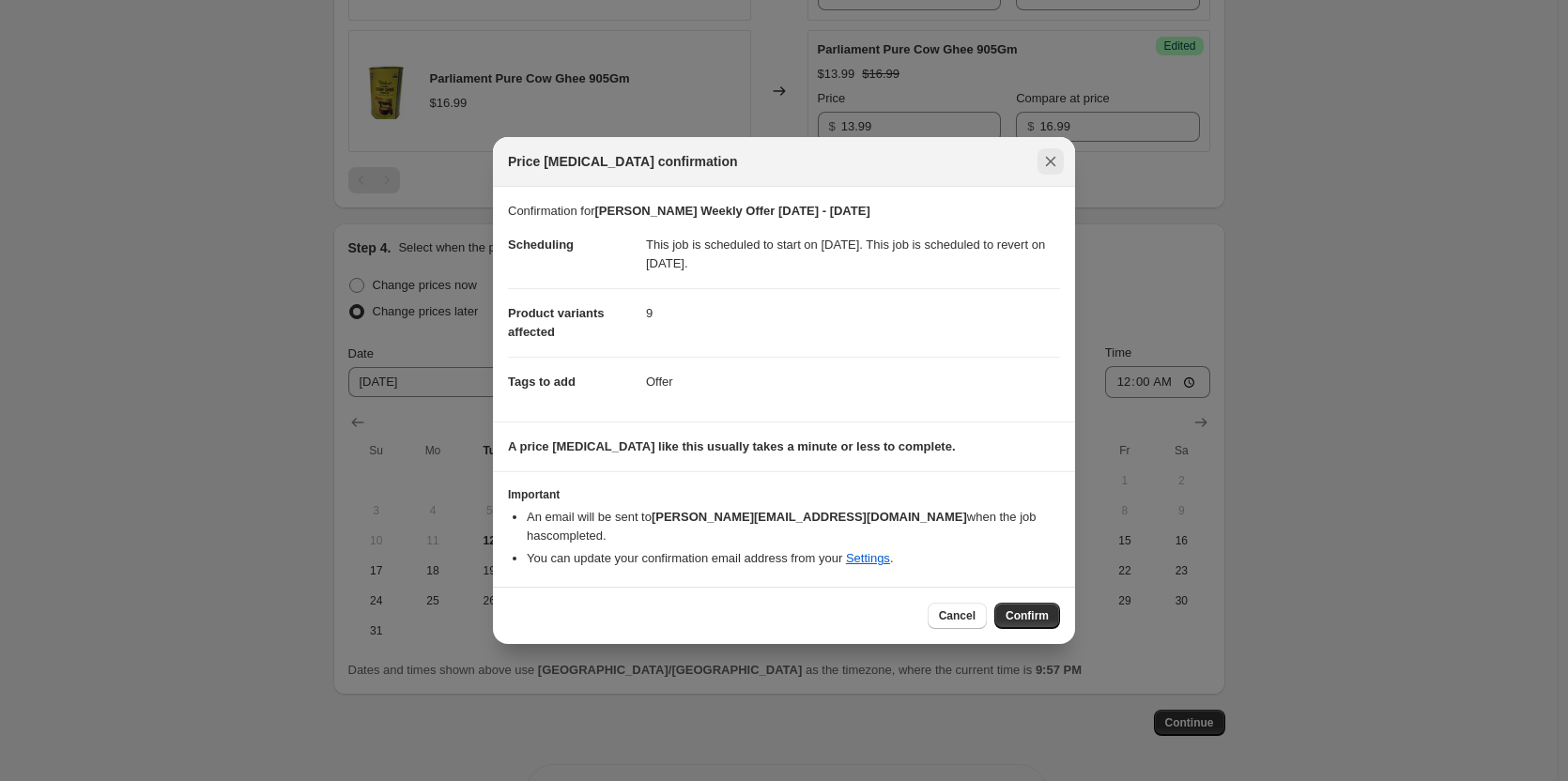
click at [1052, 163] on icon "Close" at bounding box center [1050, 161] width 19 height 19
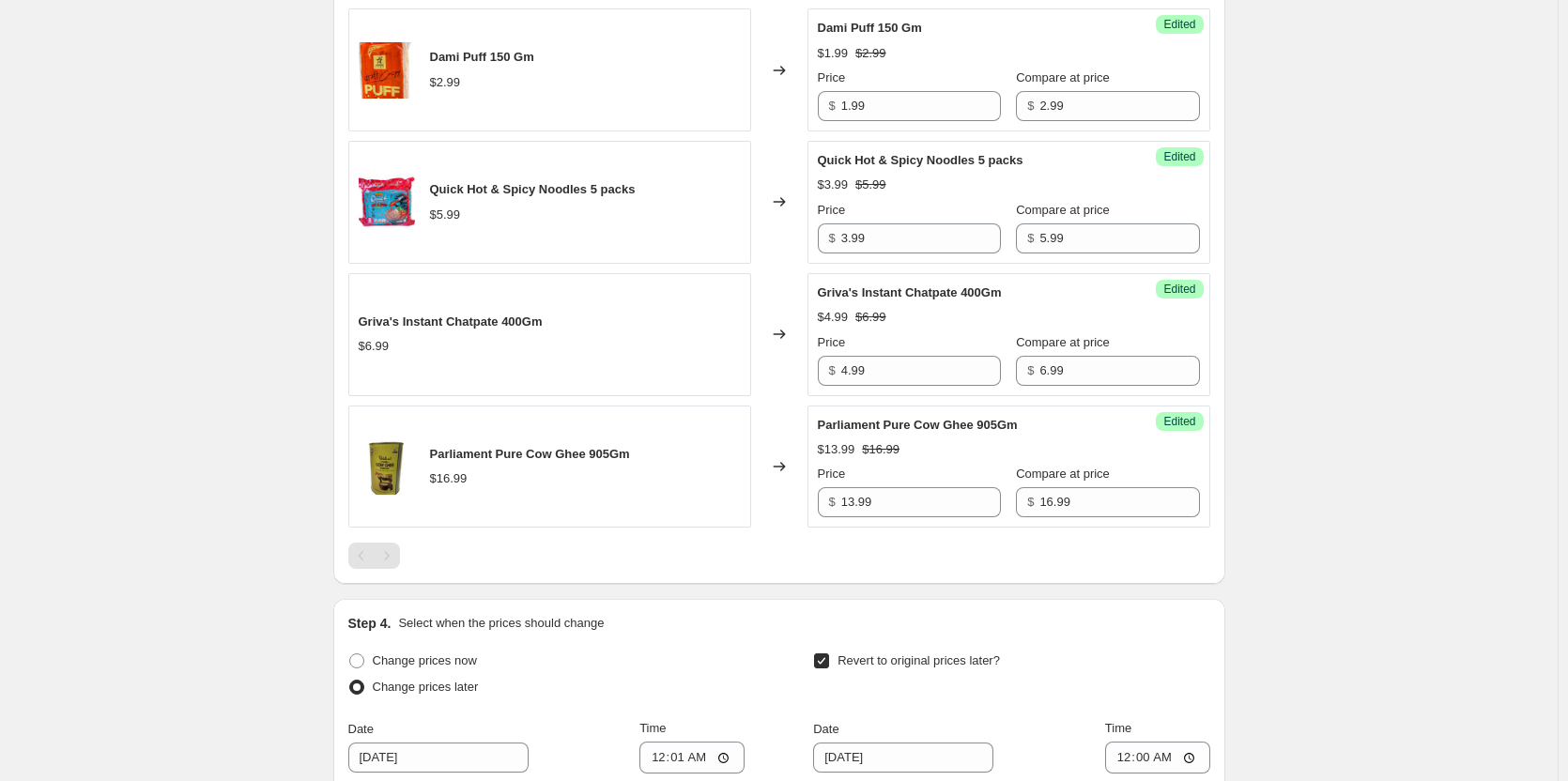
scroll to position [1892, 0]
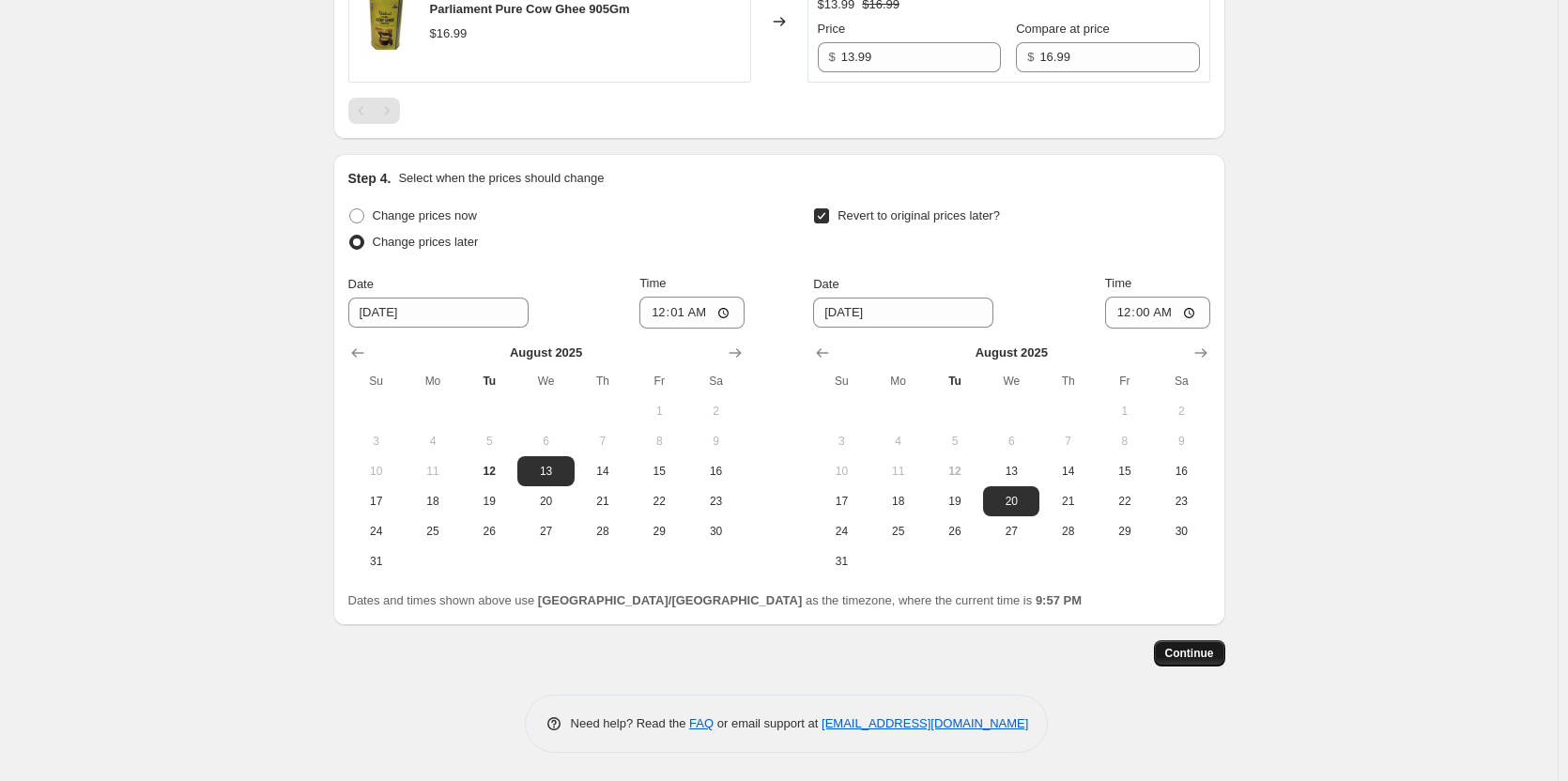
click at [1190, 656] on span "Continue" at bounding box center [1190, 653] width 49 height 15
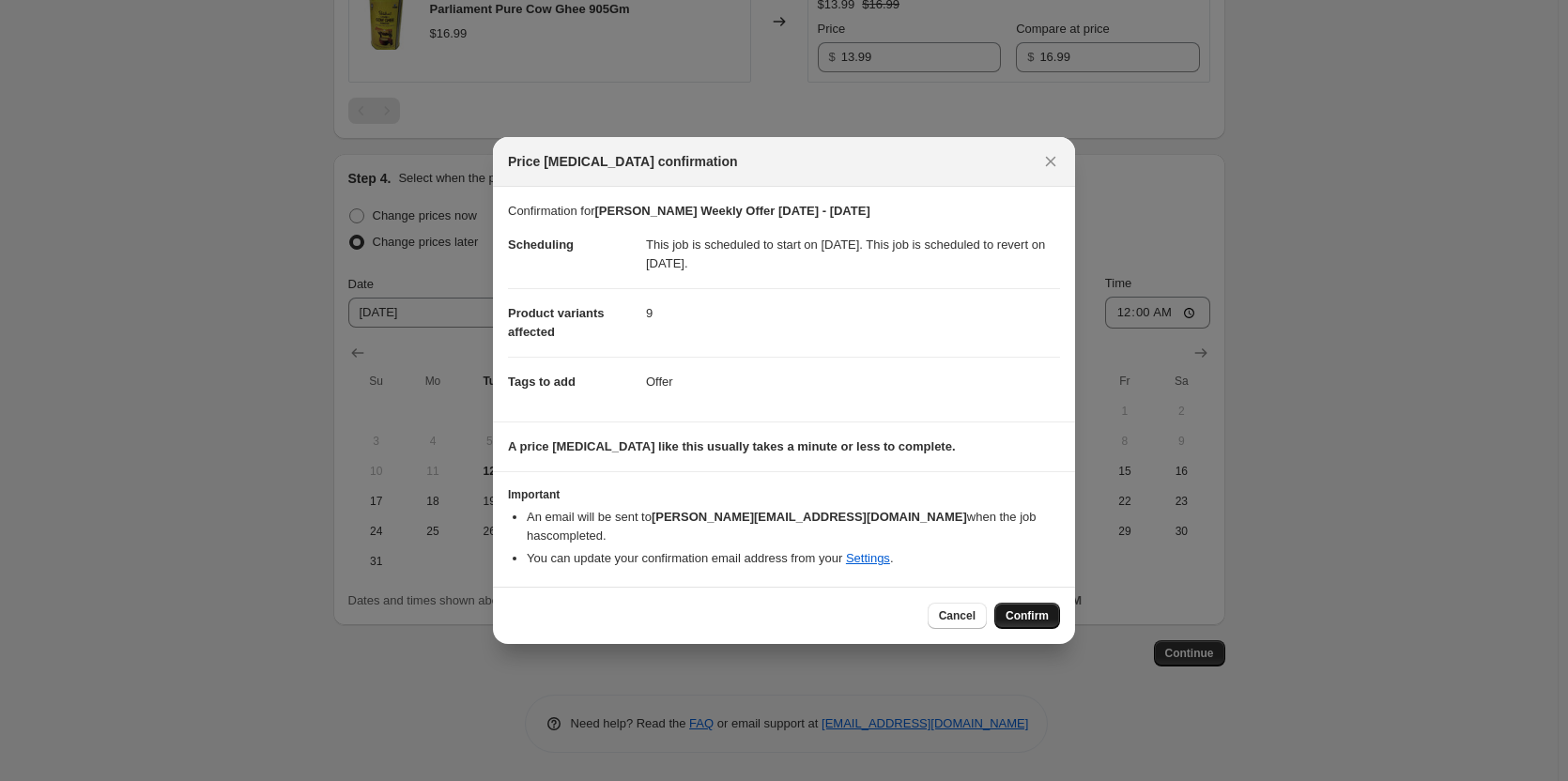
click at [1019, 608] on span "Confirm" at bounding box center [1028, 615] width 43 height 15
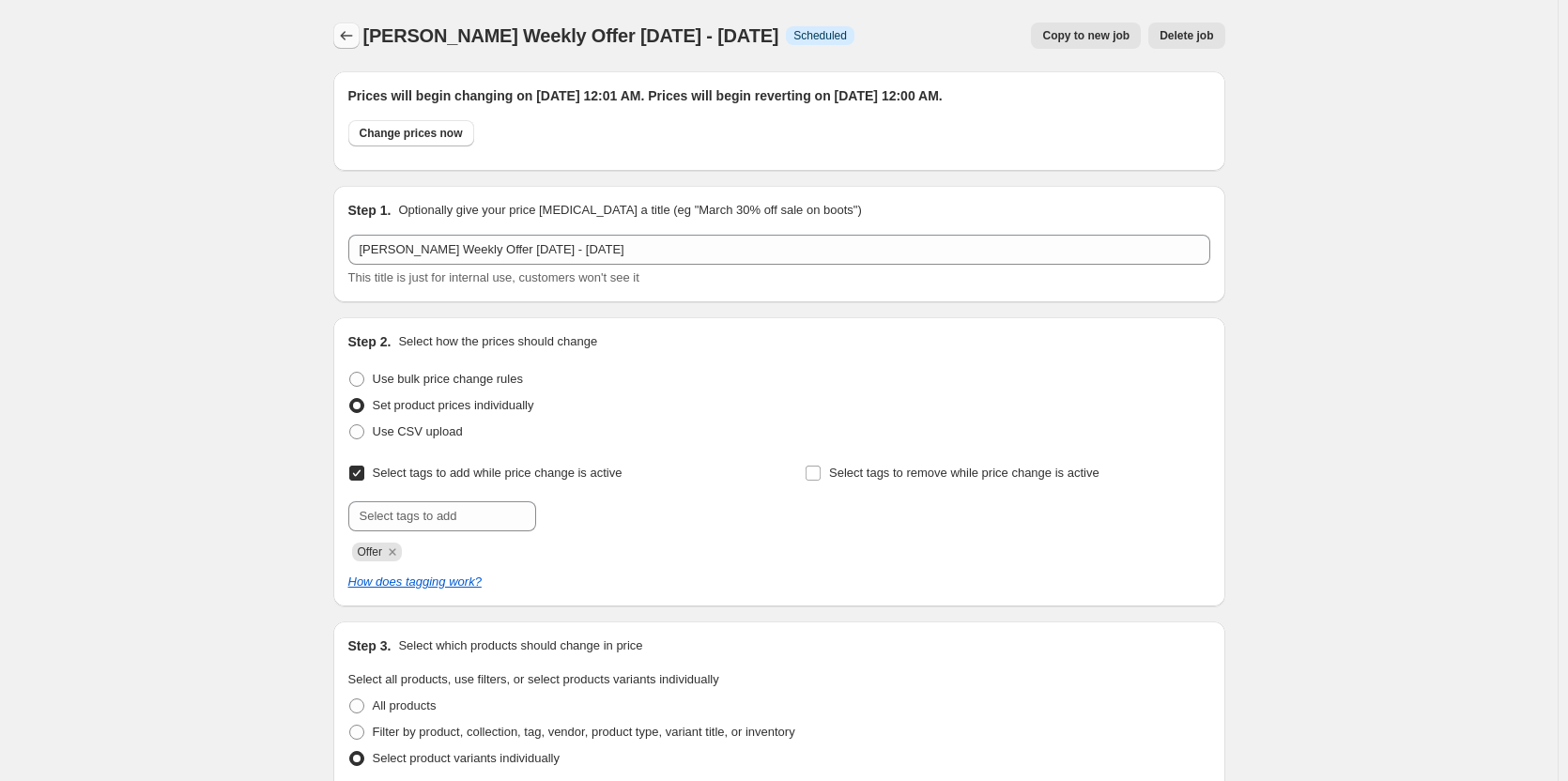
click at [356, 37] on icon "Price change jobs" at bounding box center [346, 36] width 19 height 19
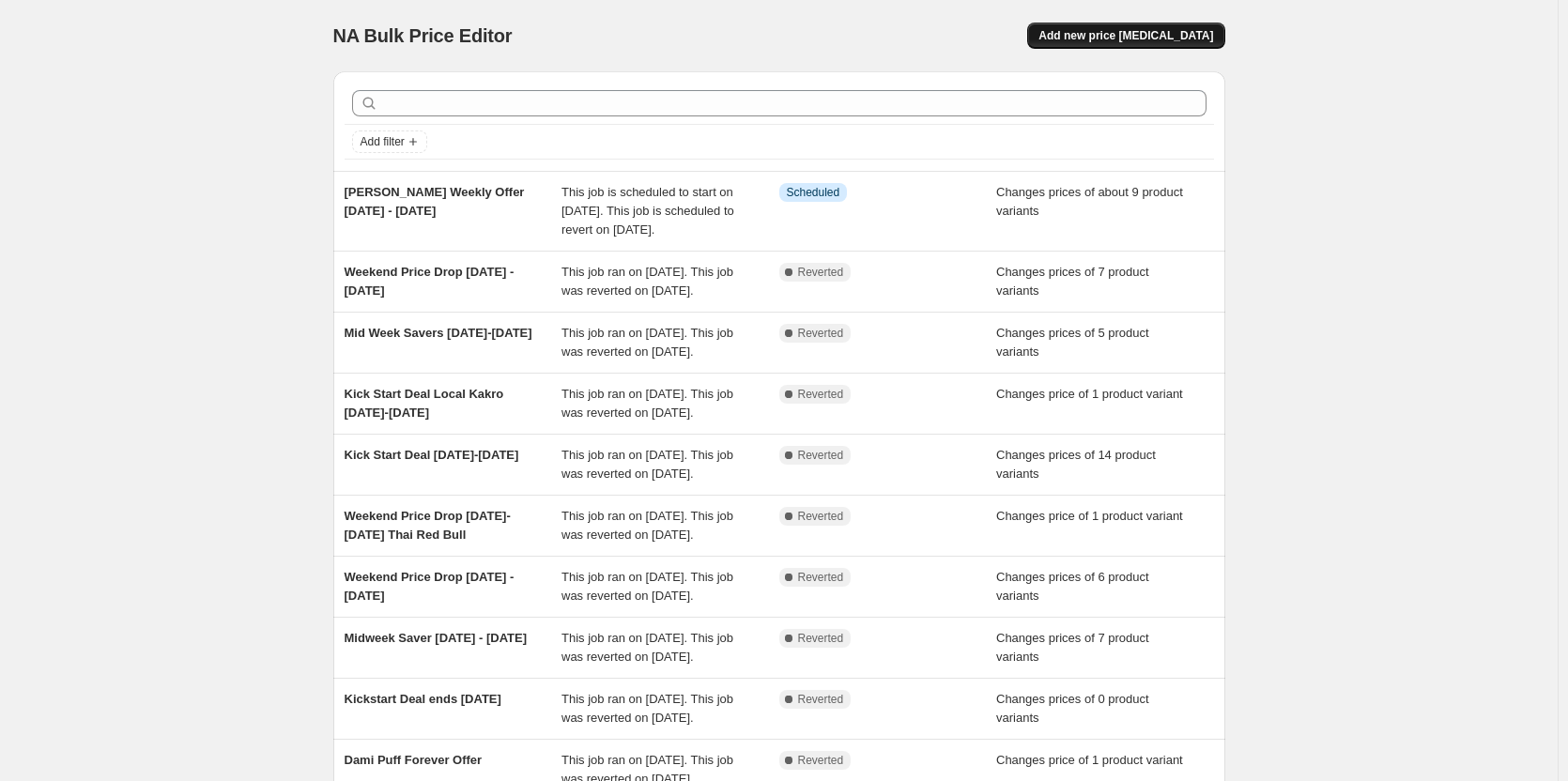
click at [1141, 45] on button "Add new price [MEDICAL_DATA]" at bounding box center [1126, 36] width 197 height 27
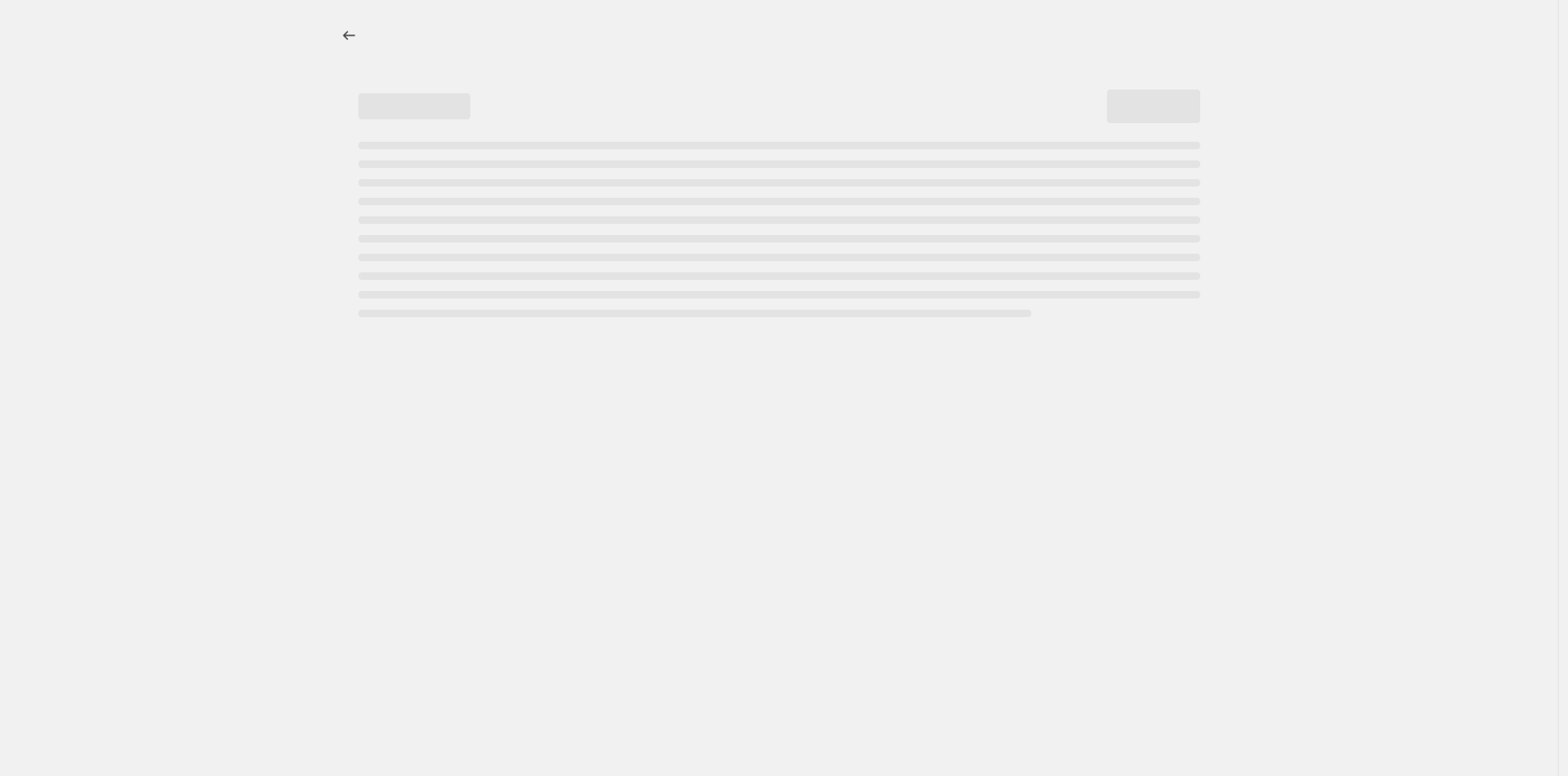
select select "percentage"
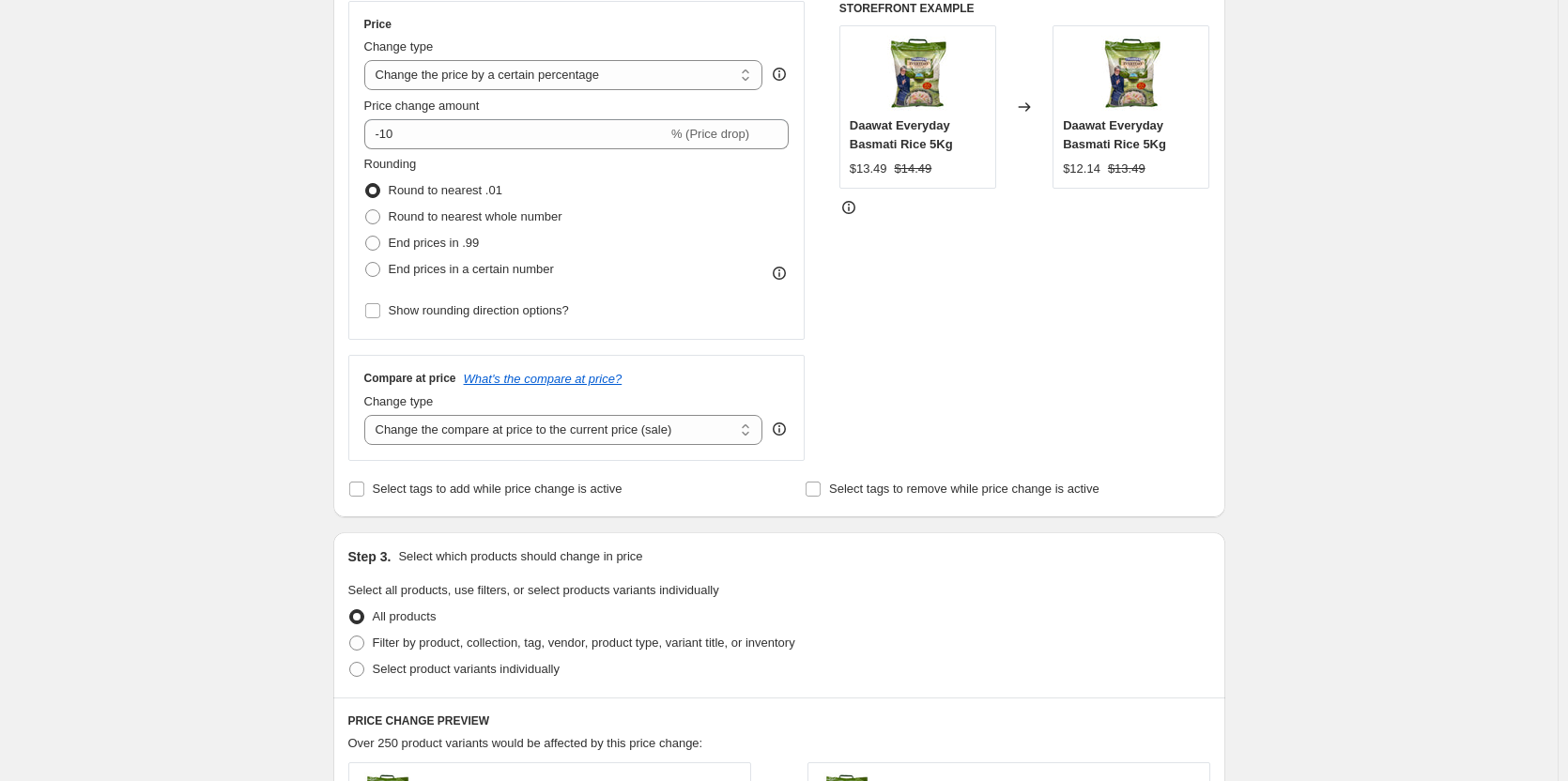
scroll to position [469, 0]
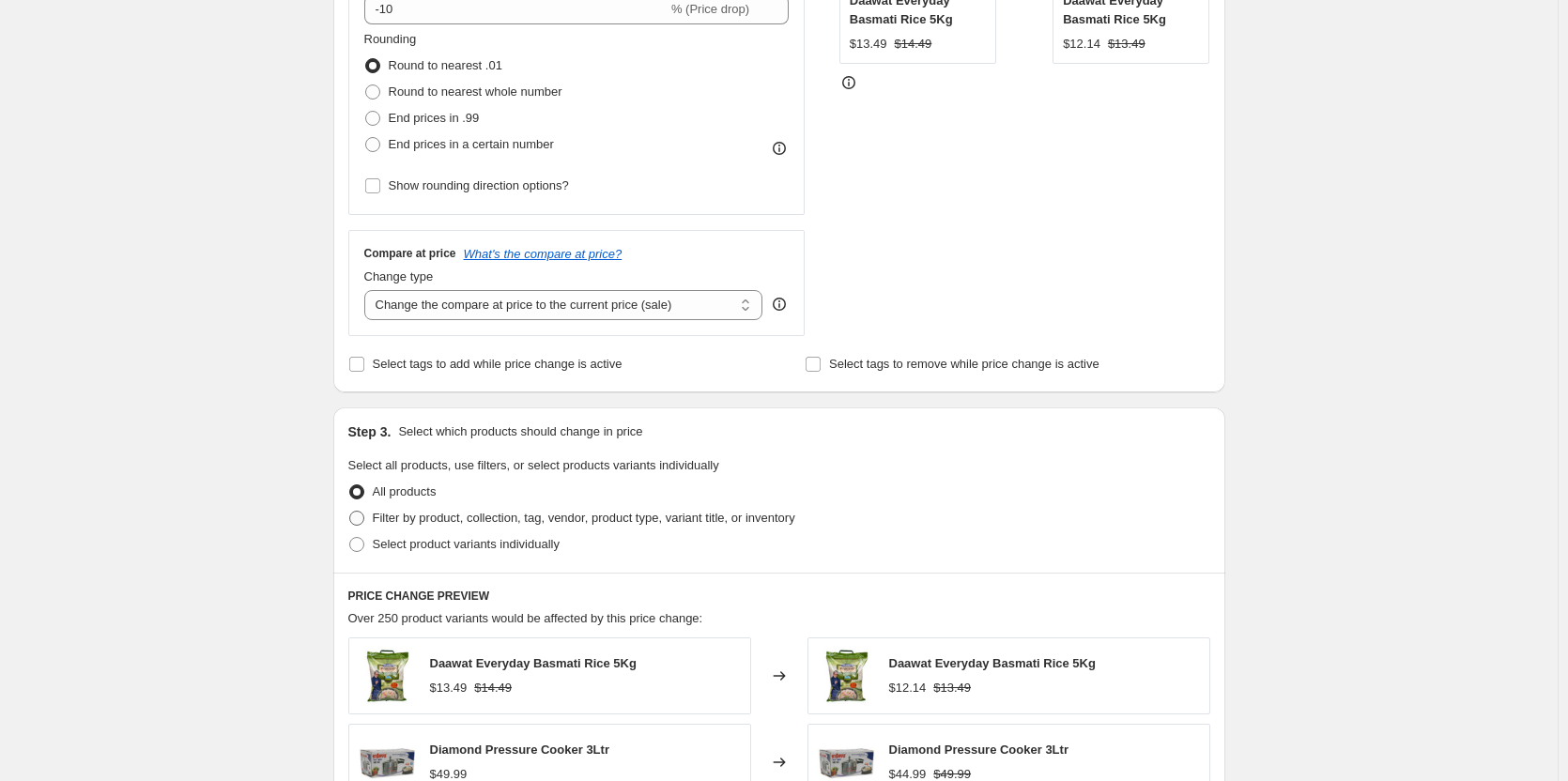
click at [616, 529] on label "Filter by product, collection, tag, vendor, product type, variant title, or inv…" at bounding box center [571, 518] width 447 height 27
click at [350, 512] on input "Filter by product, collection, tag, vendor, product type, variant title, or inv…" at bounding box center [349, 511] width 1 height 1
radio input "true"
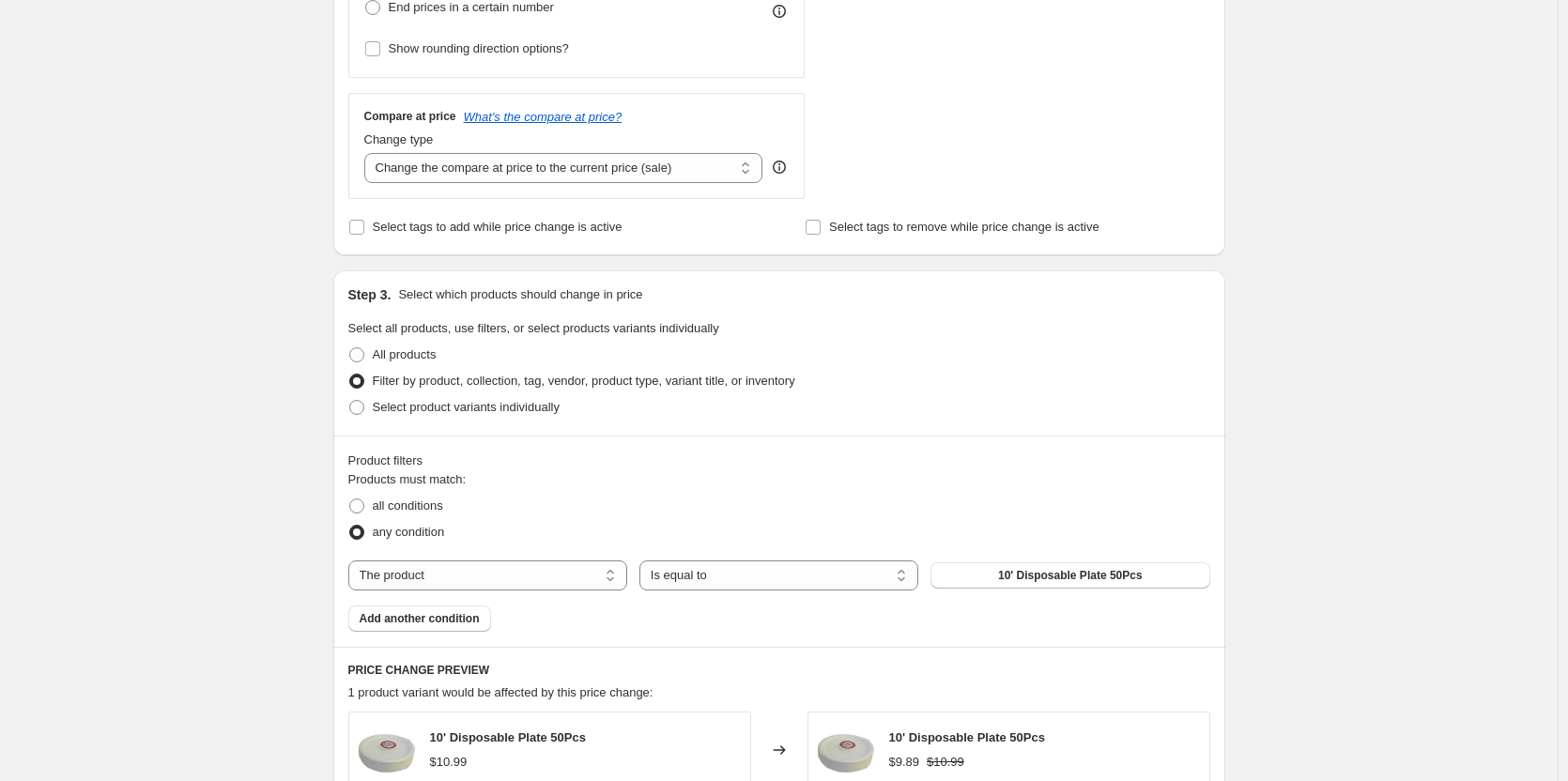
scroll to position [657, 0]
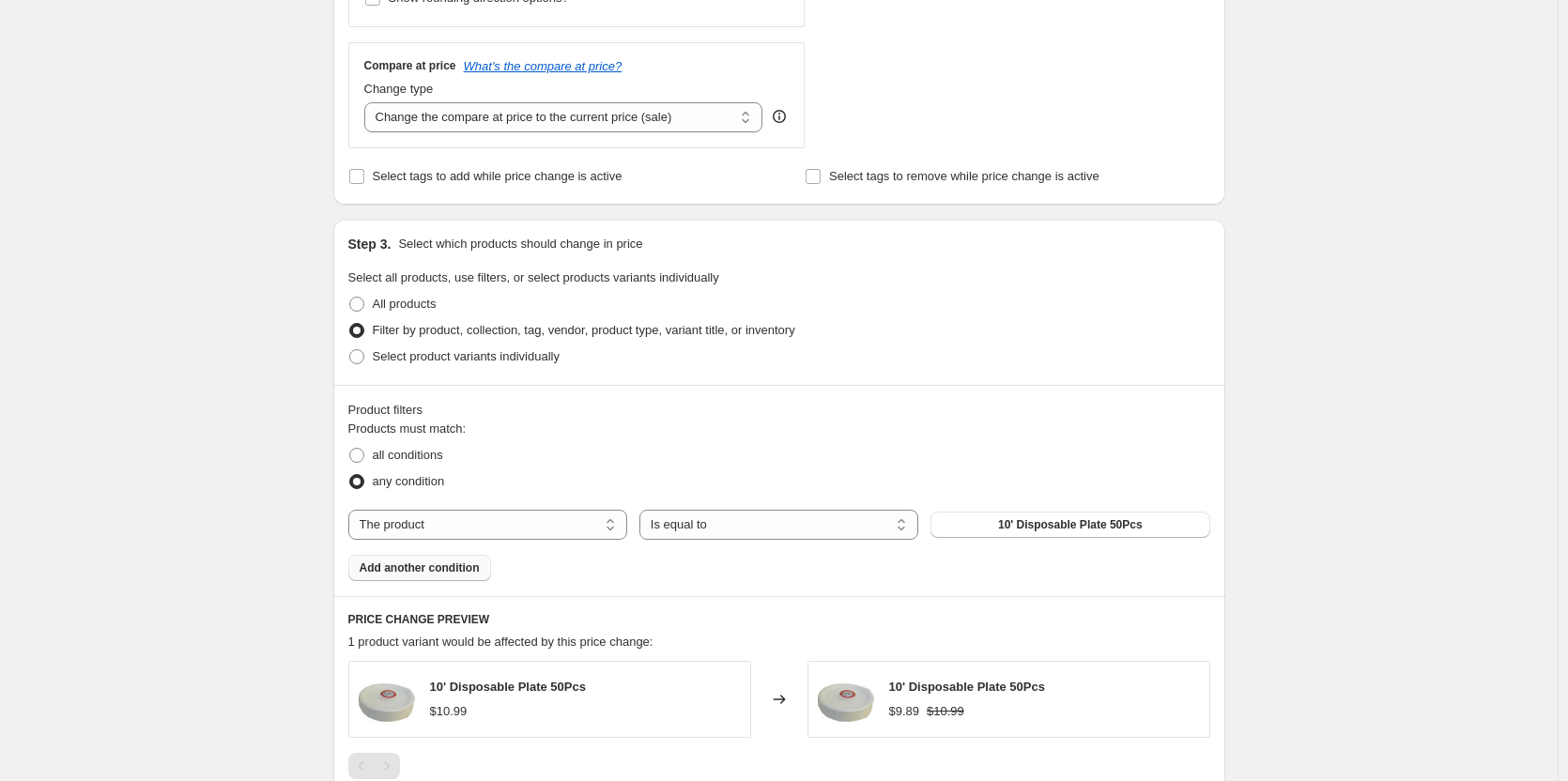
click at [472, 565] on span "Add another condition" at bounding box center [420, 567] width 120 height 15
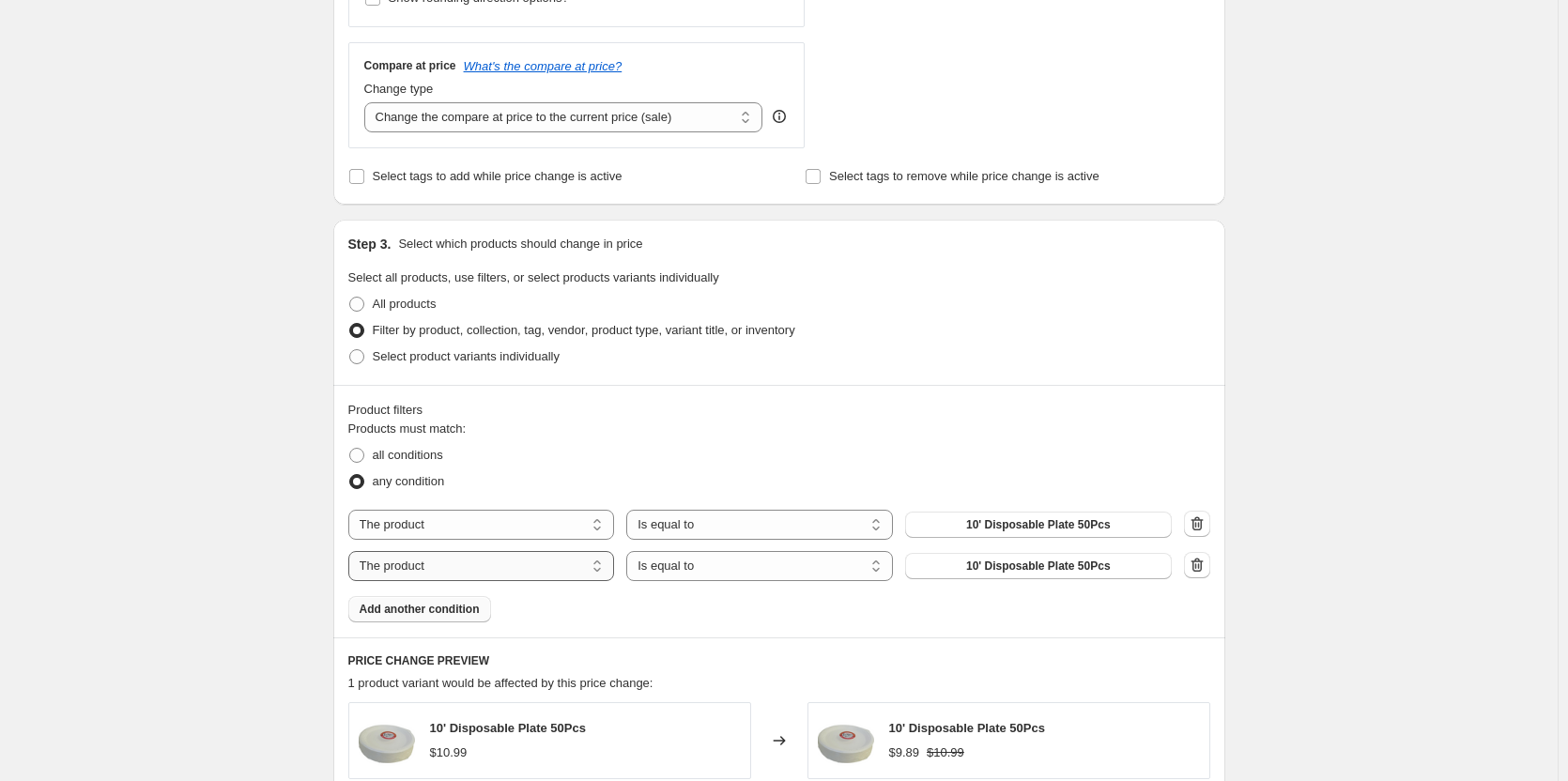
click at [521, 569] on select "The product The product's collection The product's tag The product's vendor The…" at bounding box center [481, 566] width 266 height 30
drag, startPoint x: 809, startPoint y: 437, endPoint x: 780, endPoint y: 444, distance: 29.8
click at [809, 437] on fieldset "Products must match: all conditions any condition" at bounding box center [779, 458] width 862 height 75
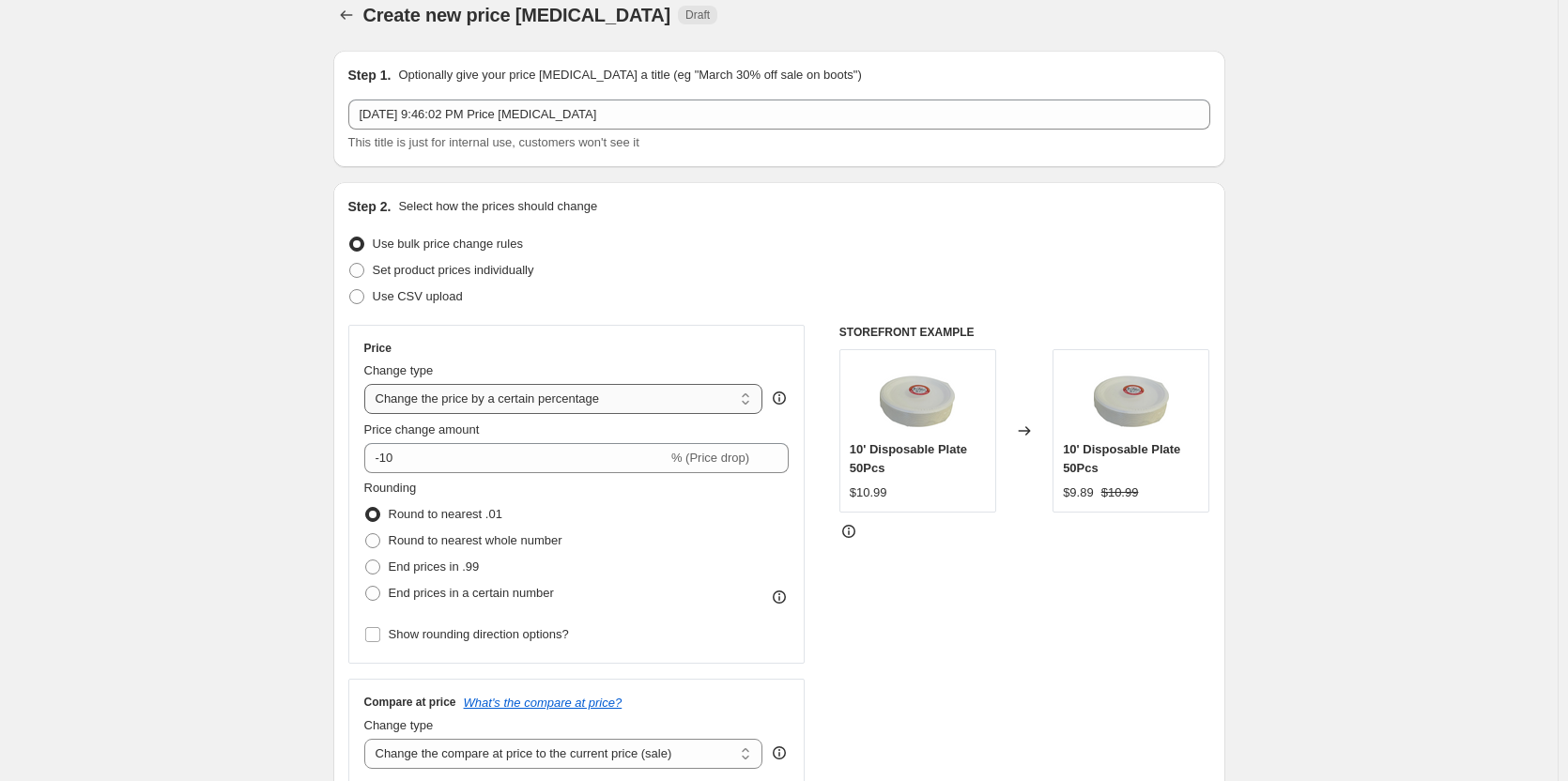
scroll to position [0, 0]
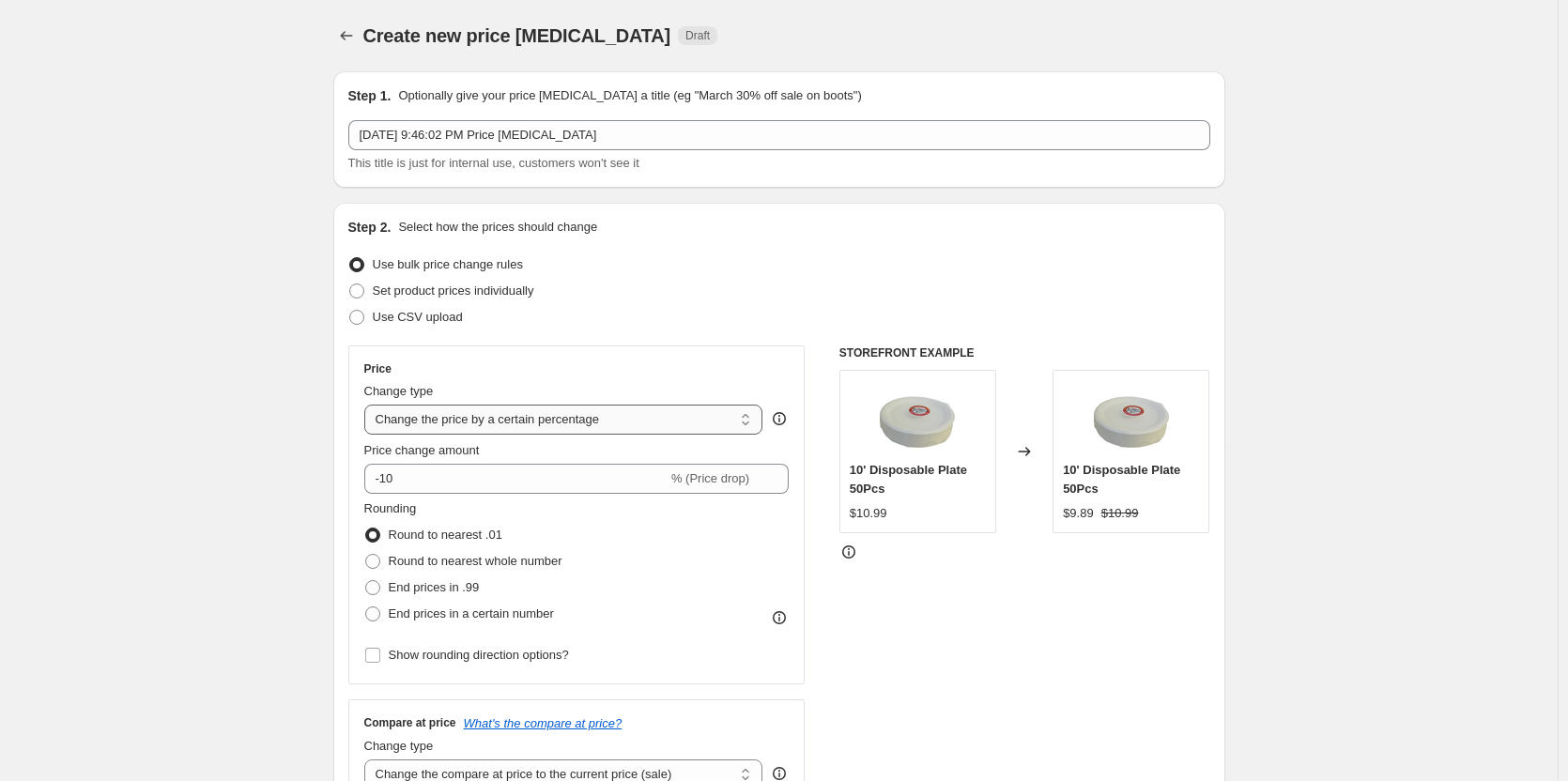
click at [534, 427] on select "Change the price to a certain amount Change the price by a certain amount Chang…" at bounding box center [563, 419] width 399 height 30
click at [347, 36] on icon "Price change jobs" at bounding box center [346, 36] width 19 height 19
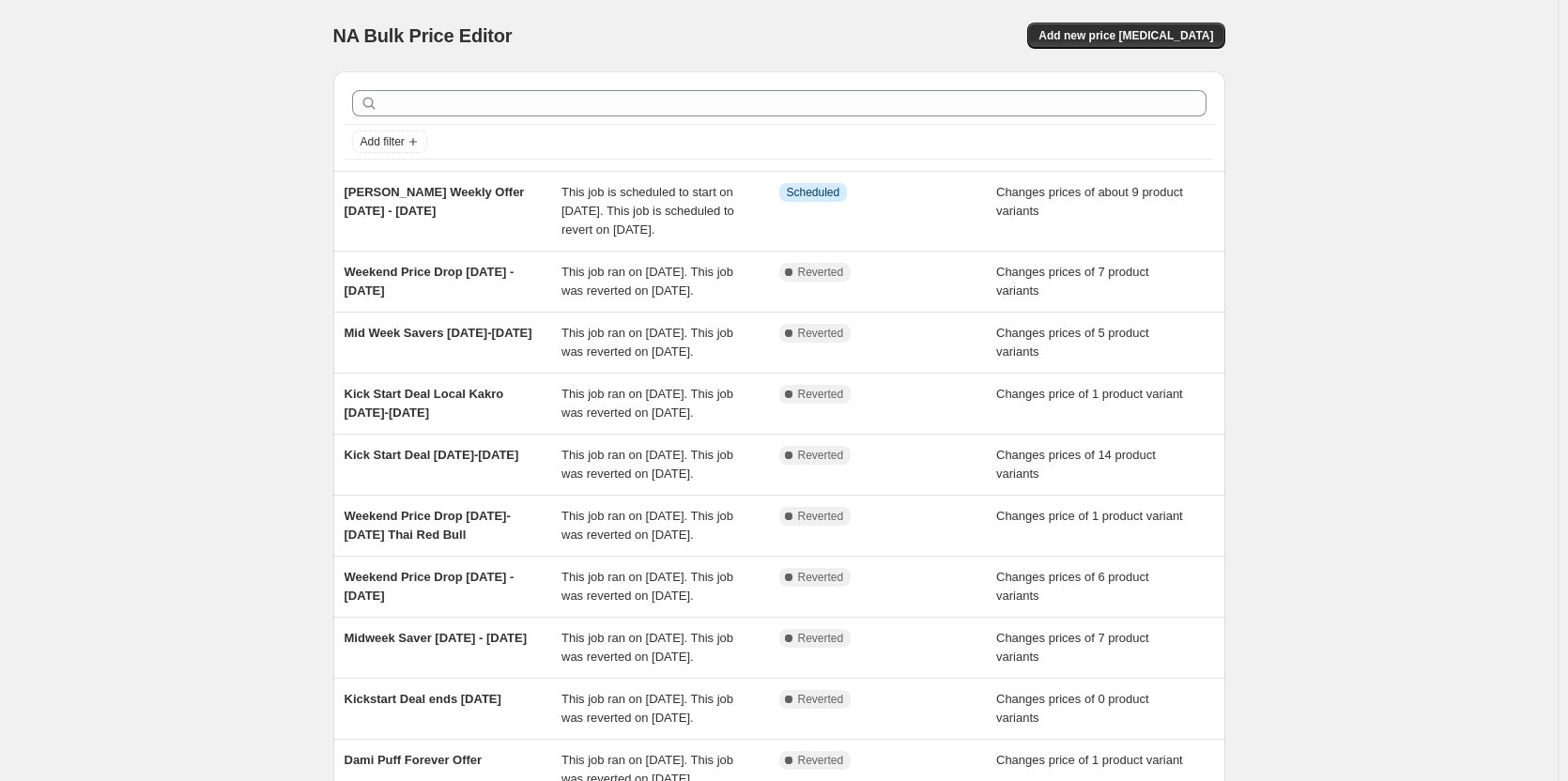
click at [1148, 15] on div "NA Bulk Price Editor. This page is ready NA Bulk Price Editor Add new price cha…" at bounding box center [779, 36] width 892 height 71
click at [1146, 28] on button "Add new price [MEDICAL_DATA]" at bounding box center [1126, 36] width 197 height 27
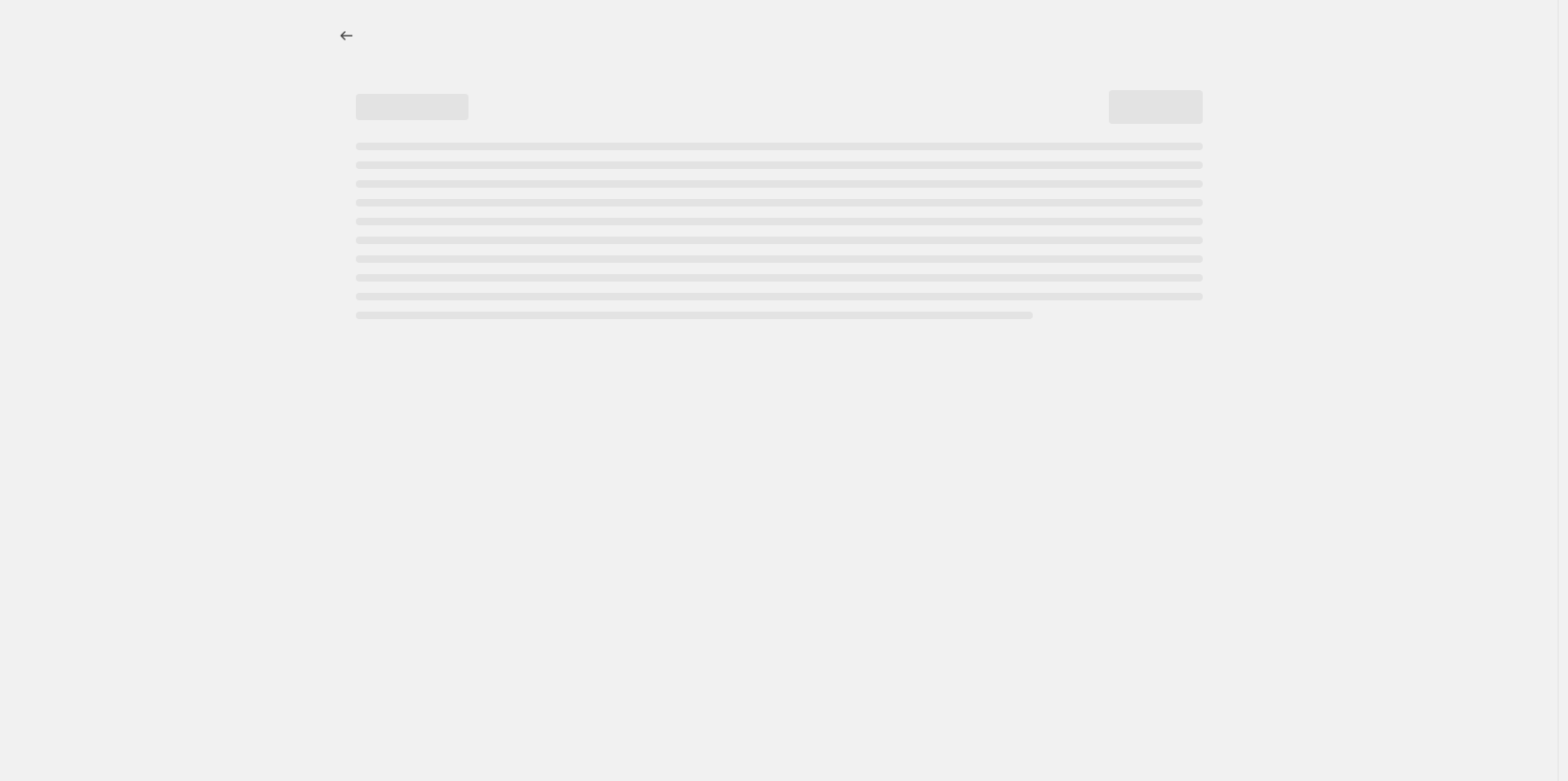
select select "percentage"
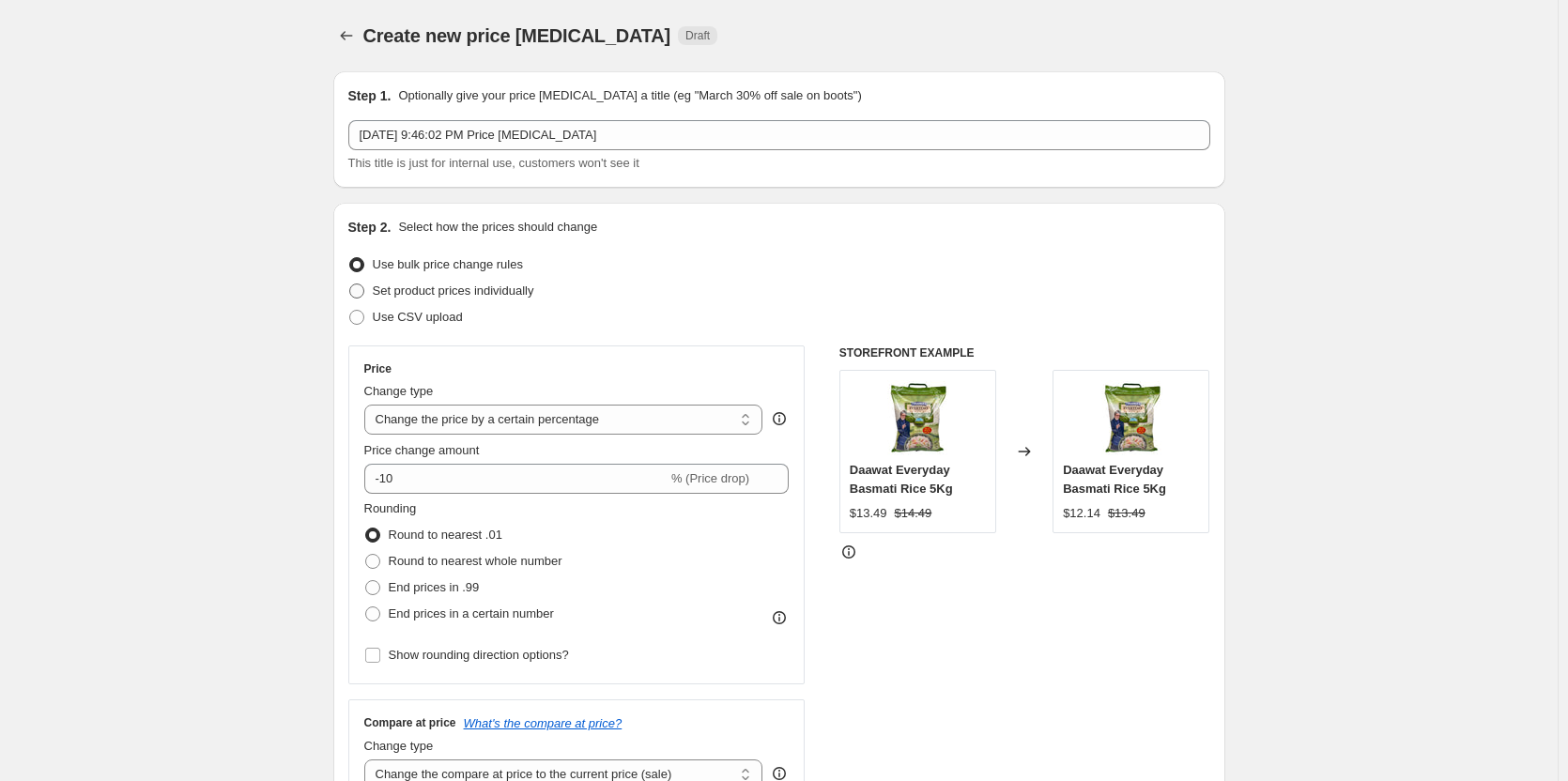
click at [440, 290] on span "Set product prices individually" at bounding box center [454, 291] width 162 height 14
click at [350, 284] on input "Set product prices individually" at bounding box center [349, 284] width 1 height 1
radio input "true"
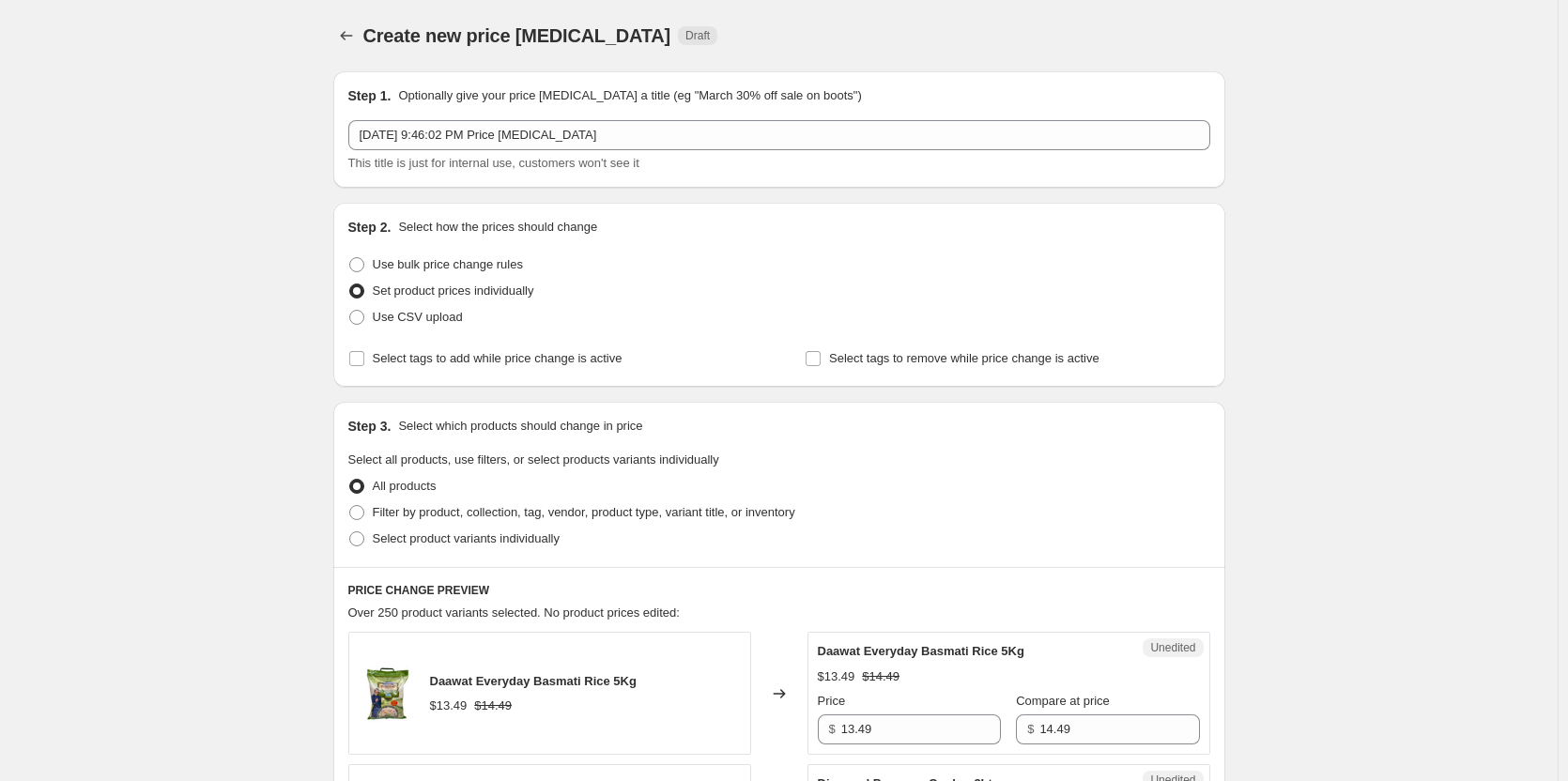
scroll to position [94, 0]
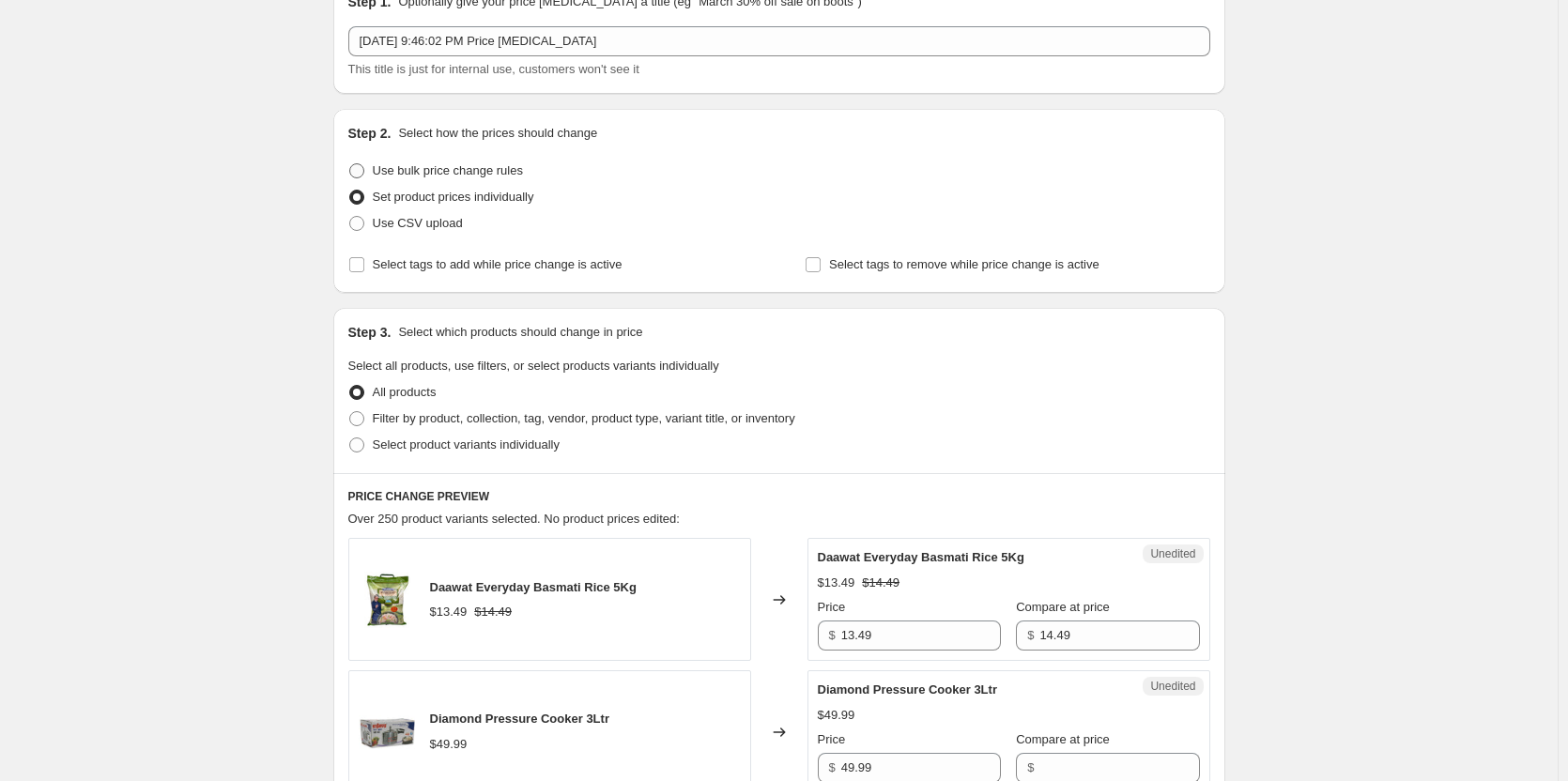
click at [451, 170] on span "Use bulk price change rules" at bounding box center [448, 171] width 150 height 14
click at [350, 165] on input "Use bulk price change rules" at bounding box center [349, 164] width 1 height 1
radio input "true"
select select "percentage"
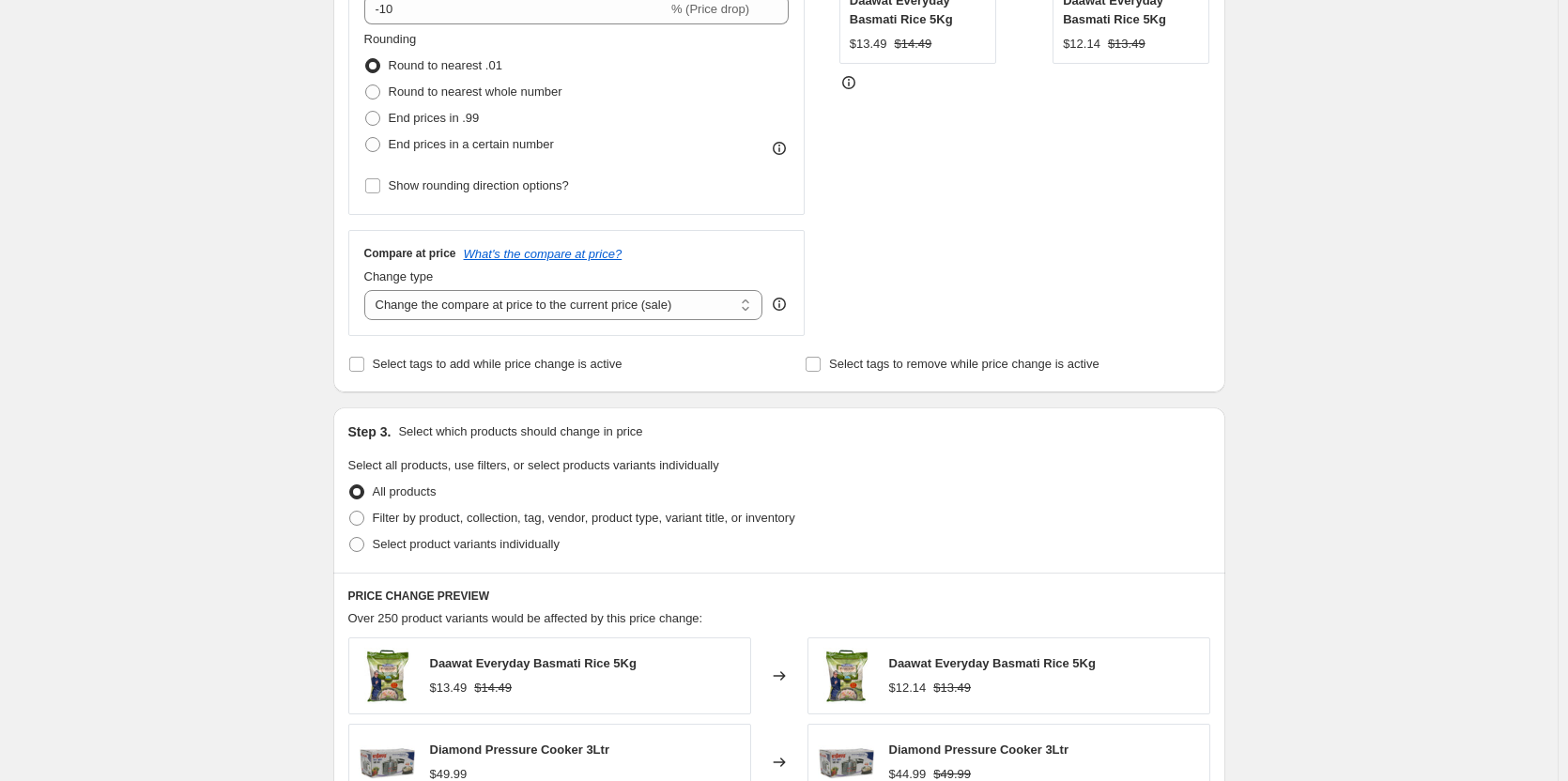
scroll to position [657, 0]
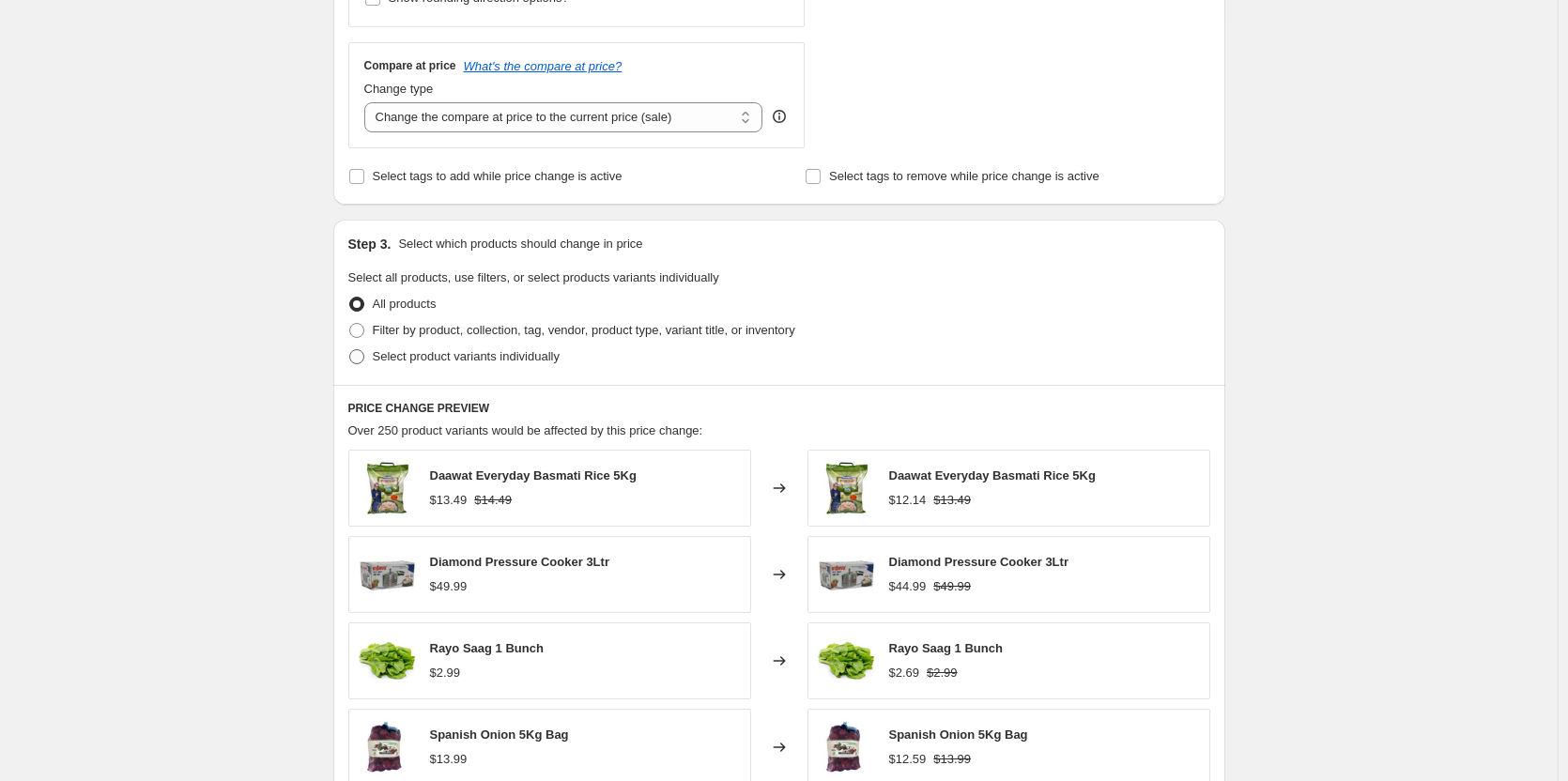
click at [458, 355] on span "Select product variants individually" at bounding box center [465, 356] width 186 height 14
click at [350, 350] on input "Select product variants individually" at bounding box center [349, 349] width 1 height 1
radio input "true"
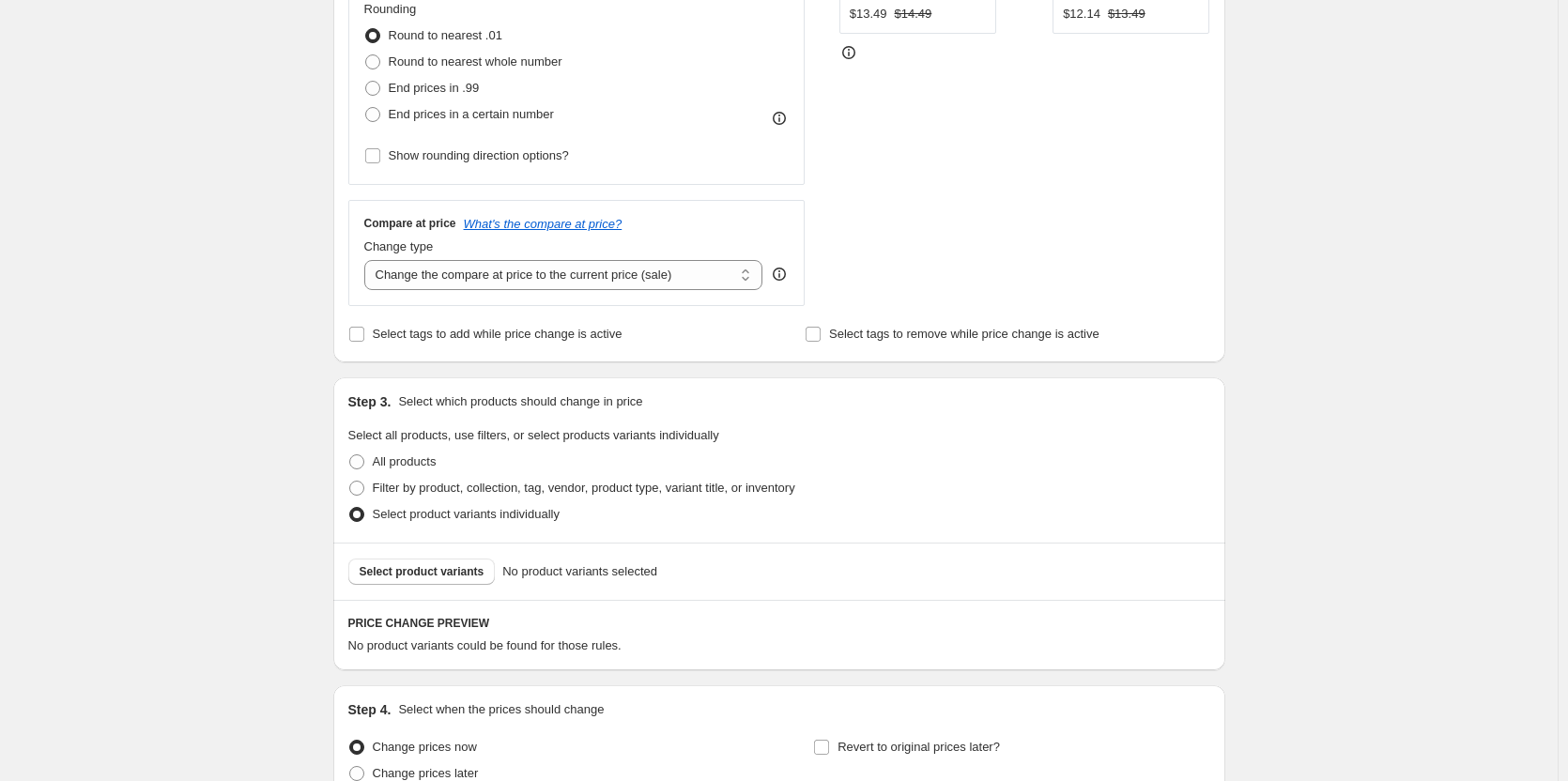
scroll to position [493, 0]
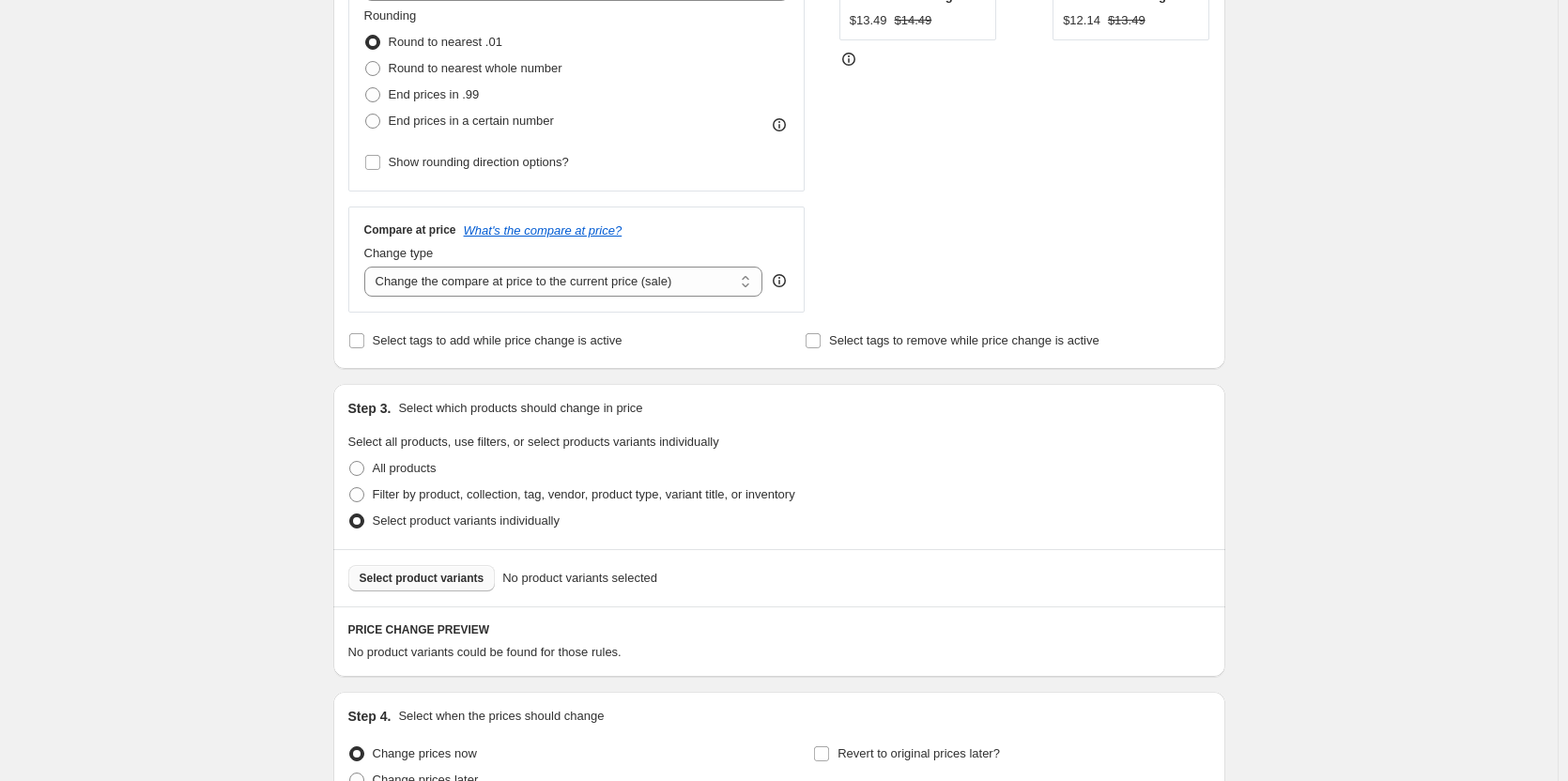
click at [420, 571] on button "Select product variants" at bounding box center [421, 578] width 147 height 27
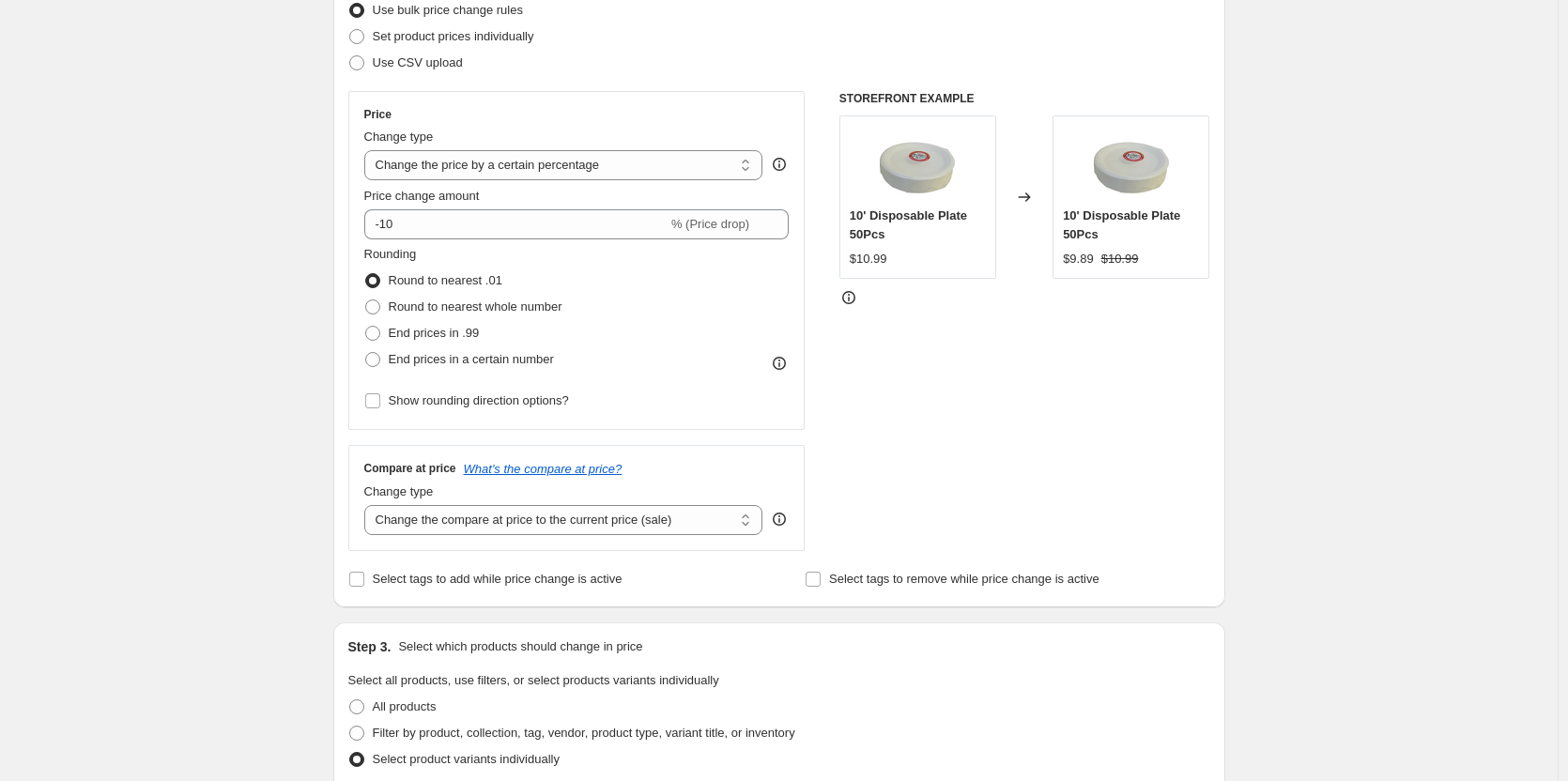
scroll to position [587, 0]
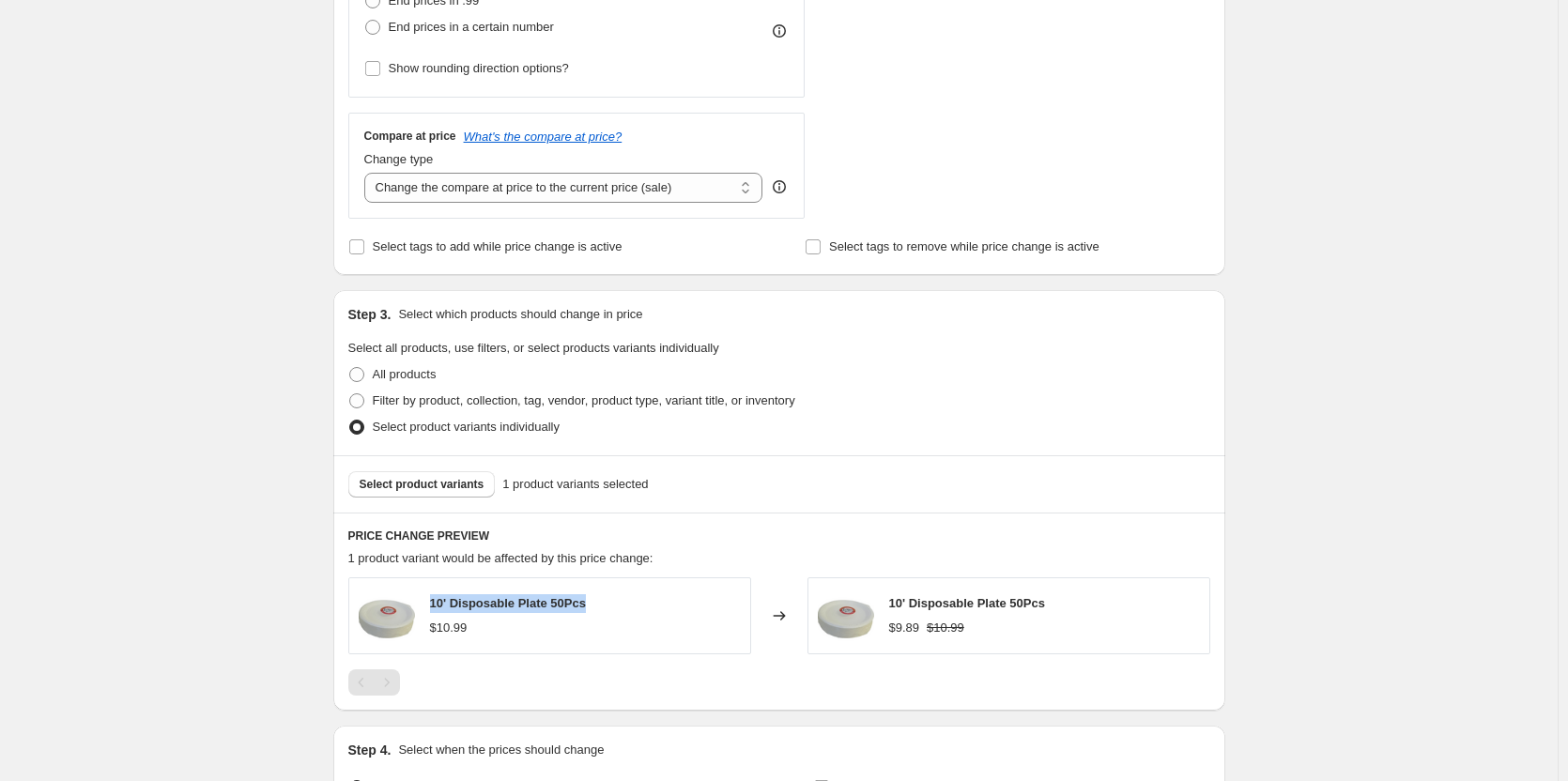
drag, startPoint x: 601, startPoint y: 605, endPoint x: 435, endPoint y: 605, distance: 166.0
click at [435, 605] on div "10' Disposable Plate 50Pcs $10.99" at bounding box center [549, 616] width 402 height 77
copy span "10' Disposable Plate 50Pcs"
click at [426, 491] on span "Select product variants" at bounding box center [422, 484] width 125 height 15
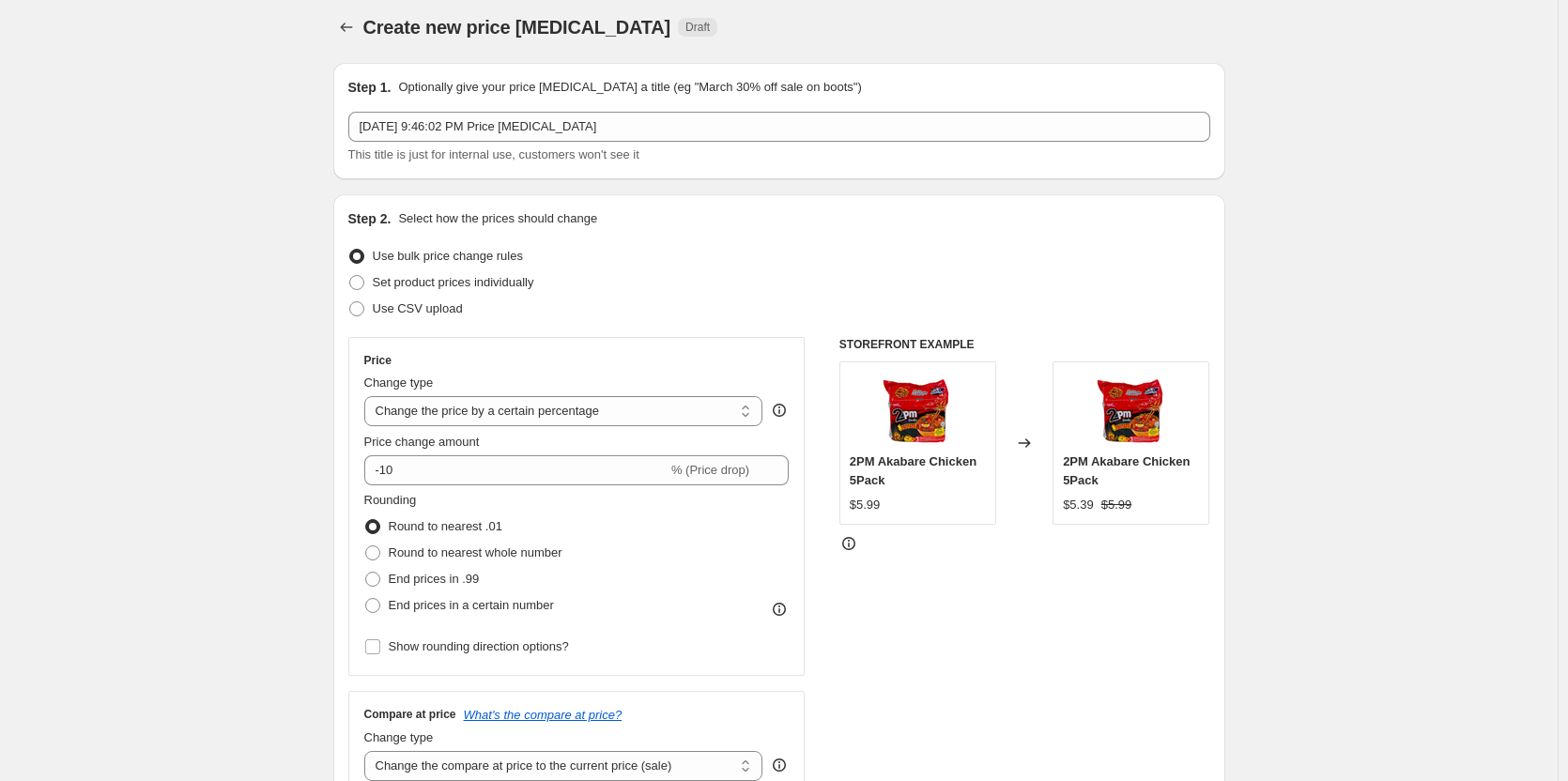
scroll to position [0, 0]
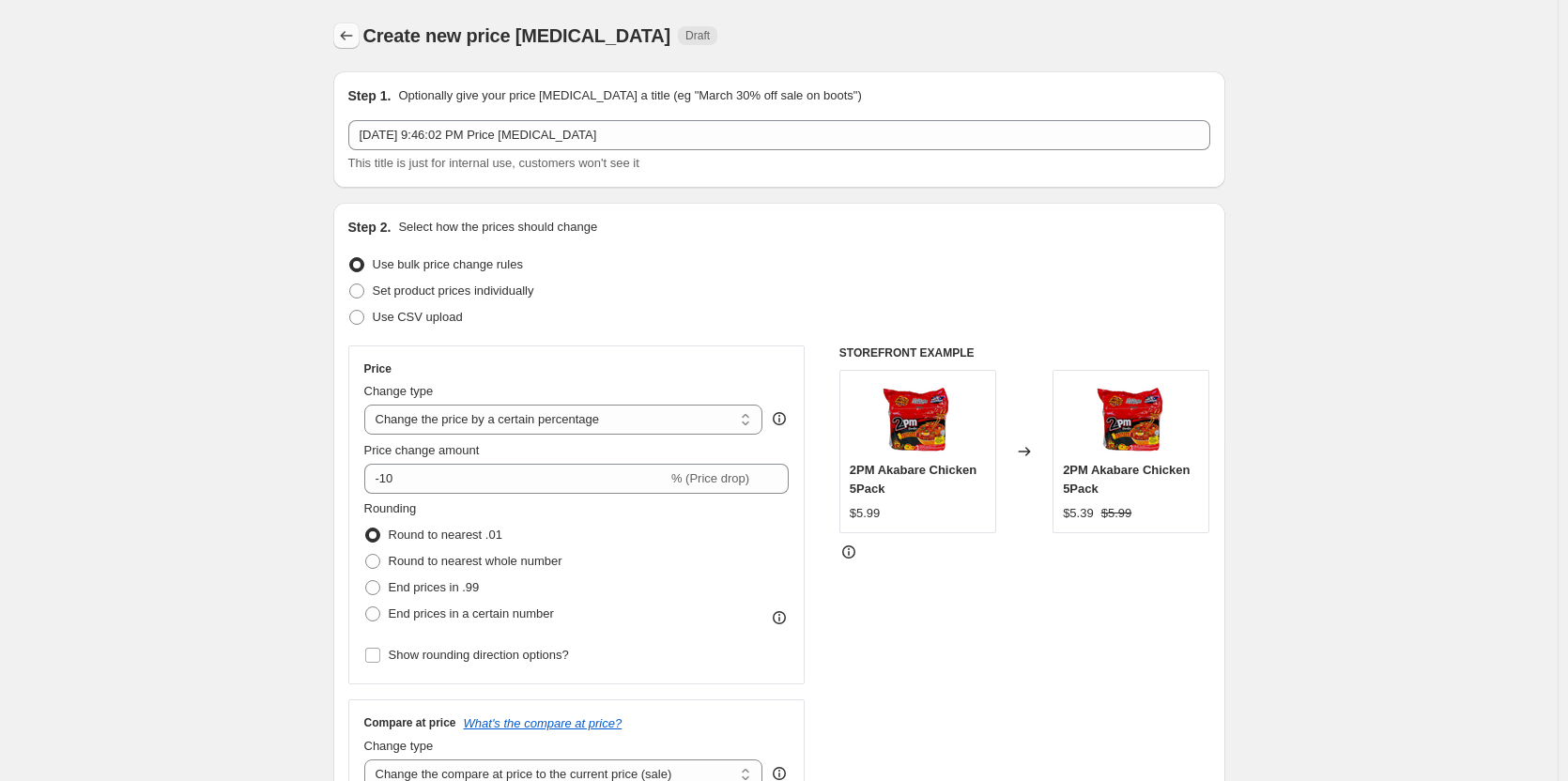
click at [351, 38] on icon "Price change jobs" at bounding box center [346, 36] width 19 height 19
